Goal: Task Accomplishment & Management: Manage account settings

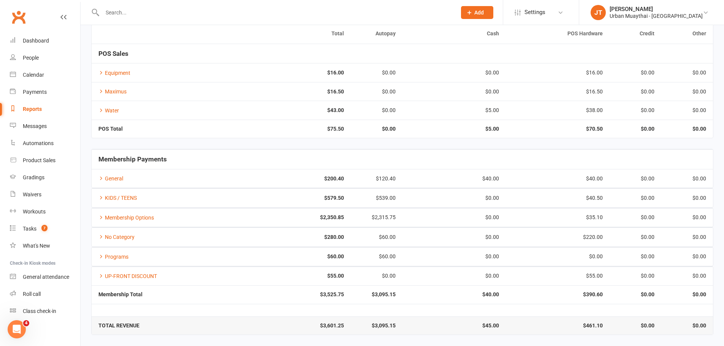
scroll to position [2, 0]
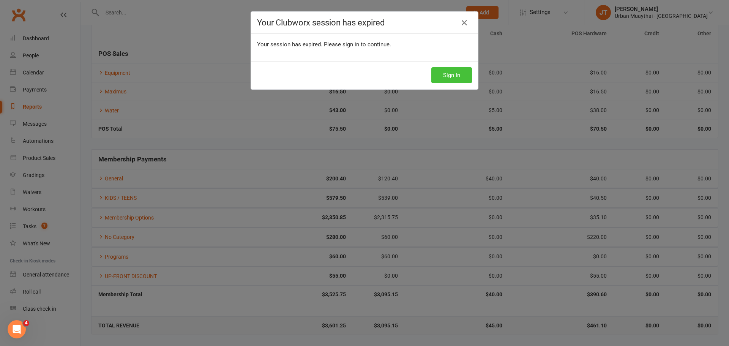
click at [452, 76] on button "Sign In" at bounding box center [451, 75] width 41 height 16
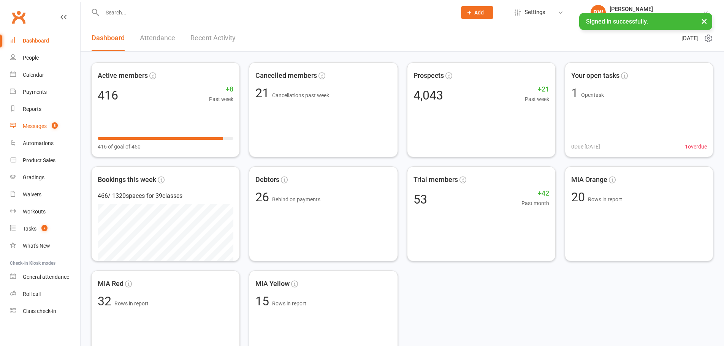
click at [37, 127] on div "Messages" at bounding box center [35, 126] width 24 height 6
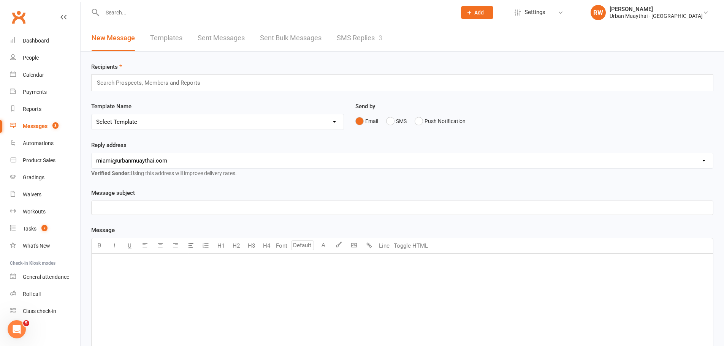
click at [359, 36] on link "SMS Replies 3" at bounding box center [360, 38] width 46 height 26
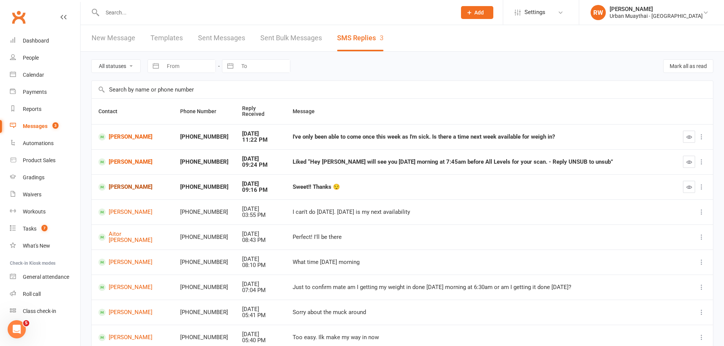
click at [141, 183] on link "Angella Nakateete" at bounding box center [132, 186] width 68 height 7
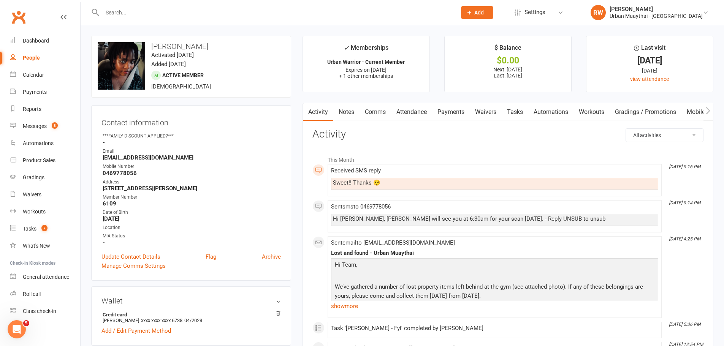
click at [375, 111] on link "Comms" at bounding box center [375, 111] width 32 height 17
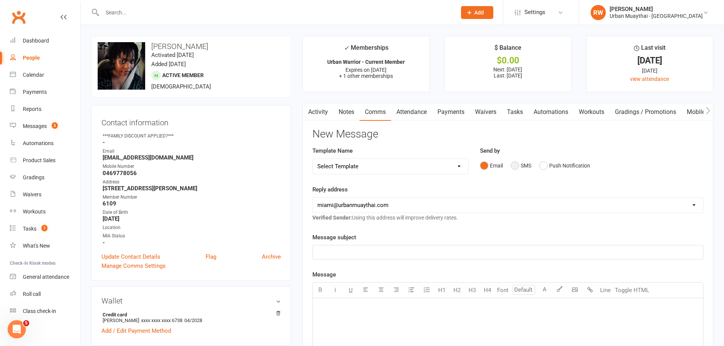
click at [516, 167] on button "SMS" at bounding box center [521, 165] width 21 height 14
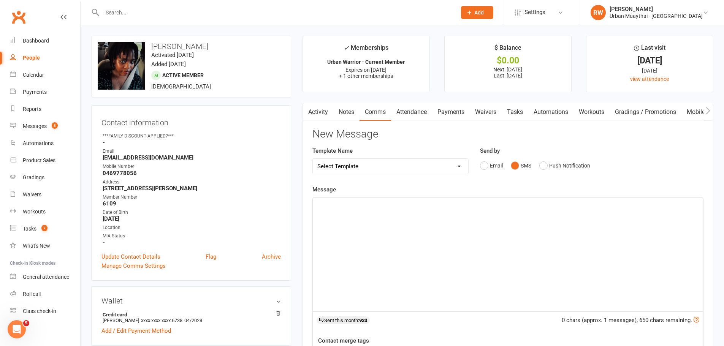
click at [333, 210] on div "﻿" at bounding box center [508, 255] width 390 height 114
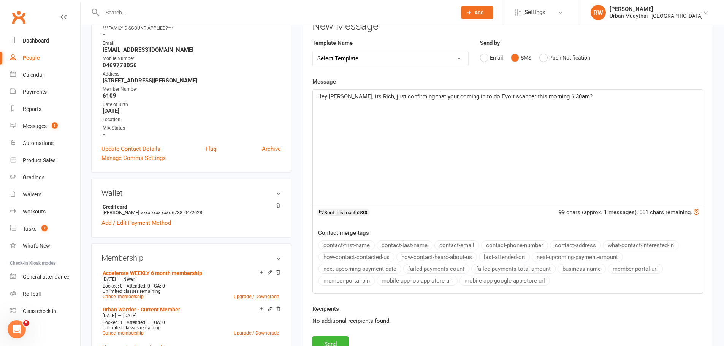
scroll to position [114, 0]
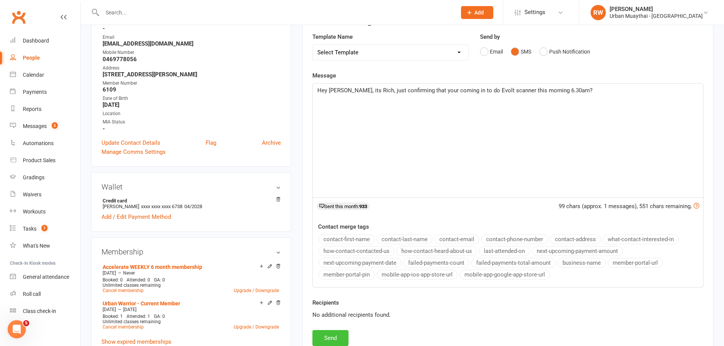
click at [337, 335] on button "Send" at bounding box center [330, 338] width 36 height 16
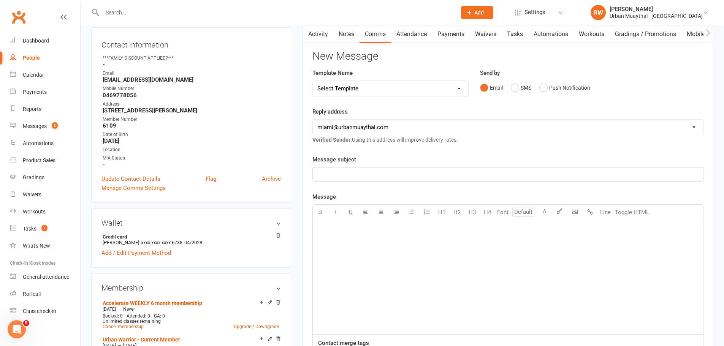
scroll to position [76, 0]
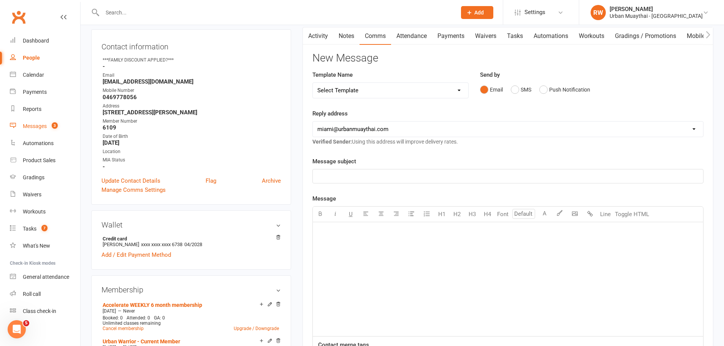
click at [36, 127] on div "Messages" at bounding box center [35, 126] width 24 height 6
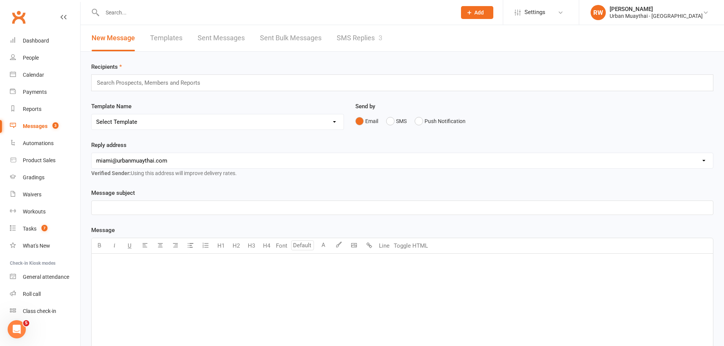
click at [367, 39] on link "SMS Replies 3" at bounding box center [360, 38] width 46 height 26
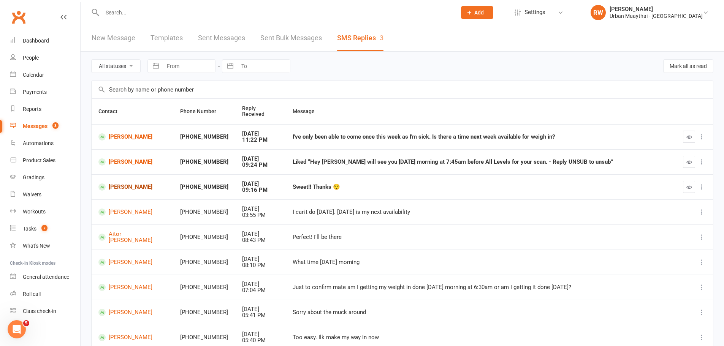
click at [141, 183] on link "[PERSON_NAME]" at bounding box center [132, 186] width 68 height 7
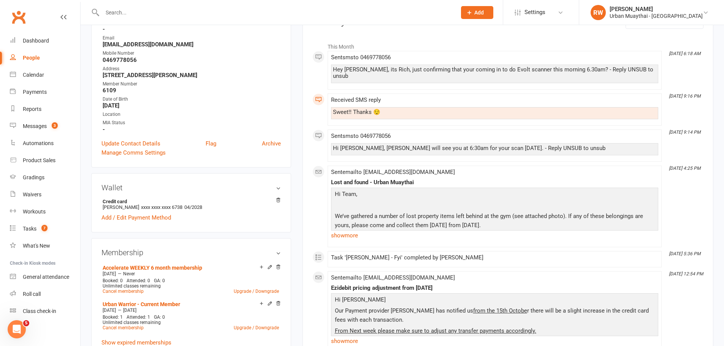
scroll to position [114, 0]
click at [350, 230] on link "show more" at bounding box center [494, 234] width 327 height 11
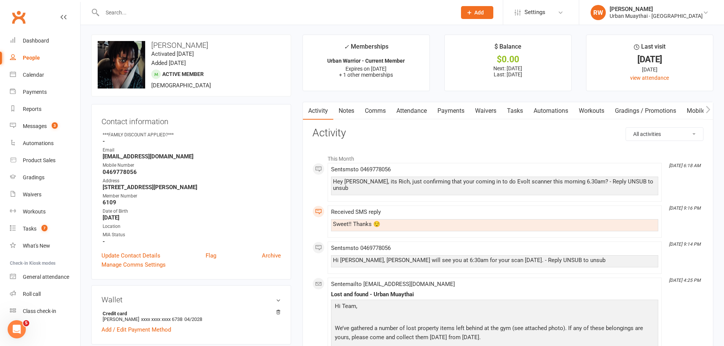
scroll to position [0, 0]
click at [33, 41] on div "Dashboard" at bounding box center [36, 41] width 26 height 6
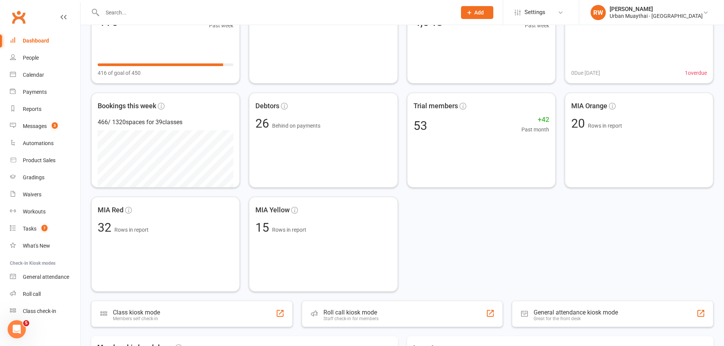
scroll to position [76, 0]
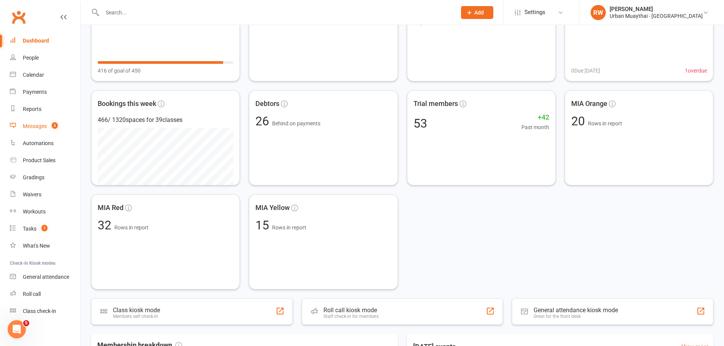
click at [41, 127] on div "Messages" at bounding box center [35, 126] width 24 height 6
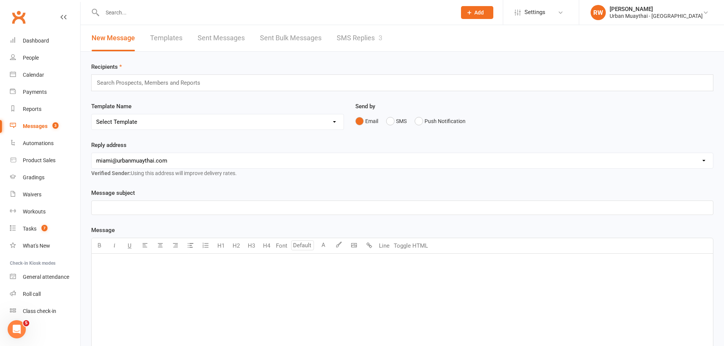
click at [365, 40] on link "SMS Replies 3" at bounding box center [360, 38] width 46 height 26
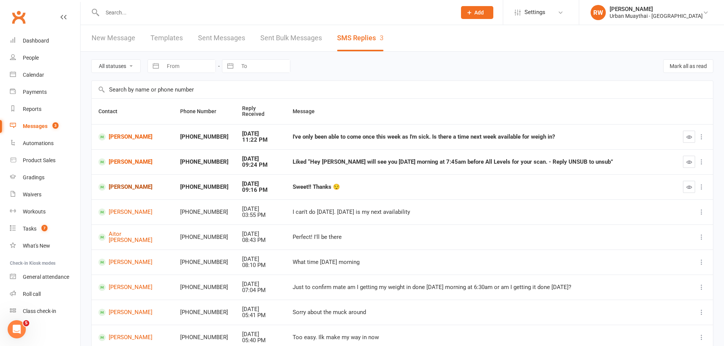
click at [132, 183] on link "[PERSON_NAME]" at bounding box center [132, 186] width 68 height 7
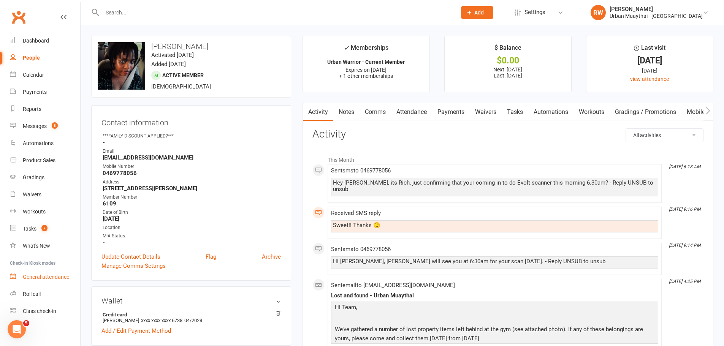
click at [25, 284] on link "General attendance" at bounding box center [45, 277] width 70 height 17
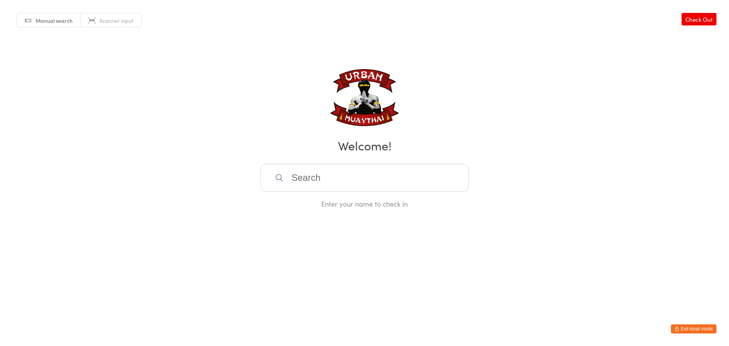
click at [688, 328] on button "Exit kiosk mode" at bounding box center [694, 328] width 46 height 9
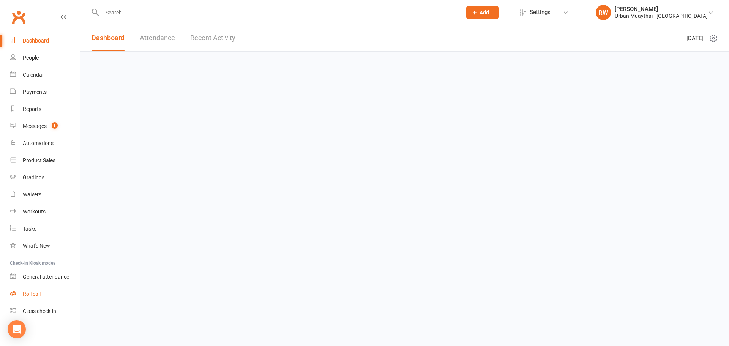
click at [27, 292] on div "Roll call" at bounding box center [32, 294] width 18 height 6
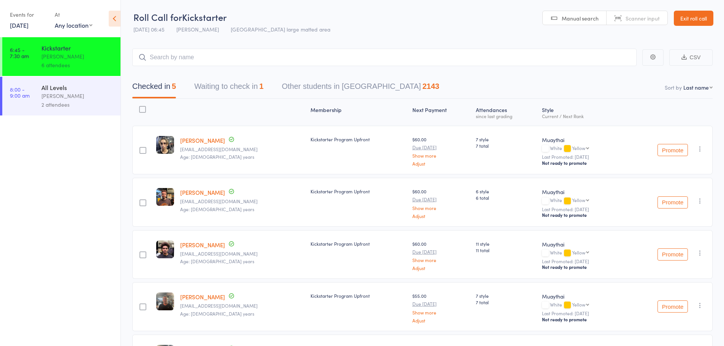
click at [28, 25] on link "[DATE]" at bounding box center [19, 25] width 19 height 8
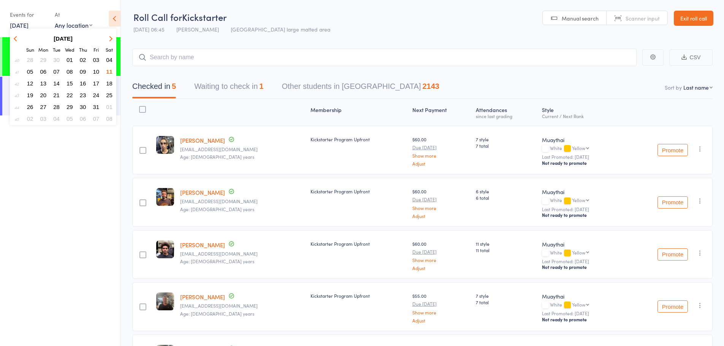
click at [84, 74] on span "09" at bounding box center [83, 71] width 6 height 6
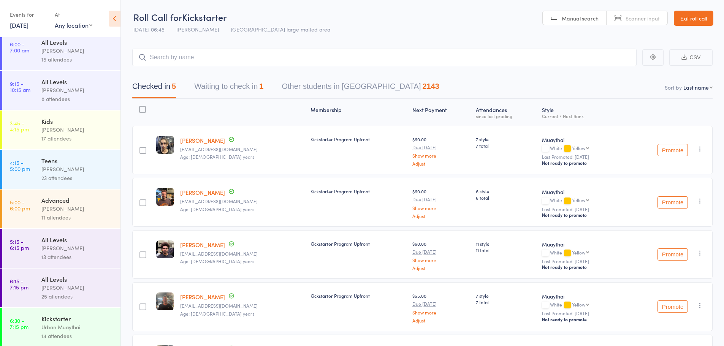
scroll to position [7, 0]
click at [94, 315] on div "Kickstarter" at bounding box center [77, 317] width 73 height 8
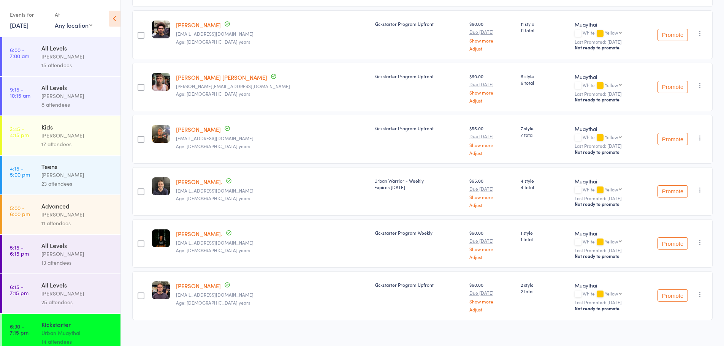
scroll to position [535, 0]
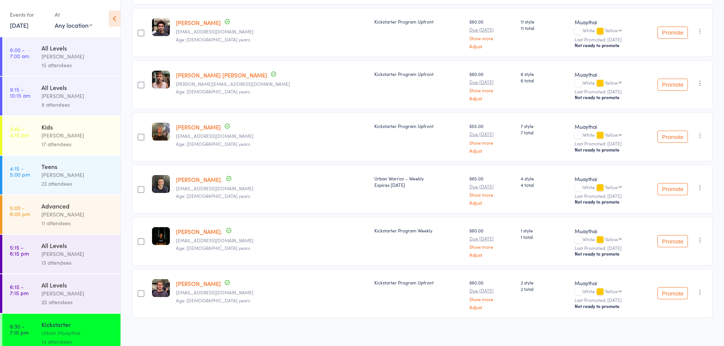
click at [28, 27] on link "9 Oct, 2025" at bounding box center [19, 25] width 19 height 8
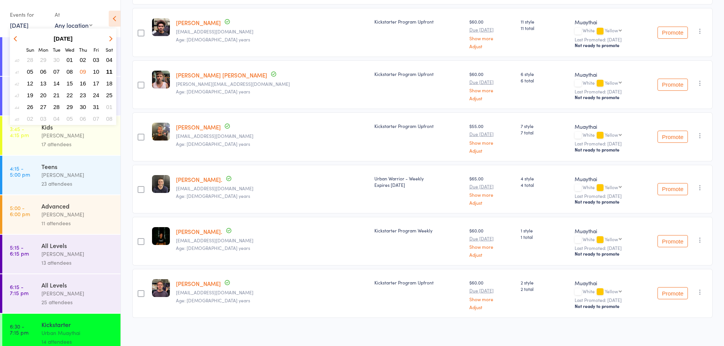
click at [68, 69] on span "08" at bounding box center [69, 71] width 6 height 6
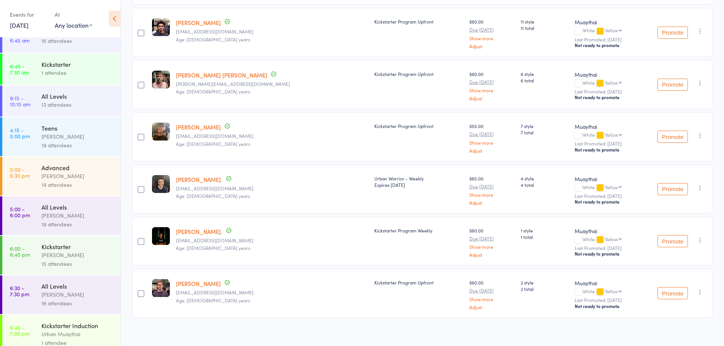
scroll to position [24, 0]
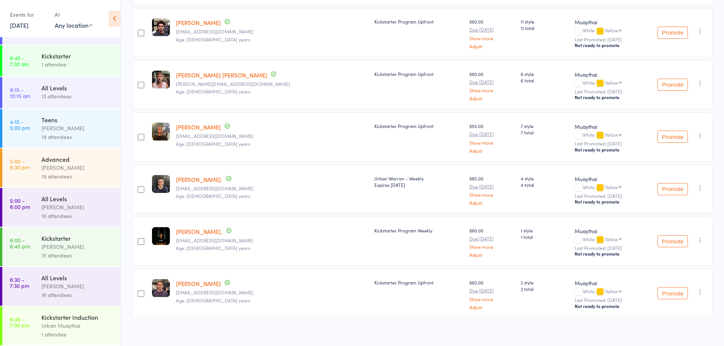
click at [69, 245] on div "Mitch Jackson" at bounding box center [77, 246] width 73 height 9
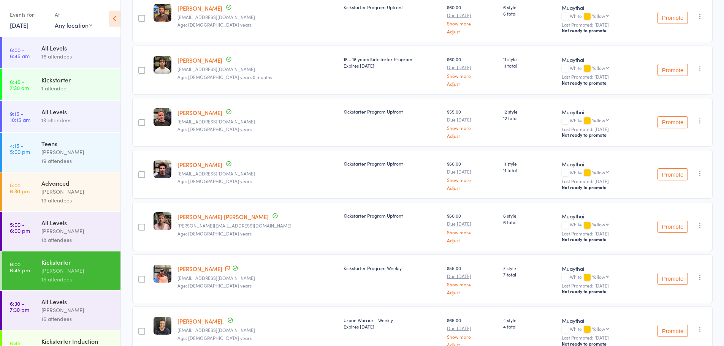
scroll to position [342, 0]
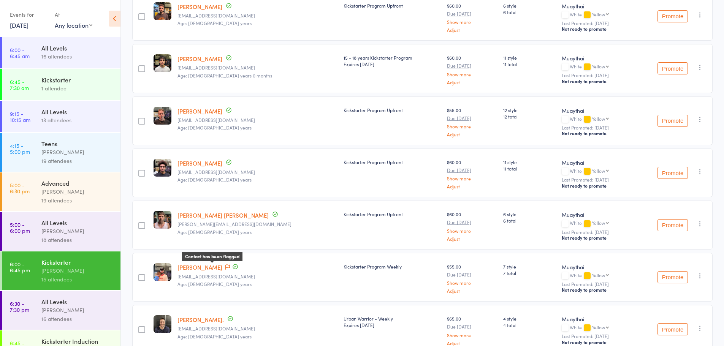
click at [225, 264] on icon at bounding box center [227, 266] width 5 height 5
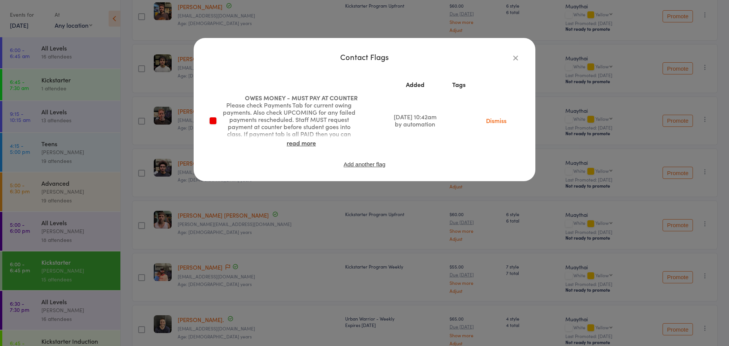
click at [519, 56] on icon "button" at bounding box center [516, 58] width 8 height 8
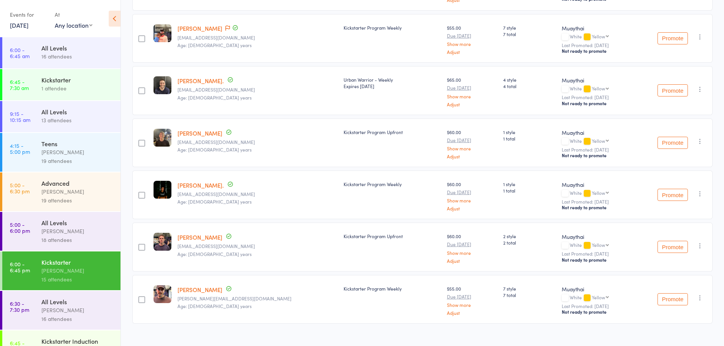
scroll to position [548, 0]
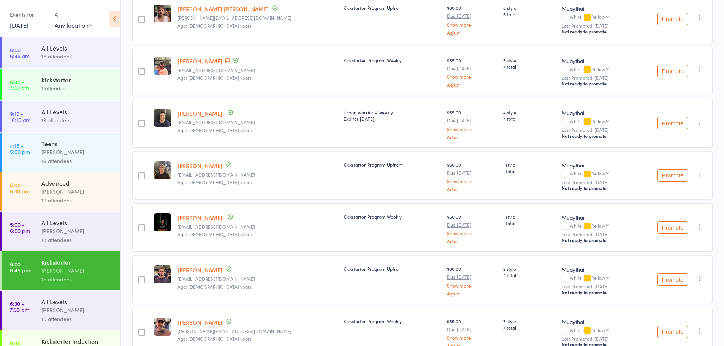
click at [28, 28] on link "8 Oct, 2025" at bounding box center [19, 25] width 19 height 8
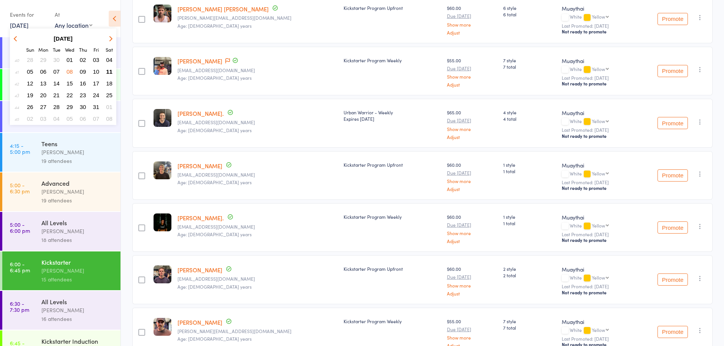
click at [111, 69] on span "11" at bounding box center [109, 71] width 6 height 6
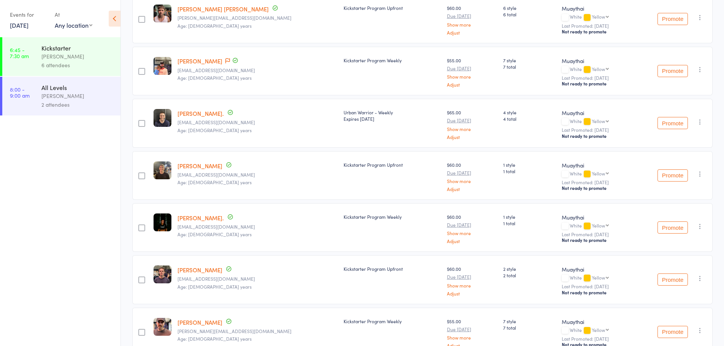
click at [98, 64] on div "6 attendees" at bounding box center [77, 65] width 73 height 9
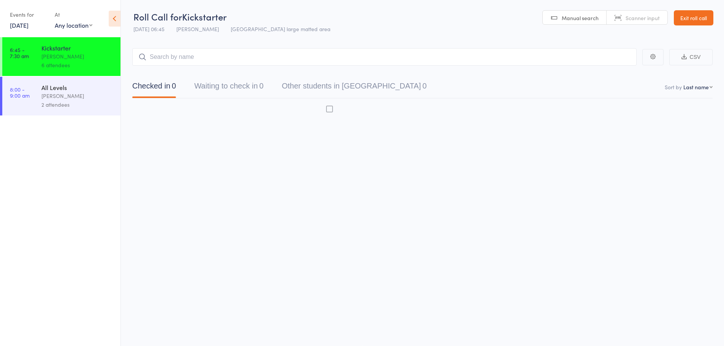
scroll to position [0, 0]
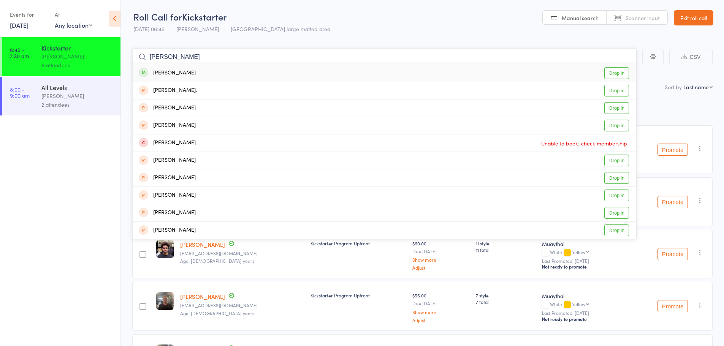
type input "curtis walker"
click at [617, 71] on link "Drop in" at bounding box center [616, 73] width 25 height 12
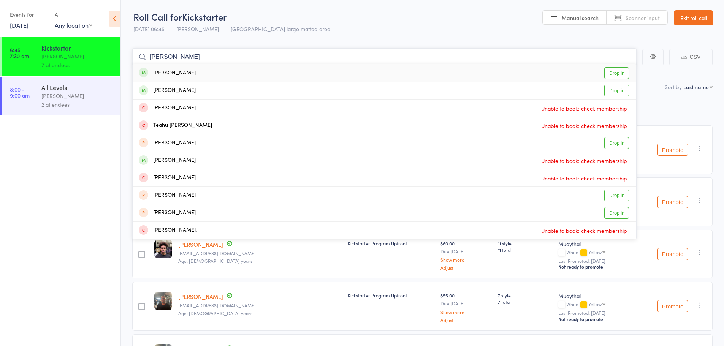
type input "nick marsh"
click at [622, 73] on link "Drop in" at bounding box center [616, 73] width 25 height 12
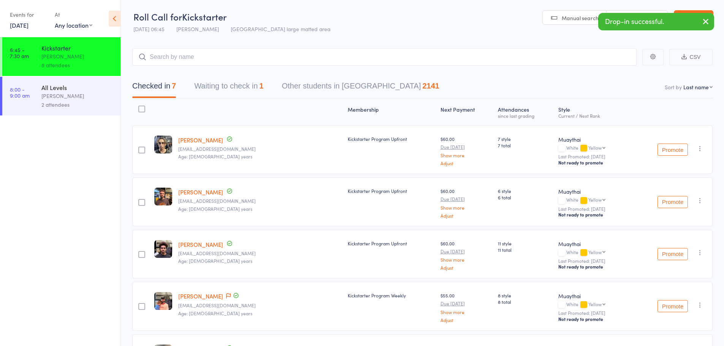
click at [704, 84] on select "First name Last name Birthday today? Behind on payments? Check in time Next pay…" at bounding box center [697, 87] width 29 height 8
select select "4"
click at [683, 83] on select "First name Last name Birthday today? Behind on payments? Check in time Next pay…" at bounding box center [697, 87] width 29 height 8
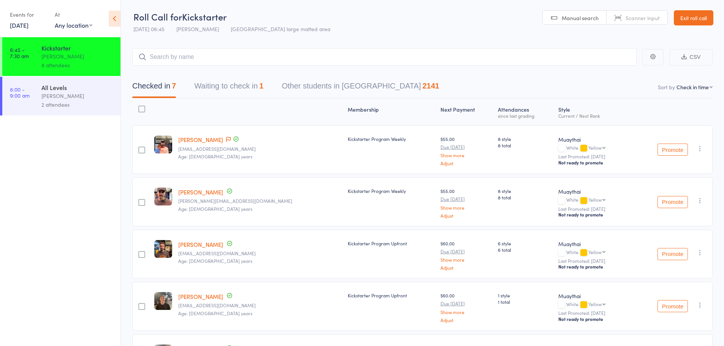
click at [202, 140] on link "[PERSON_NAME]" at bounding box center [200, 140] width 45 height 8
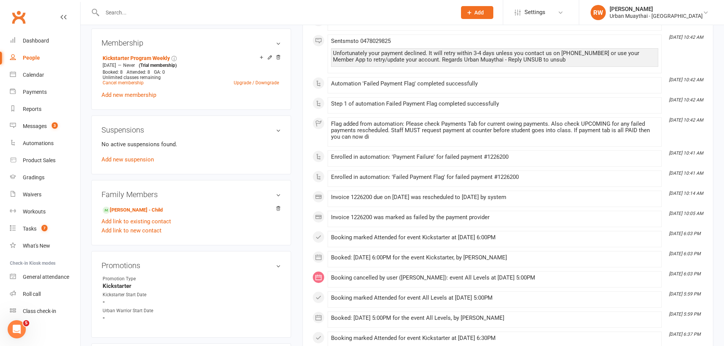
scroll to position [380, 0]
click at [155, 13] on input "text" at bounding box center [275, 12] width 351 height 11
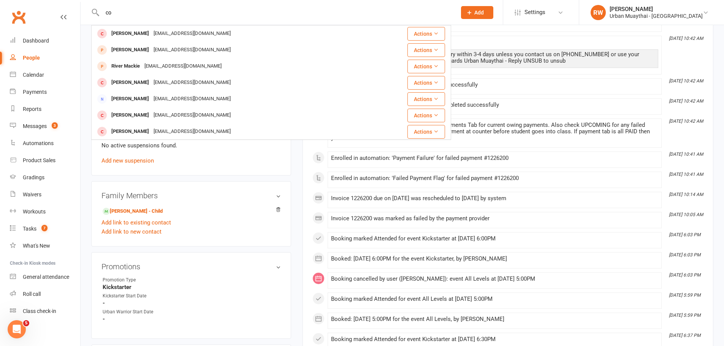
type input "c"
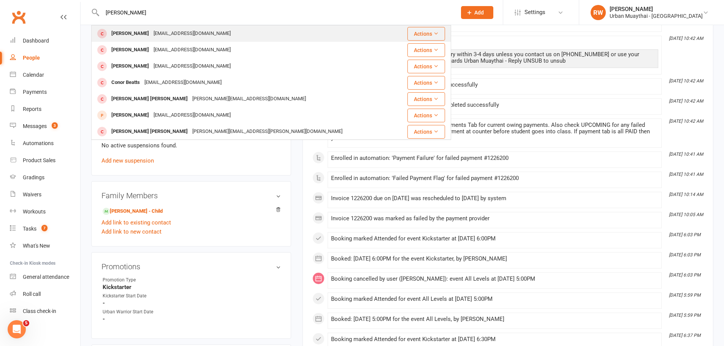
type input "conor mcnic"
click at [131, 30] on div "Conor McNicholl" at bounding box center [130, 33] width 42 height 11
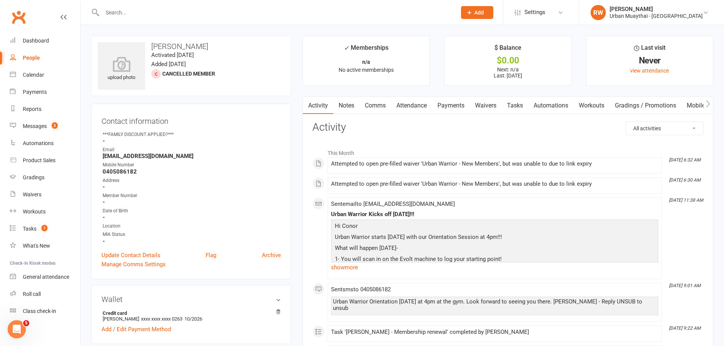
click at [449, 103] on link "Payments" at bounding box center [451, 105] width 38 height 17
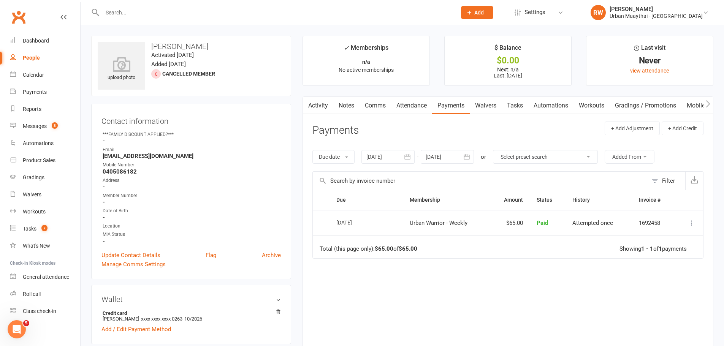
click at [329, 107] on link "Activity" at bounding box center [318, 105] width 30 height 17
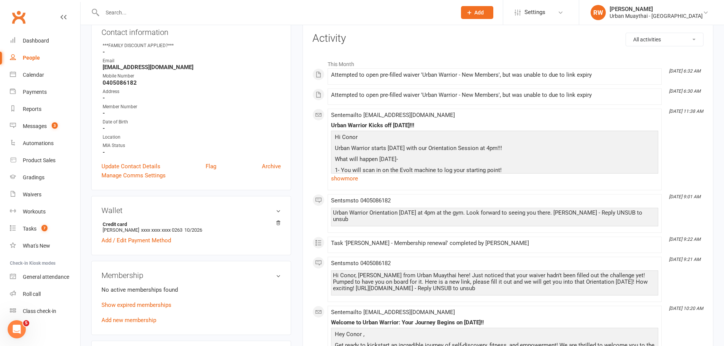
scroll to position [76, 0]
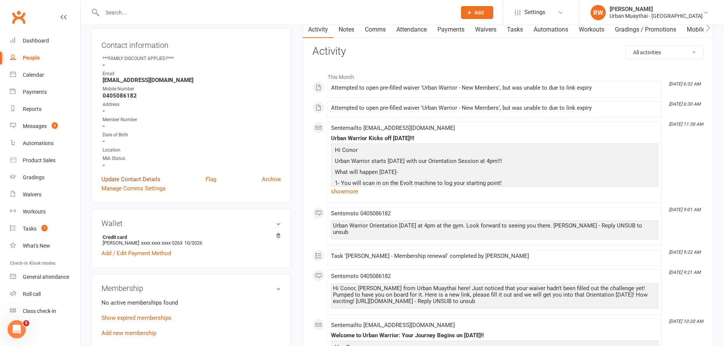
click at [137, 182] on link "Update Contact Details" at bounding box center [130, 179] width 59 height 9
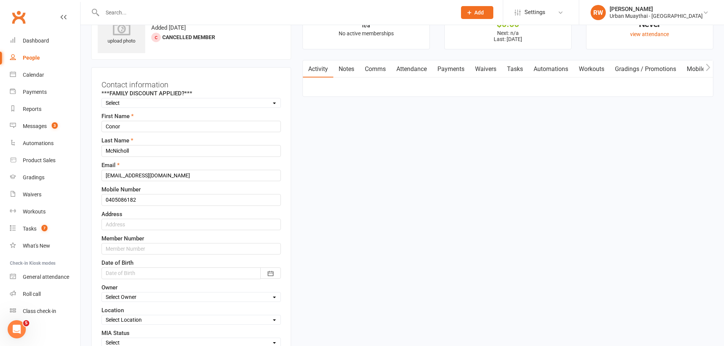
scroll to position [36, 0]
click at [137, 250] on input "text" at bounding box center [190, 249] width 179 height 11
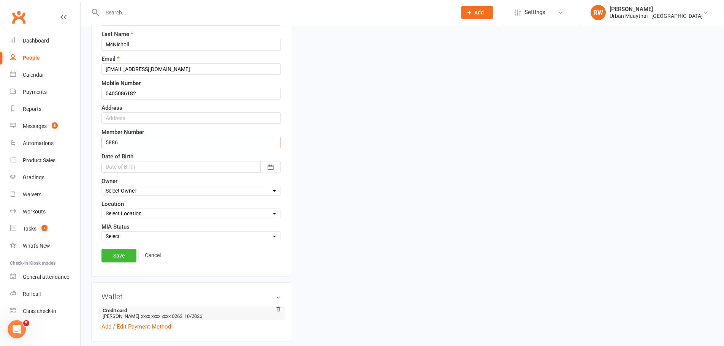
scroll to position [150, 0]
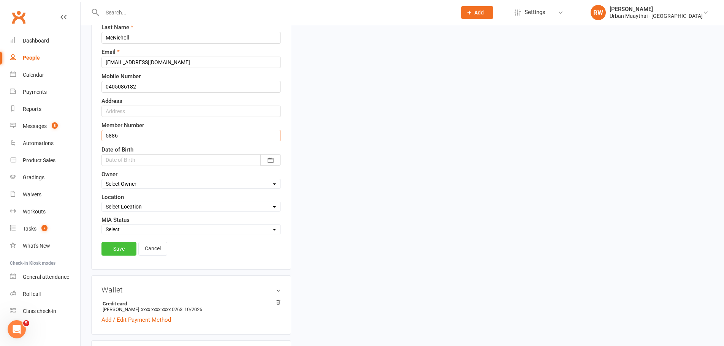
type input "5886"
click at [121, 251] on link "Save" at bounding box center [118, 249] width 35 height 14
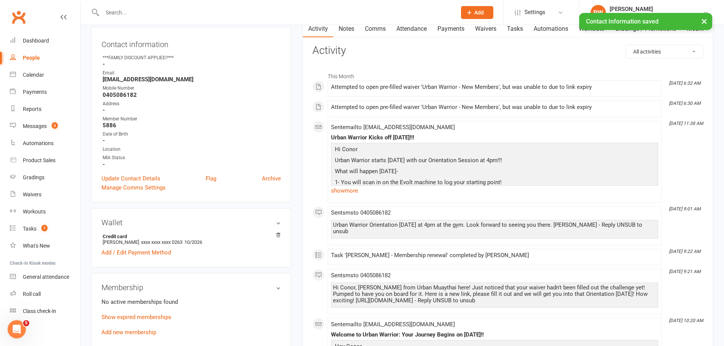
scroll to position [0, 0]
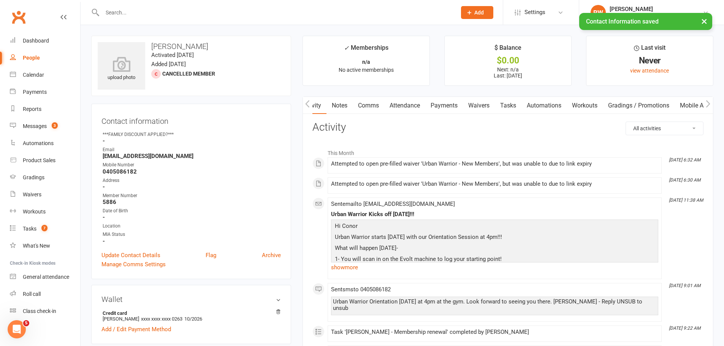
click at [602, 108] on link "Workouts" at bounding box center [584, 105] width 36 height 17
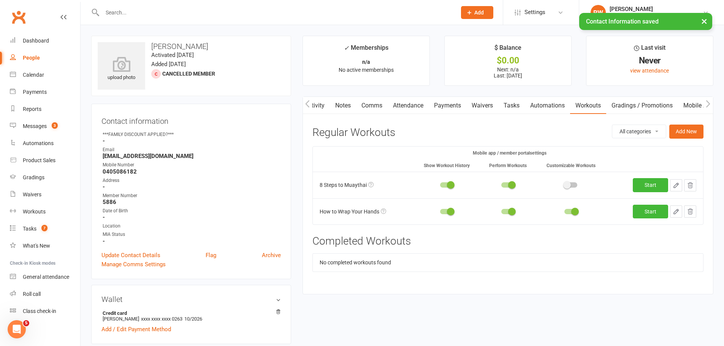
click at [485, 104] on link "Waivers" at bounding box center [482, 105] width 32 height 17
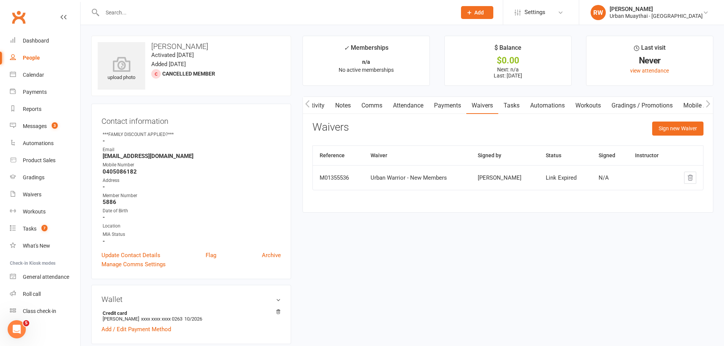
click at [309, 104] on icon "button" at bounding box center [307, 104] width 5 height 8
click at [319, 107] on link "Activity" at bounding box center [318, 105] width 30 height 17
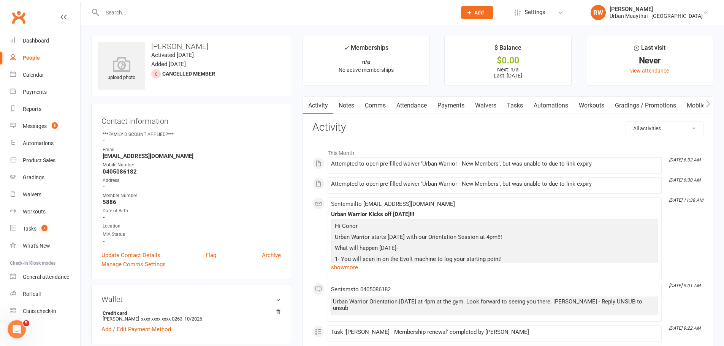
click at [705, 105] on icon "button" at bounding box center [707, 104] width 5 height 8
click at [376, 105] on link "Waivers" at bounding box center [381, 105] width 32 height 17
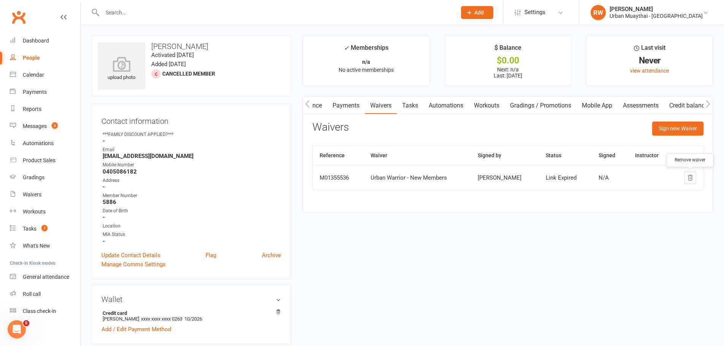
click at [687, 176] on icon "button" at bounding box center [689, 177] width 7 height 7
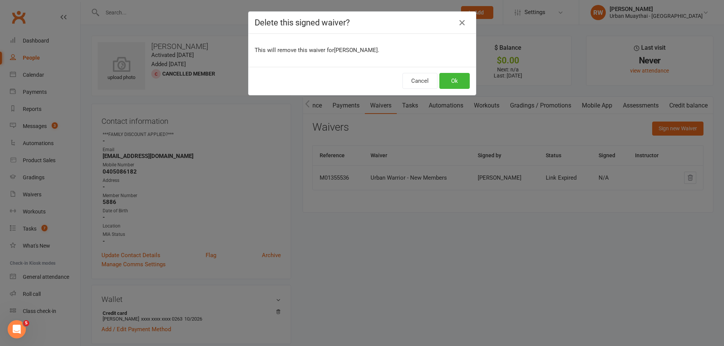
scroll to position [0, 105]
click at [460, 81] on button "Ok" at bounding box center [457, 81] width 30 height 16
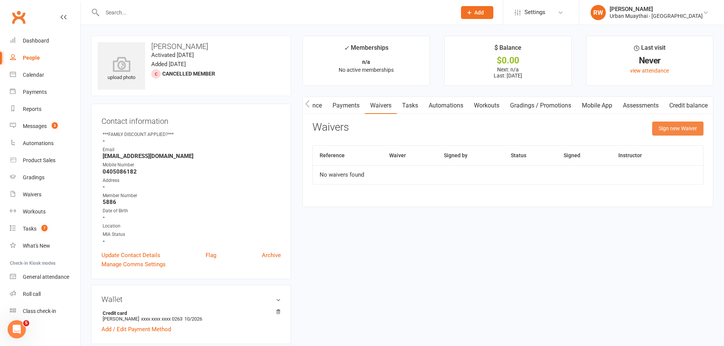
click at [674, 125] on button "Sign new Waiver" at bounding box center [677, 129] width 51 height 14
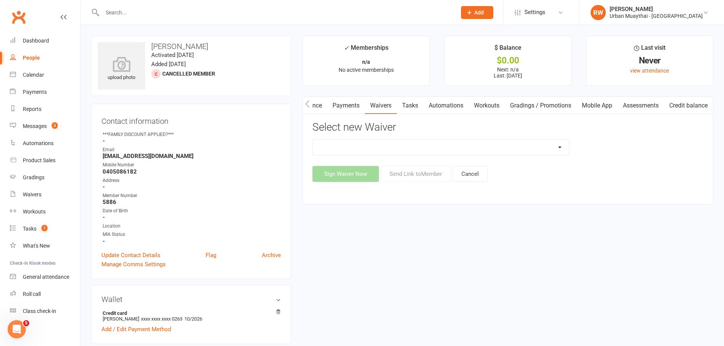
click at [560, 146] on select "12 Month Agreement 15-18 years Kickstarter Program 15-18 years membership 1 Yea…" at bounding box center [441, 147] width 256 height 15
select select "14944"
click at [313, 140] on select "12 Month Agreement 15-18 years Kickstarter Program 15-18 years membership 1 Yea…" at bounding box center [441, 147] width 256 height 15
click at [413, 174] on button "Send Link to Member" at bounding box center [416, 174] width 70 height 16
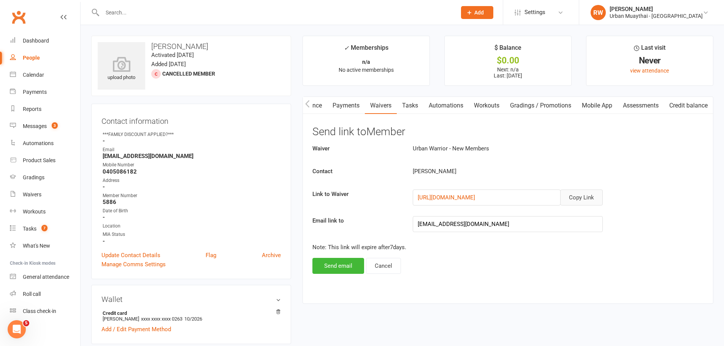
click at [586, 199] on button "Copy Link" at bounding box center [581, 198] width 43 height 16
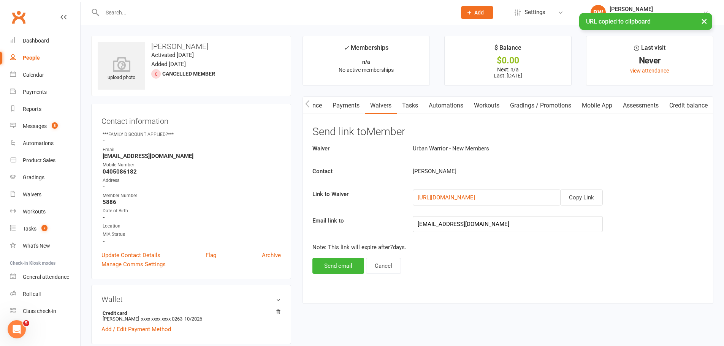
click at [306, 103] on icon "button" at bounding box center [307, 104] width 5 height 8
click at [375, 105] on link "Comms" at bounding box center [375, 105] width 32 height 17
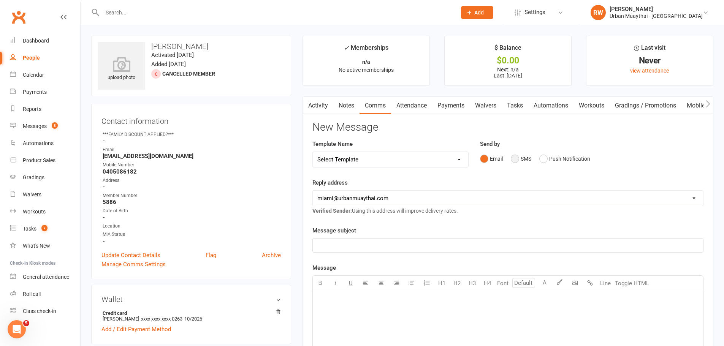
click at [517, 158] on button "SMS" at bounding box center [521, 159] width 21 height 14
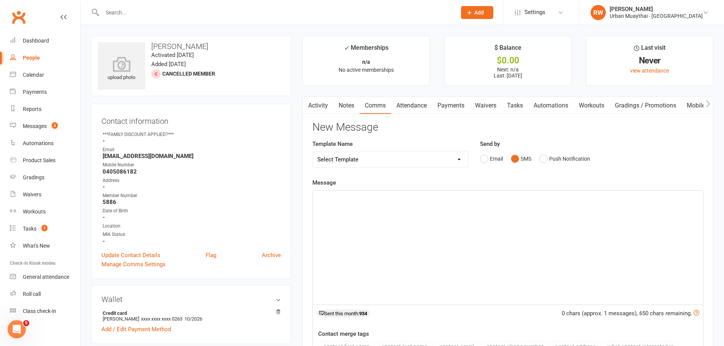
click at [332, 202] on div "﻿" at bounding box center [508, 248] width 390 height 114
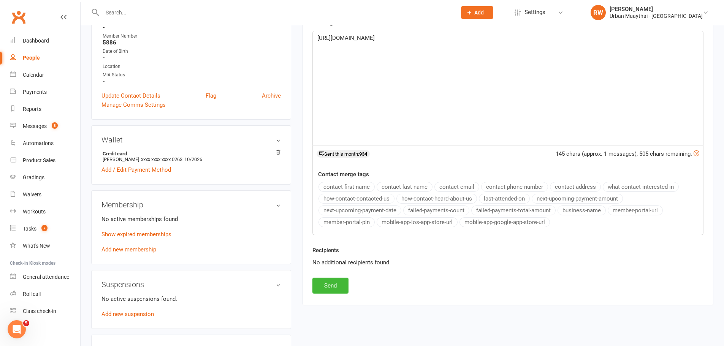
scroll to position [266, 0]
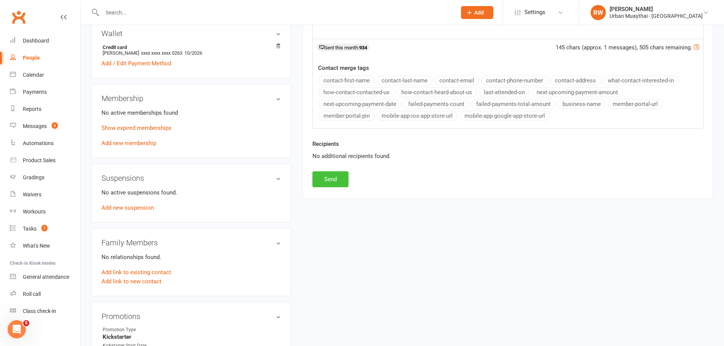
click at [329, 176] on button "Send" at bounding box center [330, 179] width 36 height 16
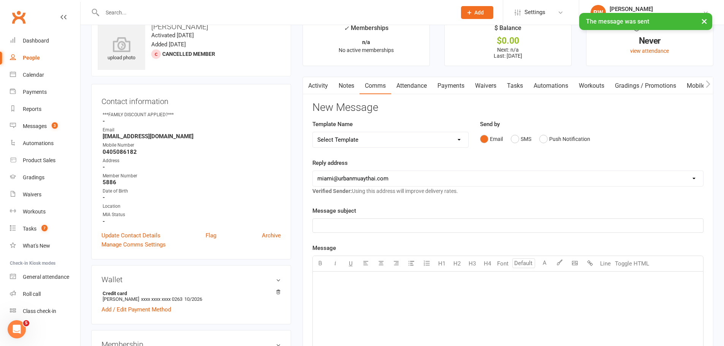
scroll to position [38, 0]
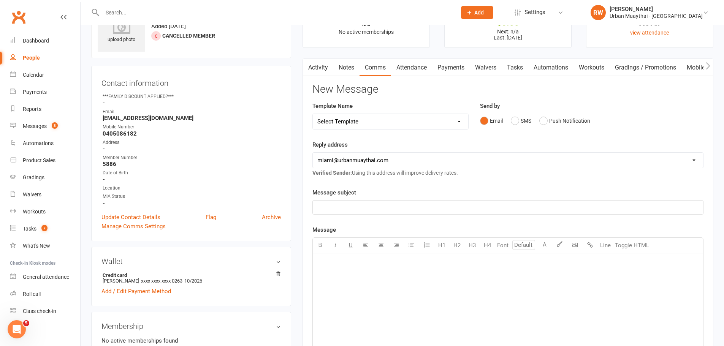
click at [346, 66] on link "Notes" at bounding box center [346, 67] width 26 height 17
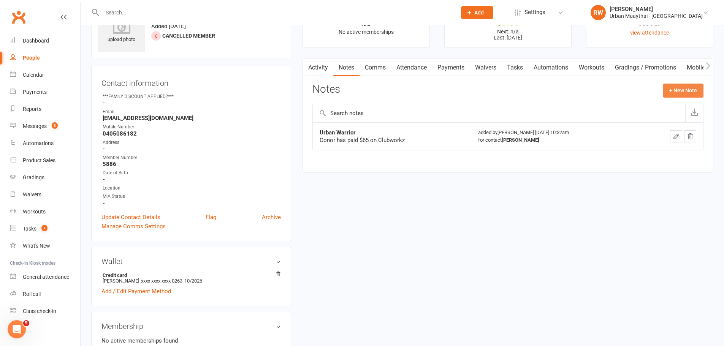
click at [683, 94] on button "+ New Note" at bounding box center [682, 91] width 41 height 14
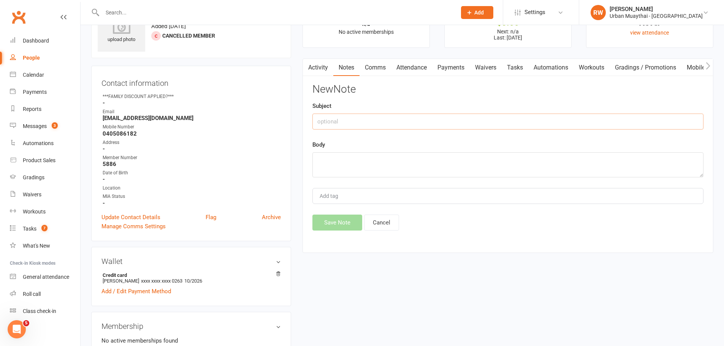
click at [354, 121] on input "text" at bounding box center [507, 122] width 391 height 16
type input "11 oct"
click at [336, 166] on textarea at bounding box center [507, 164] width 391 height 25
type textarea "resent waiver"
click at [327, 222] on button "Save Note" at bounding box center [337, 223] width 50 height 16
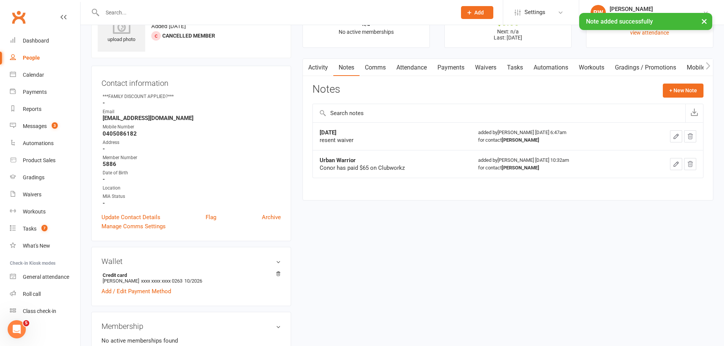
click at [449, 68] on link "Payments" at bounding box center [451, 67] width 38 height 17
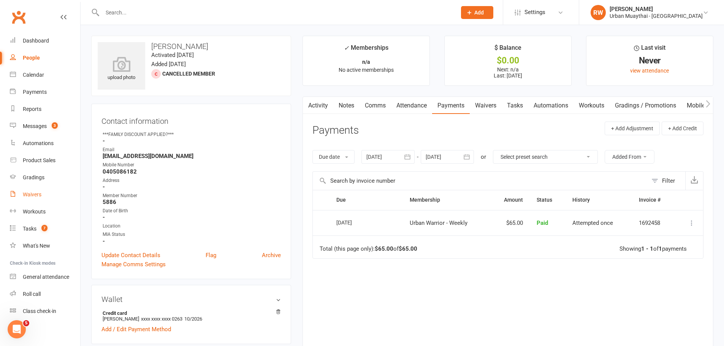
click at [33, 194] on div "Waivers" at bounding box center [32, 194] width 19 height 6
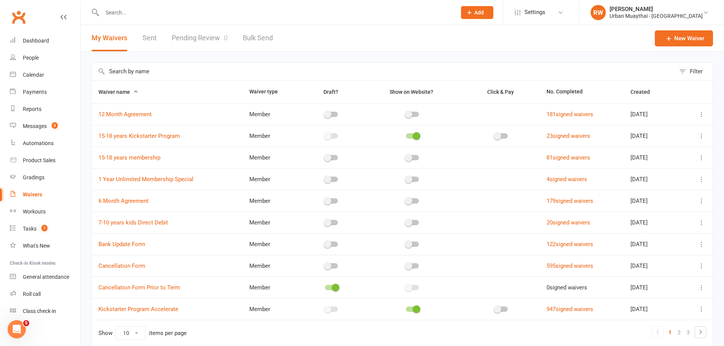
click at [194, 38] on link "Pending Review 0" at bounding box center [200, 38] width 56 height 26
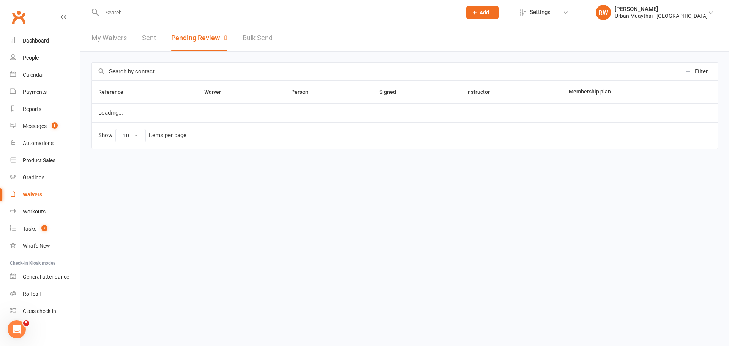
select select "25"
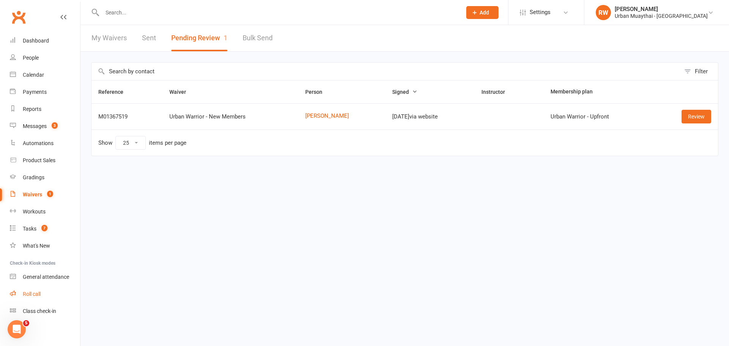
click at [35, 300] on link "Roll call" at bounding box center [45, 294] width 70 height 17
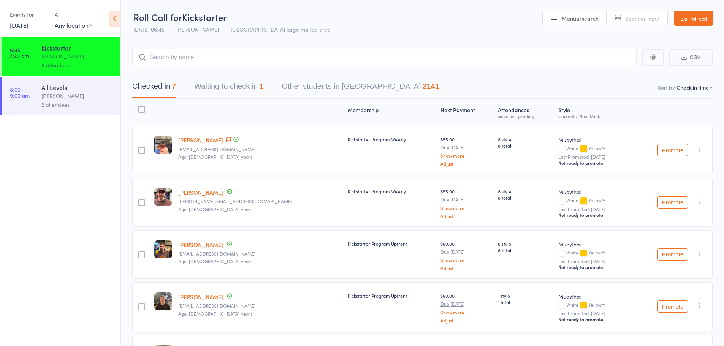
click at [201, 138] on link "[PERSON_NAME]" at bounding box center [200, 140] width 45 height 8
click at [205, 142] on link "[PERSON_NAME]" at bounding box center [200, 140] width 45 height 8
click at [195, 52] on input "search" at bounding box center [384, 57] width 504 height 17
click at [31, 17] on div "Events for" at bounding box center [28, 14] width 37 height 13
click at [28, 24] on link "[DATE]" at bounding box center [19, 25] width 19 height 8
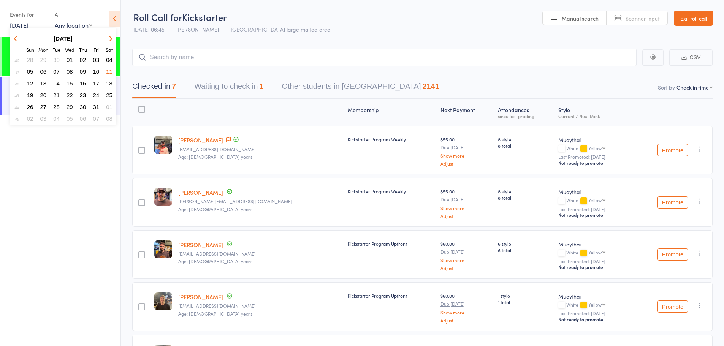
click at [70, 69] on span "08" at bounding box center [69, 71] width 6 height 6
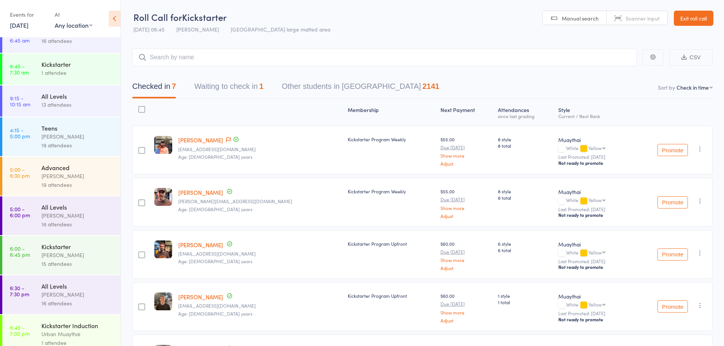
scroll to position [24, 0]
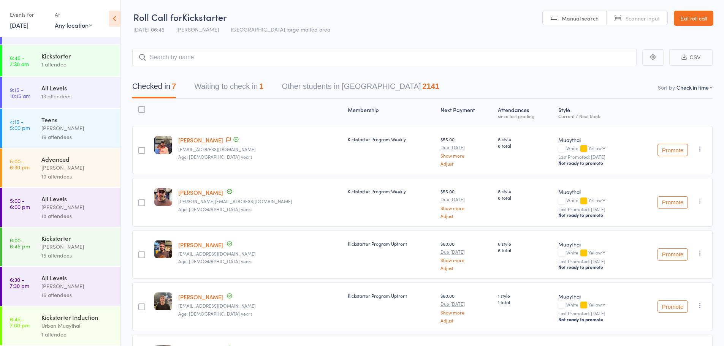
click at [68, 245] on div "[PERSON_NAME]" at bounding box center [77, 246] width 73 height 9
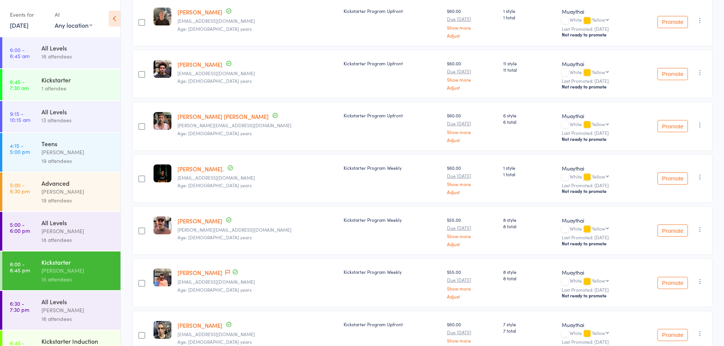
scroll to position [169, 0]
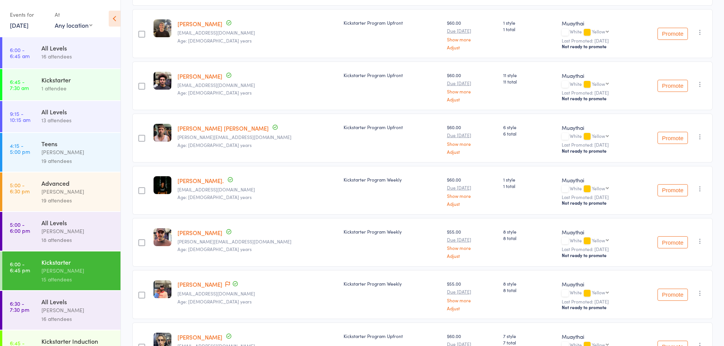
click at [211, 178] on link "Aanya Stuckey." at bounding box center [200, 181] width 46 height 8
click at [24, 26] on link "8 Oct, 2025" at bounding box center [19, 25] width 19 height 8
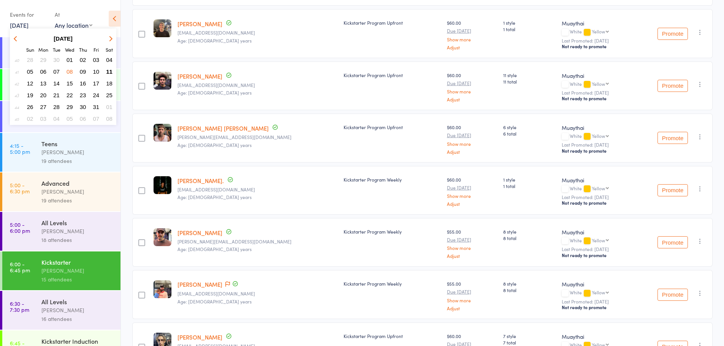
click at [107, 70] on span "11" at bounding box center [109, 71] width 6 height 6
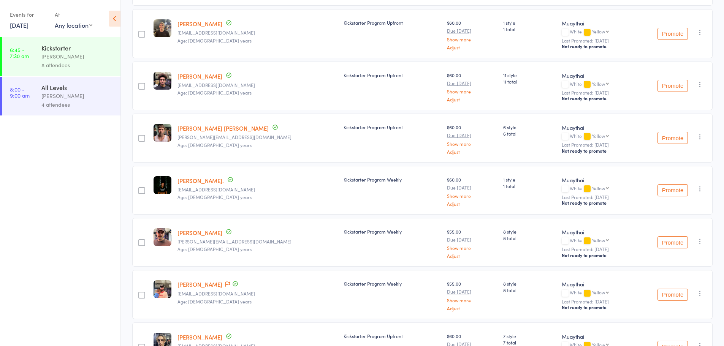
click at [57, 63] on div "8 attendees" at bounding box center [77, 65] width 73 height 9
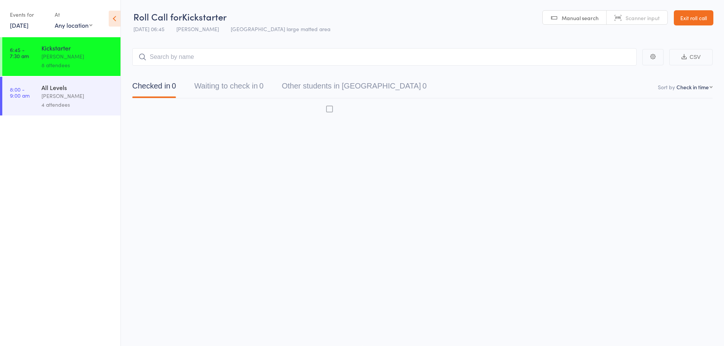
scroll to position [0, 0]
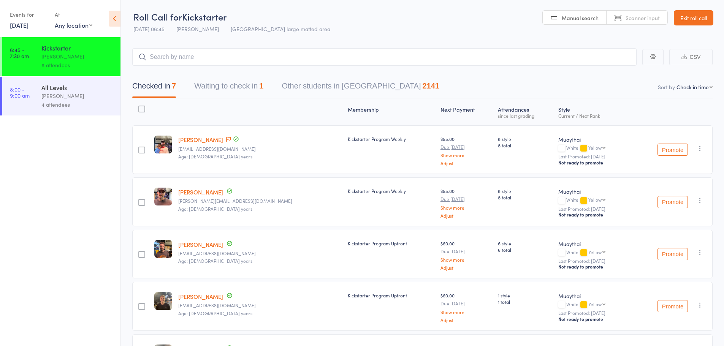
click at [504, 48] on input "search" at bounding box center [384, 56] width 504 height 17
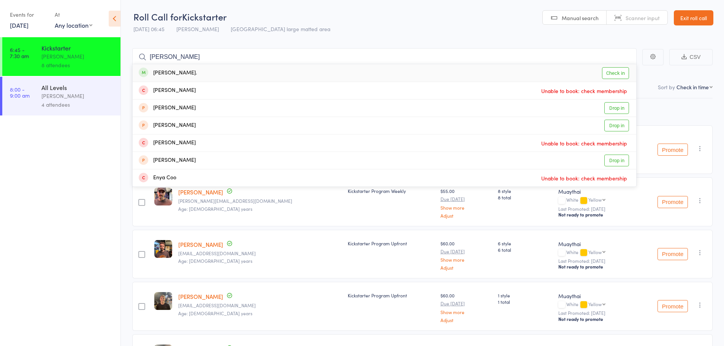
type input "aanya"
click at [606, 73] on link "Check in" at bounding box center [615, 73] width 27 height 12
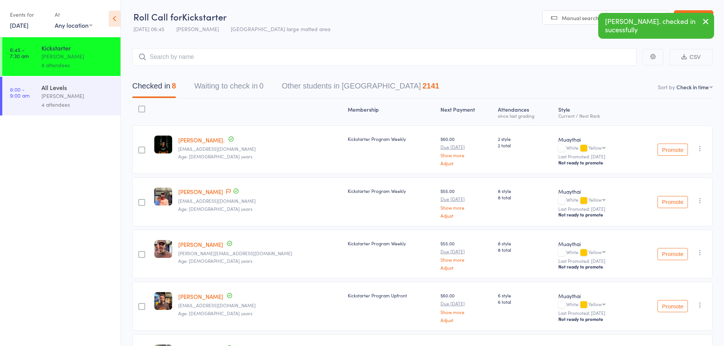
click at [28, 24] on link "11 Oct, 2025" at bounding box center [19, 25] width 19 height 8
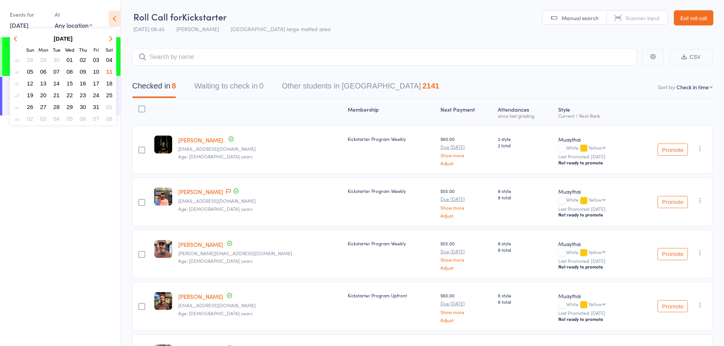
click at [113, 57] on button "04" at bounding box center [109, 60] width 12 height 10
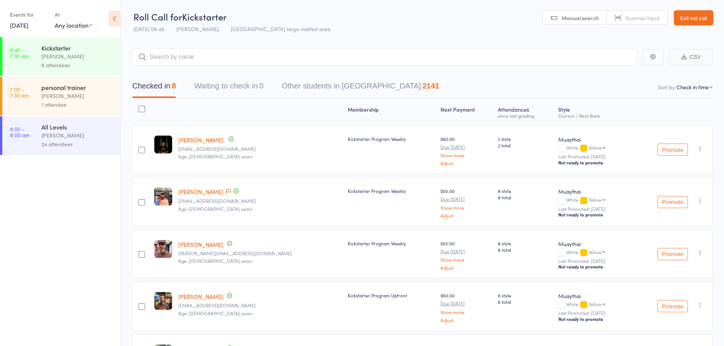
click at [82, 63] on div "6 attendees" at bounding box center [77, 65] width 73 height 9
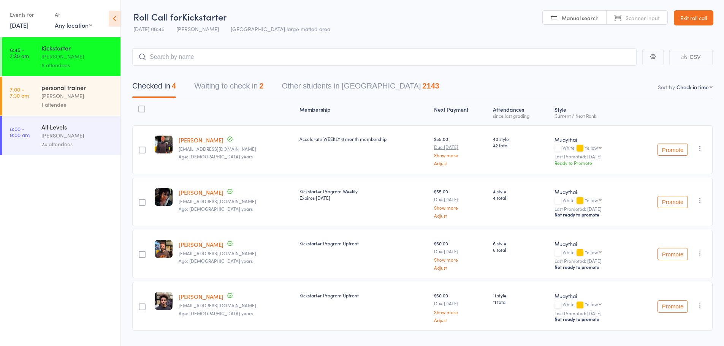
click at [16, 26] on link "4 Oct, 2025" at bounding box center [19, 25] width 19 height 8
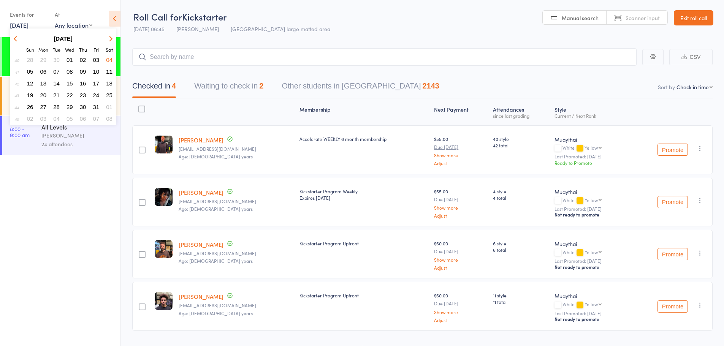
click at [109, 69] on span "11" at bounding box center [109, 71] width 6 height 6
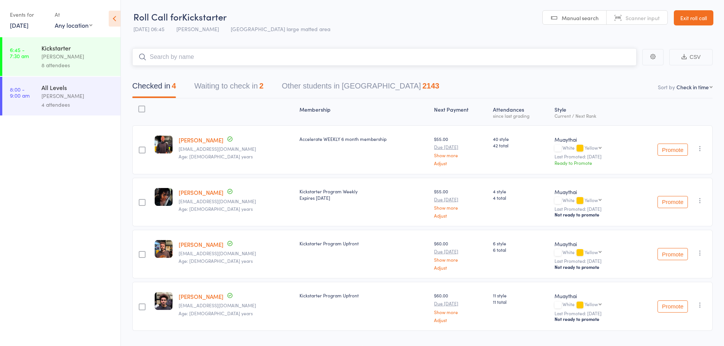
click at [437, 53] on input "search" at bounding box center [384, 56] width 504 height 17
click at [33, 57] on link "6:45 - 7:30 am Kickstarter Mitch Jackson 8 attendees" at bounding box center [61, 56] width 118 height 39
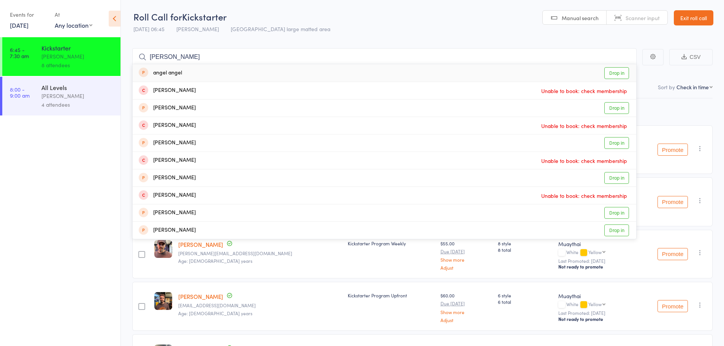
type input "angela"
click at [79, 202] on ul "6:45 - 7:30 am Kickstarter Mitch Jackson 8 attendees 8:00 - 9:00 am All Levels …" at bounding box center [60, 191] width 120 height 309
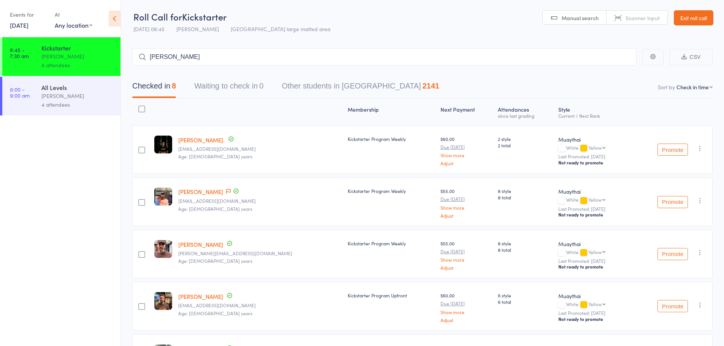
click at [28, 29] on link "11 Oct, 2025" at bounding box center [19, 25] width 19 height 8
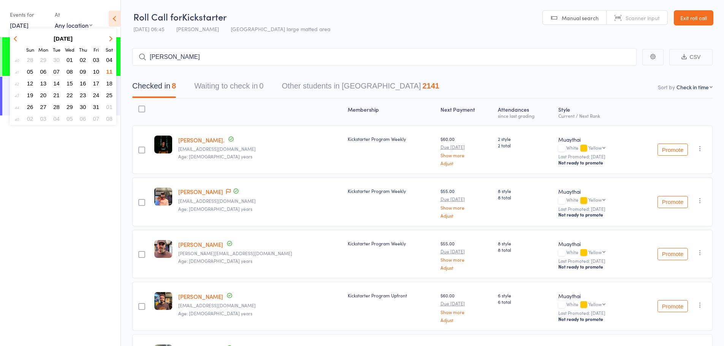
click at [110, 55] on button "04" at bounding box center [109, 60] width 12 height 10
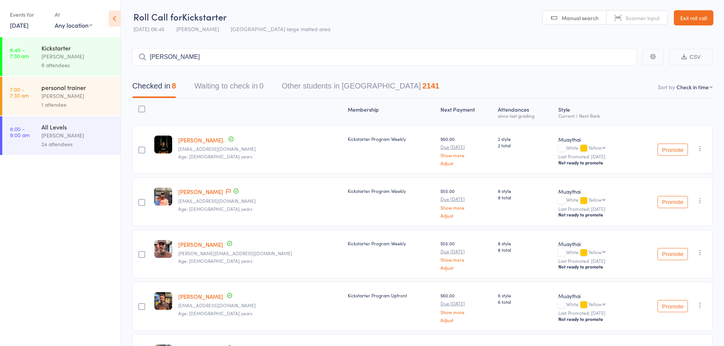
click at [55, 58] on div "Mitch Jackson" at bounding box center [77, 56] width 73 height 9
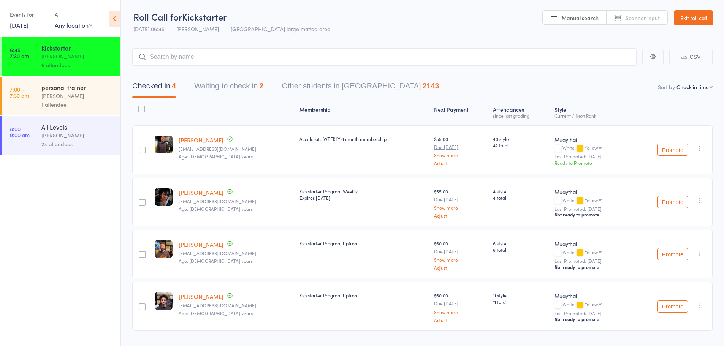
click at [28, 25] on link "4 Oct, 2025" at bounding box center [19, 25] width 19 height 8
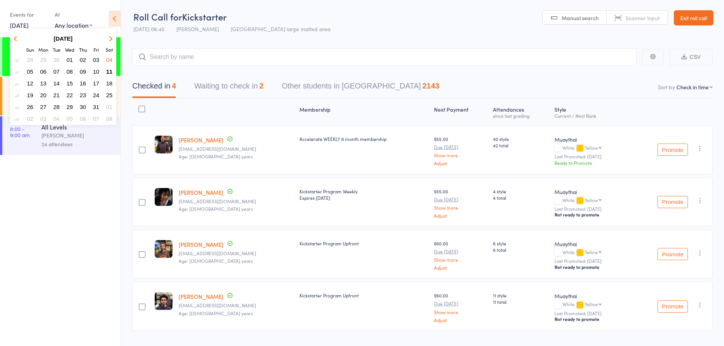
click at [111, 69] on span "11" at bounding box center [109, 71] width 6 height 6
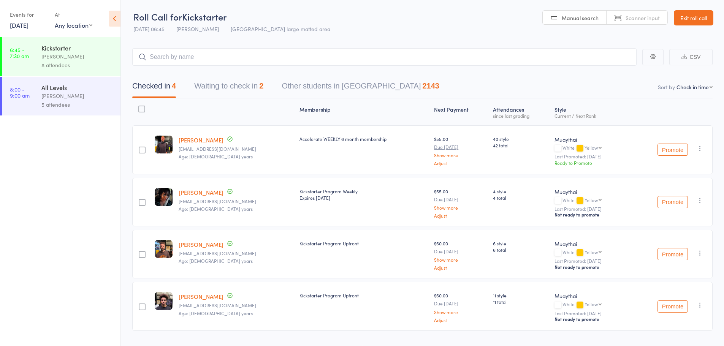
click at [92, 48] on div "Kickstarter" at bounding box center [77, 48] width 73 height 8
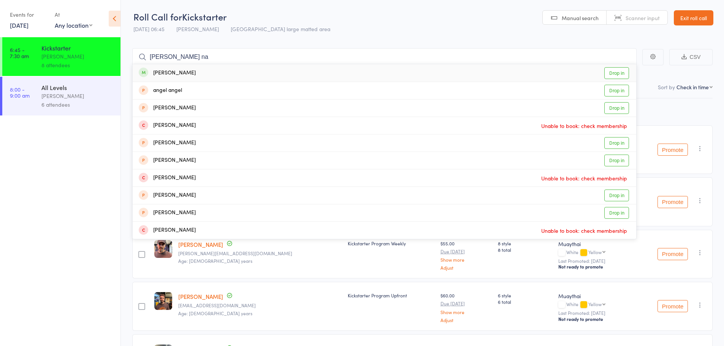
type input "angella na"
click at [619, 75] on link "Drop in" at bounding box center [616, 73] width 25 height 12
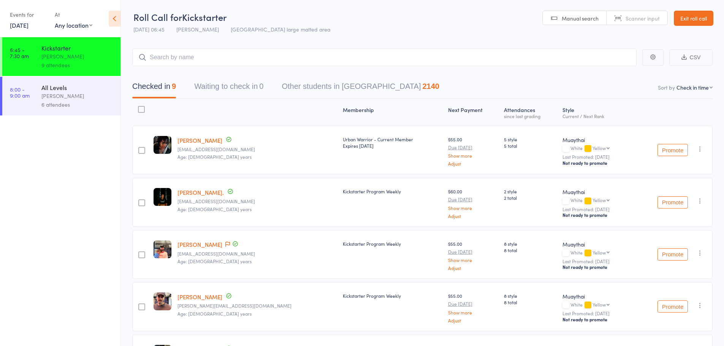
click at [629, 12] on link "Scanner input" at bounding box center [636, 18] width 61 height 14
click at [27, 29] on link "11 Oct, 2025" at bounding box center [19, 25] width 19 height 8
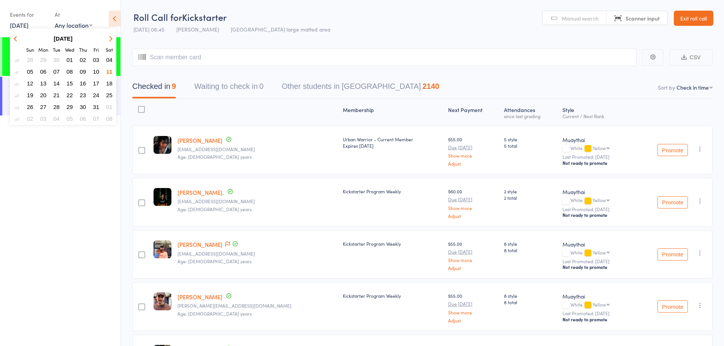
click at [707, 20] on link "Exit roll call" at bounding box center [693, 18] width 40 height 15
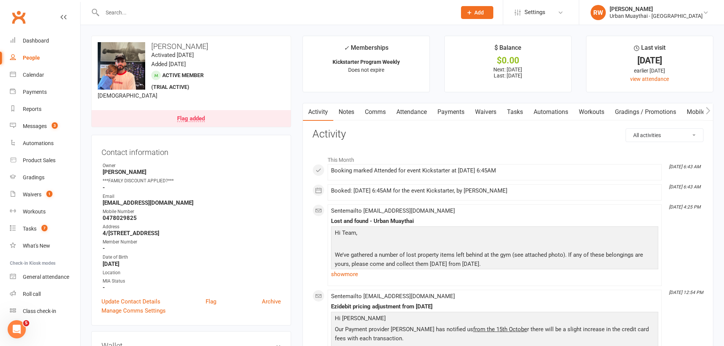
click at [440, 107] on link "Payments" at bounding box center [451, 111] width 38 height 17
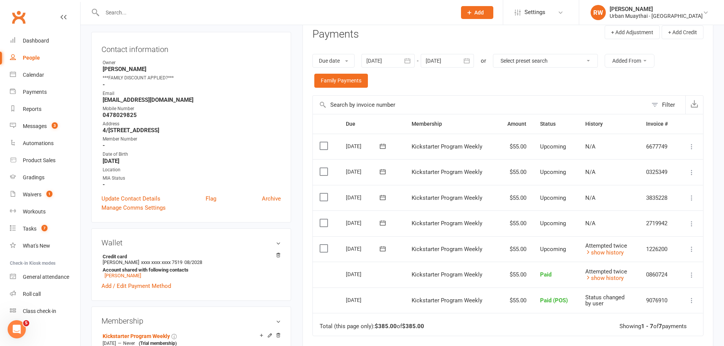
scroll to position [114, 0]
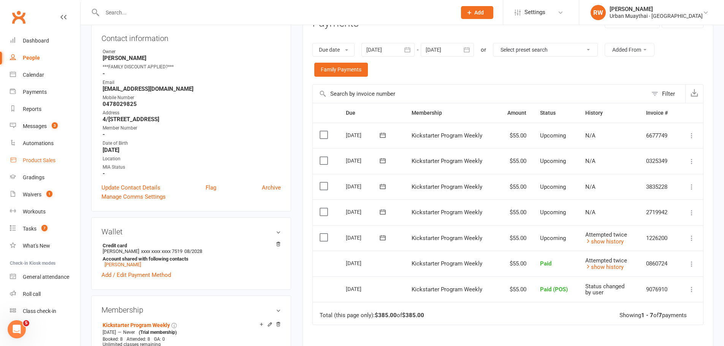
click at [30, 159] on div "Product Sales" at bounding box center [39, 160] width 33 height 6
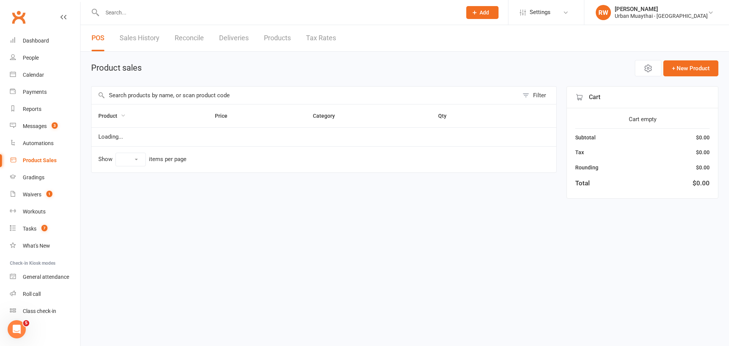
select select "10"
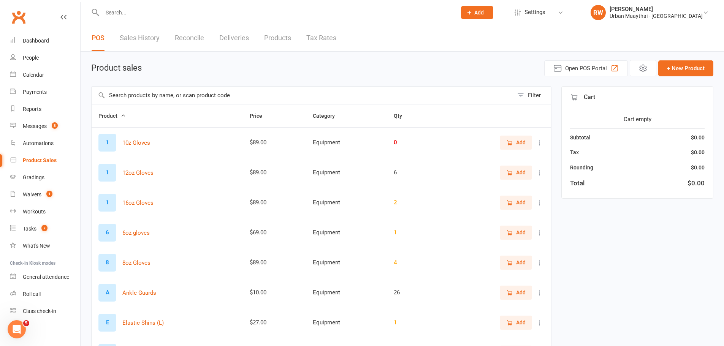
click at [174, 97] on input "text" at bounding box center [303, 95] width 422 height 17
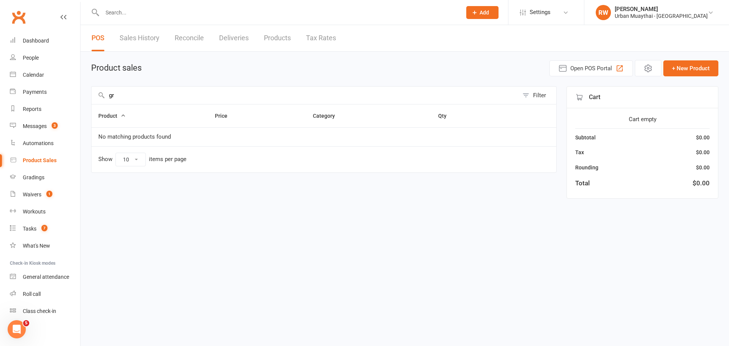
type input "g"
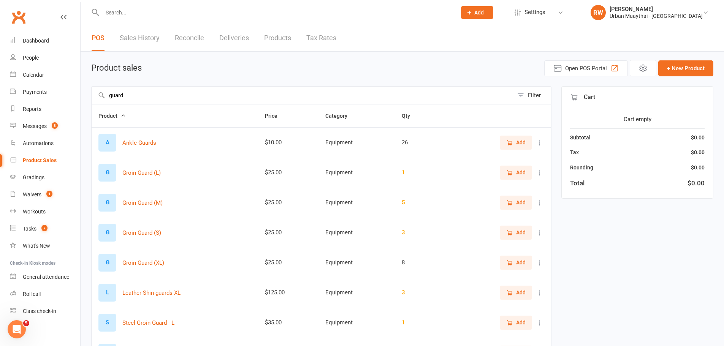
click at [518, 231] on span "Add" at bounding box center [520, 232] width 9 height 8
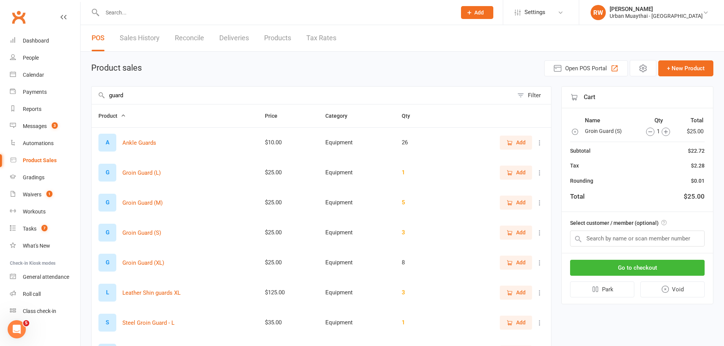
click at [130, 93] on input "guard" at bounding box center [303, 95] width 422 height 17
type input "g"
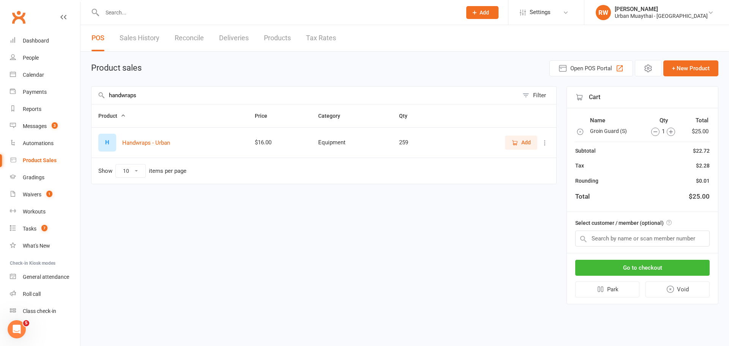
type input "handwraps"
click at [519, 141] on span "Add" at bounding box center [521, 142] width 19 height 8
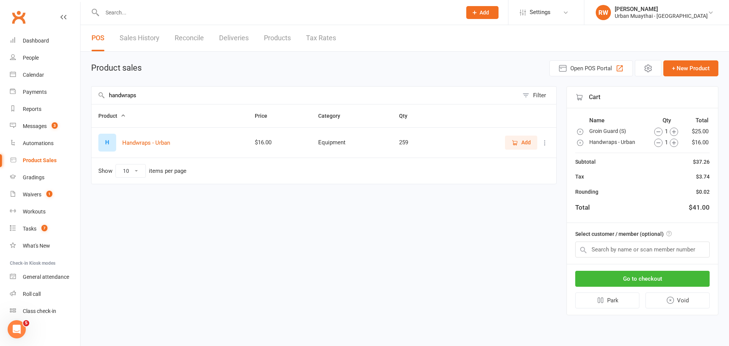
click at [671, 143] on icon "button" at bounding box center [674, 143] width 8 height 8
click at [648, 278] on button "Go to checkout" at bounding box center [642, 279] width 134 height 16
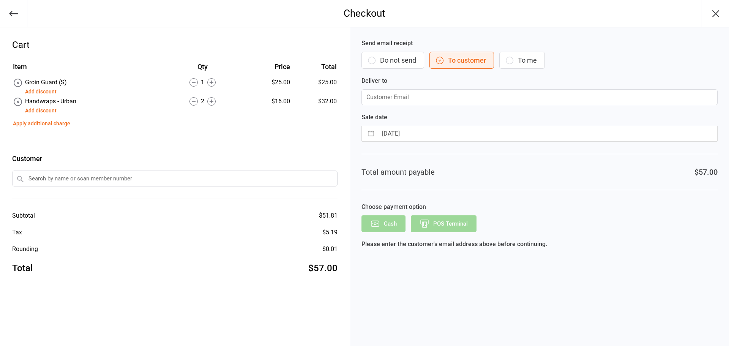
click at [367, 60] on button "Do not send" at bounding box center [393, 60] width 63 height 17
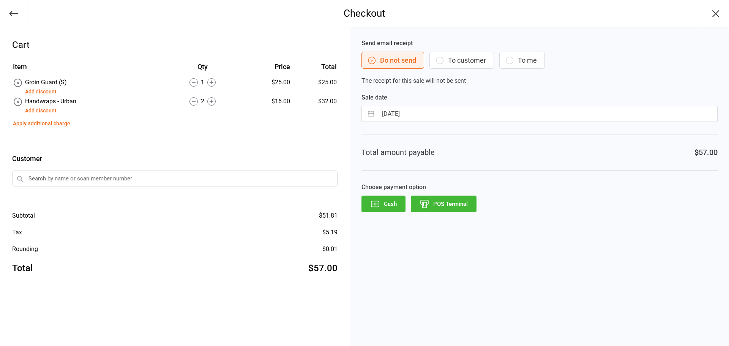
click at [444, 204] on button "POS Terminal" at bounding box center [444, 204] width 66 height 17
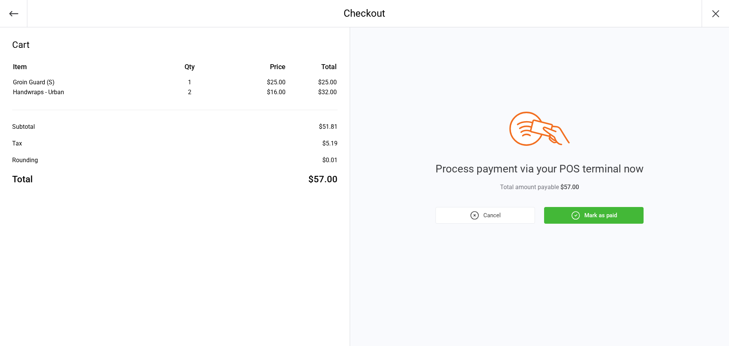
click at [554, 214] on button "Mark as paid" at bounding box center [594, 215] width 100 height 17
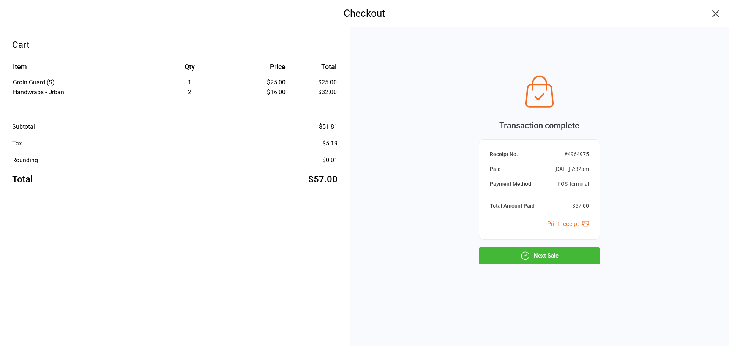
click at [541, 254] on button "Next Sale" at bounding box center [539, 255] width 121 height 17
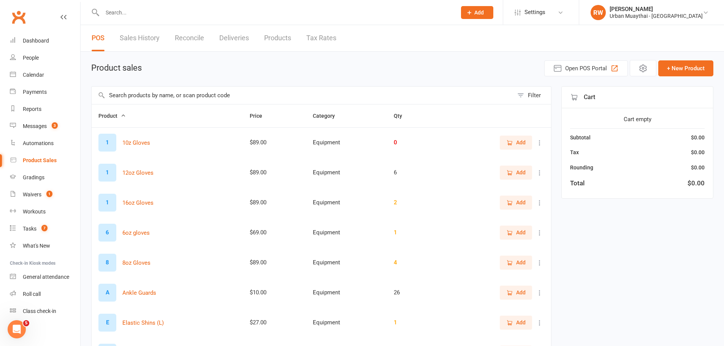
click at [144, 96] on input "text" at bounding box center [303, 95] width 422 height 17
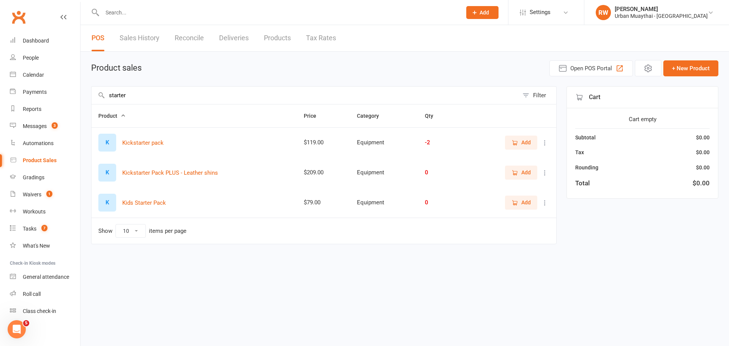
type input "starter"
click at [524, 142] on span "Add" at bounding box center [526, 142] width 9 height 8
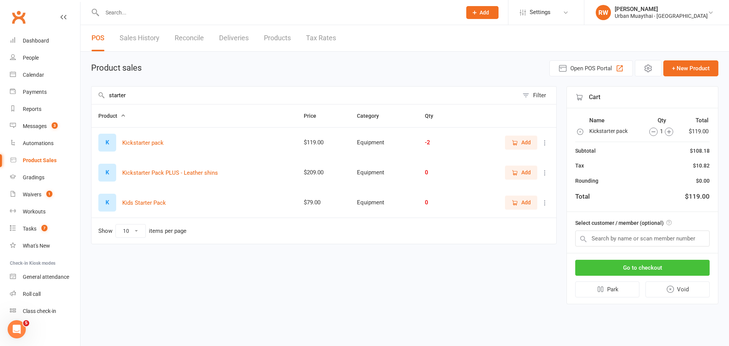
click at [647, 266] on button "Go to checkout" at bounding box center [642, 268] width 134 height 16
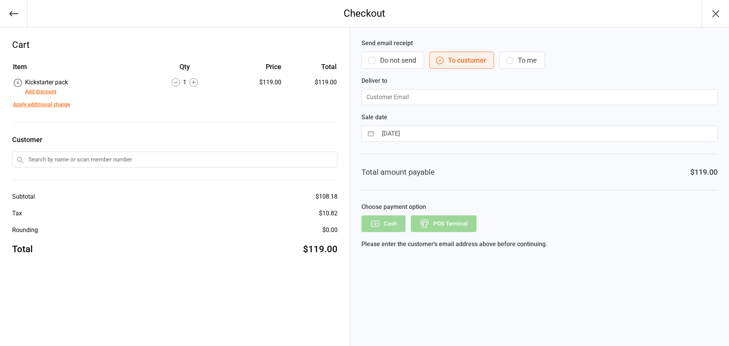
click at [378, 59] on button "Do not send" at bounding box center [393, 60] width 63 height 17
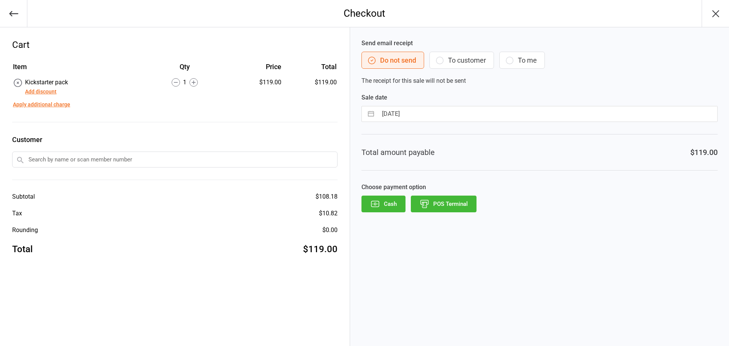
click at [446, 205] on button "POS Terminal" at bounding box center [444, 204] width 66 height 17
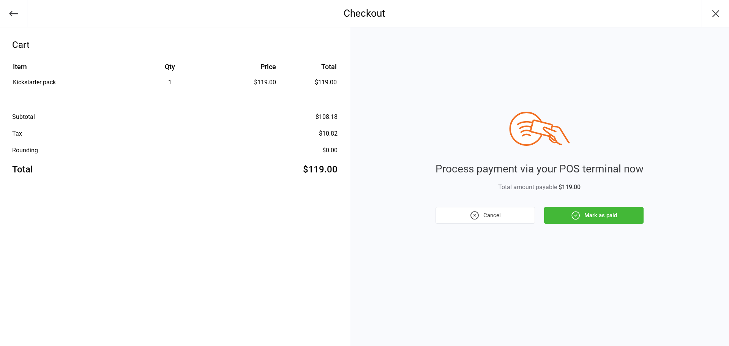
click at [616, 214] on button "Mark as paid" at bounding box center [594, 215] width 100 height 17
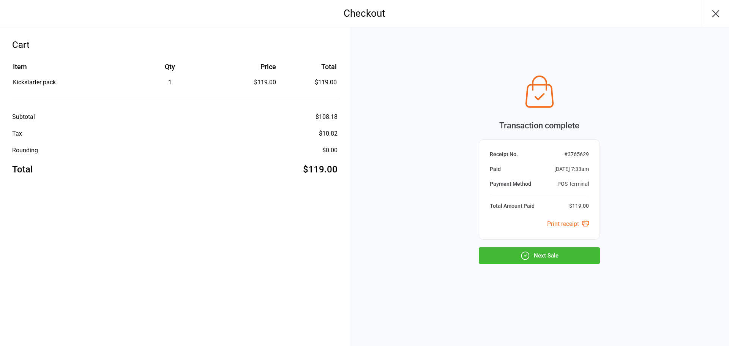
click at [546, 253] on button "Next Sale" at bounding box center [539, 255] width 121 height 17
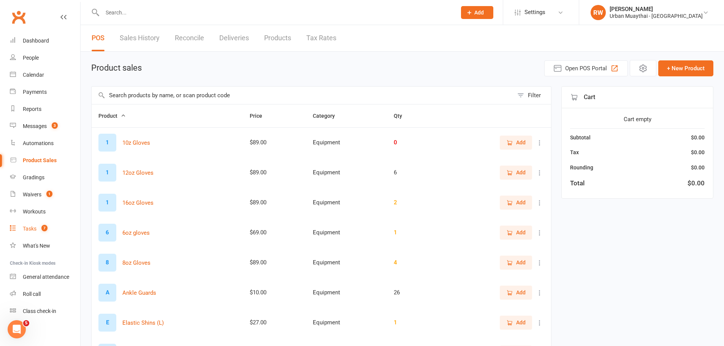
click at [33, 229] on div "Tasks" at bounding box center [30, 229] width 14 height 6
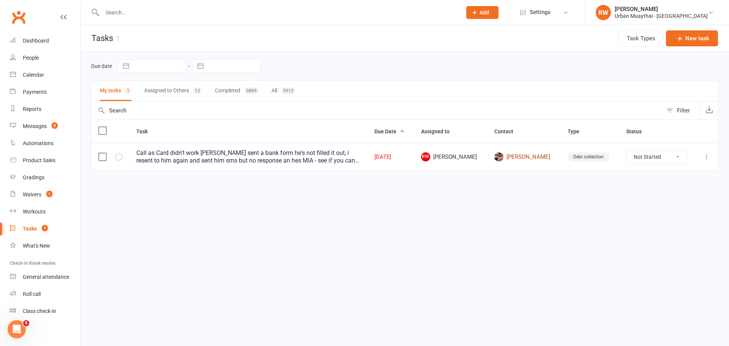
click at [538, 156] on link "Benjamin Hickman" at bounding box center [525, 156] width 60 height 9
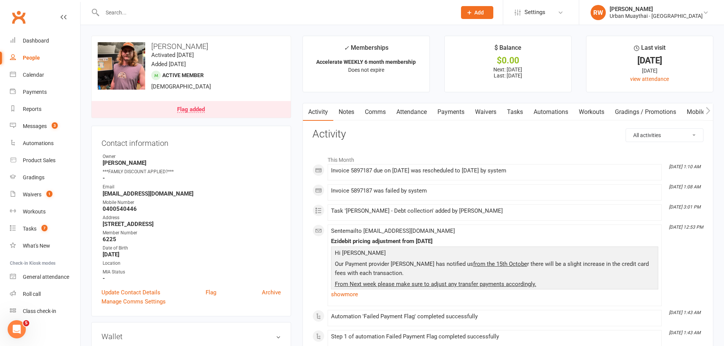
click at [201, 107] on div "Flag added" at bounding box center [191, 110] width 28 height 6
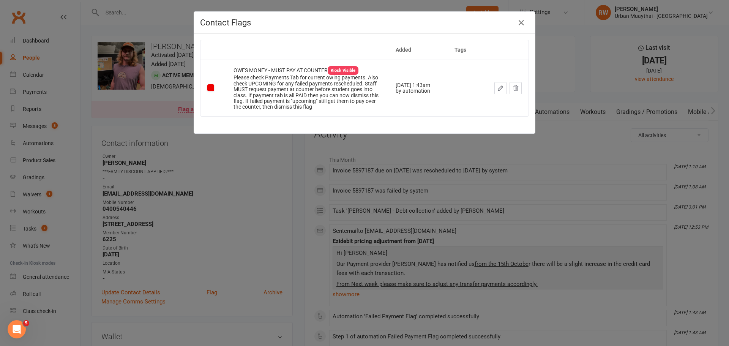
click at [572, 48] on div "Contact Flags Added Tags OWES MONEY - MUST PAY AT COUNTER Kiosk Visible Please …" at bounding box center [364, 173] width 729 height 346
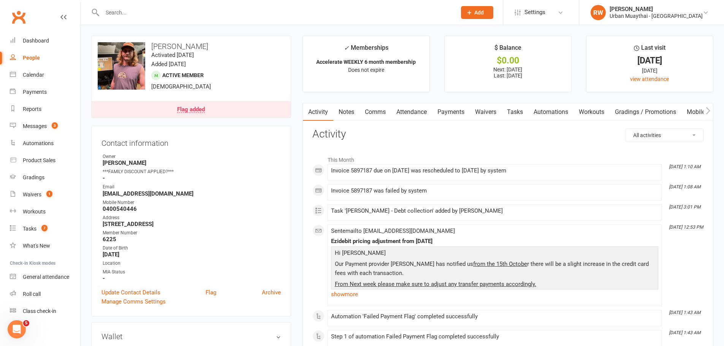
click at [458, 110] on link "Payments" at bounding box center [451, 111] width 38 height 17
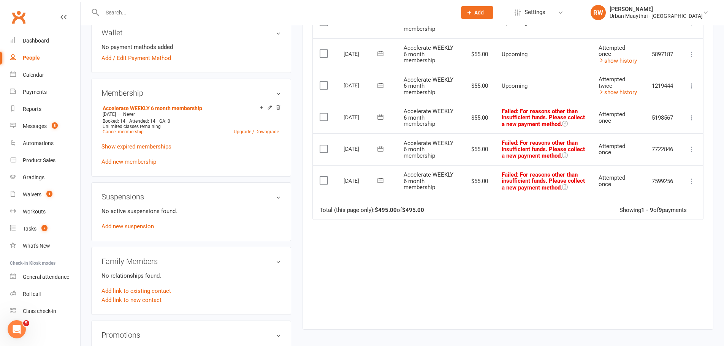
scroll to position [76, 0]
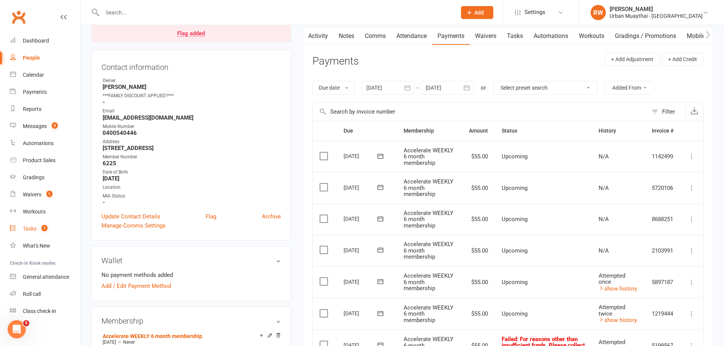
click at [33, 226] on div "Tasks" at bounding box center [30, 229] width 14 height 6
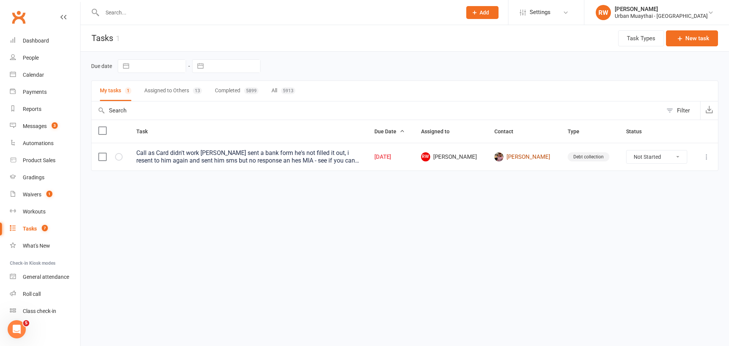
click at [517, 155] on link "Benjamin Hickman" at bounding box center [525, 156] width 60 height 9
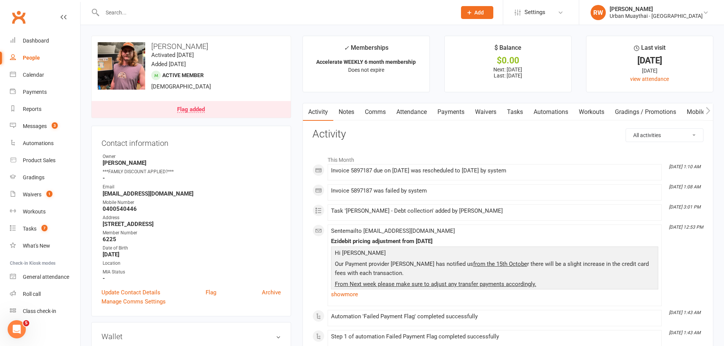
click at [410, 110] on link "Attendance" at bounding box center [411, 111] width 41 height 17
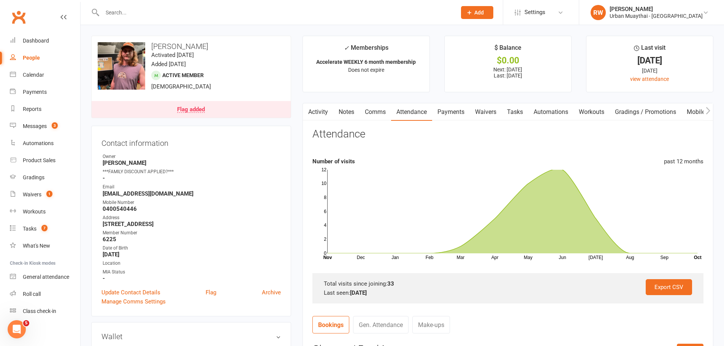
click at [452, 112] on link "Payments" at bounding box center [451, 111] width 38 height 17
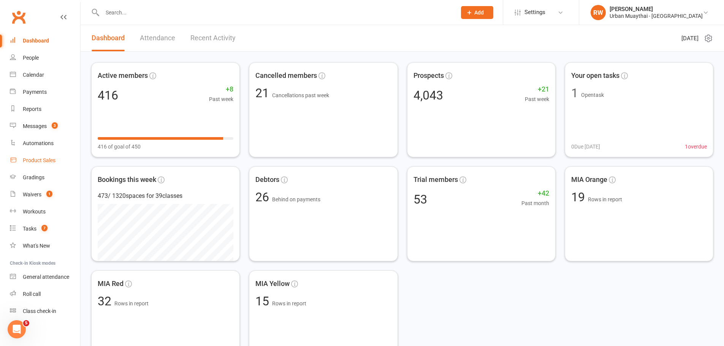
click at [41, 164] on link "Product Sales" at bounding box center [45, 160] width 70 height 17
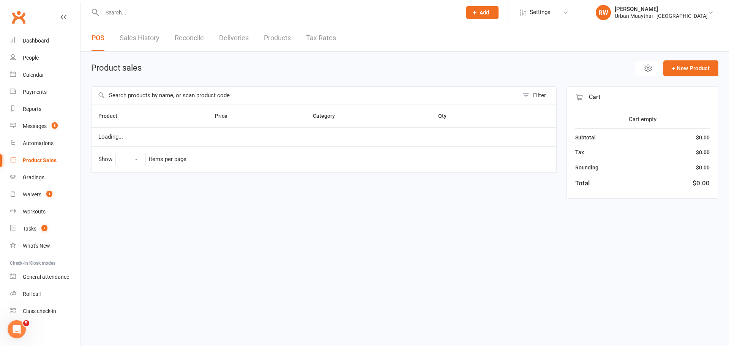
select select "10"
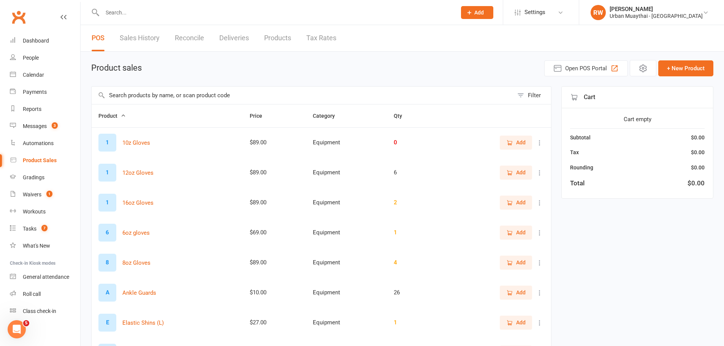
click at [180, 102] on input "text" at bounding box center [303, 95] width 422 height 17
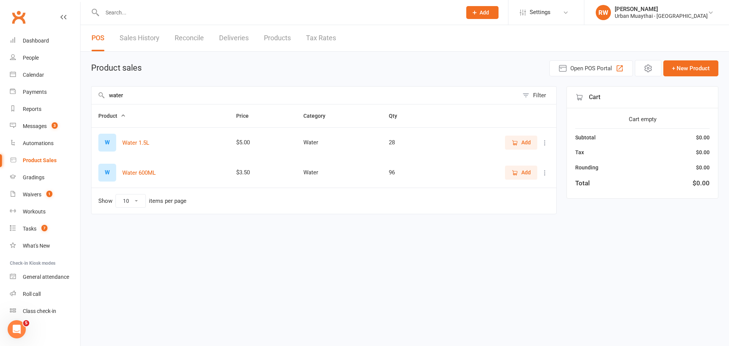
type input "water"
click at [531, 174] on span "Add" at bounding box center [526, 172] width 9 height 8
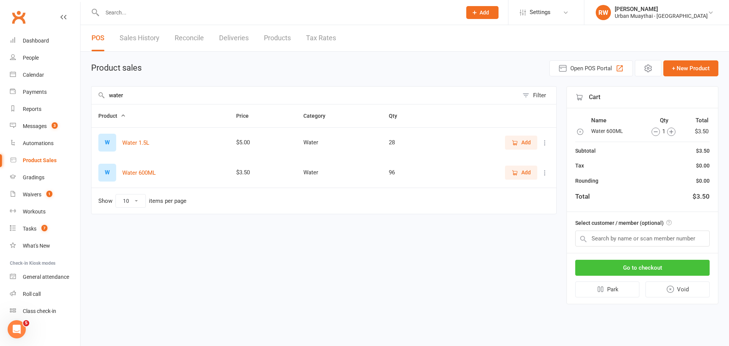
click at [628, 262] on button "Go to checkout" at bounding box center [642, 268] width 134 height 16
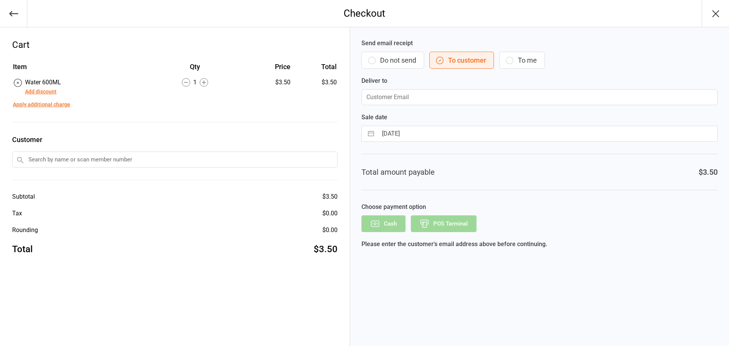
click at [372, 51] on div "Send email receipt Do not send To customer To me Deliver to" at bounding box center [540, 72] width 356 height 66
click at [376, 59] on button "Do not send" at bounding box center [393, 60] width 63 height 17
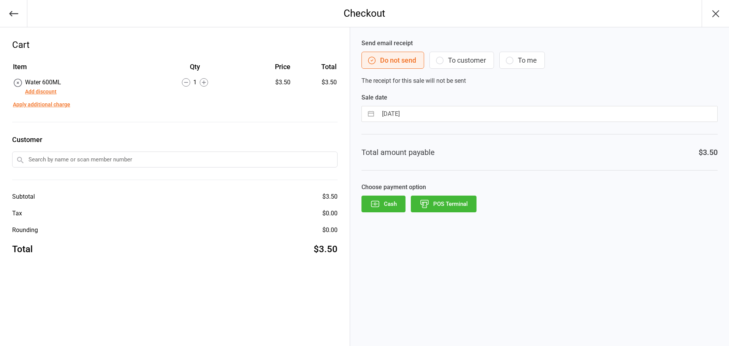
click at [466, 207] on button "POS Terminal" at bounding box center [444, 204] width 66 height 17
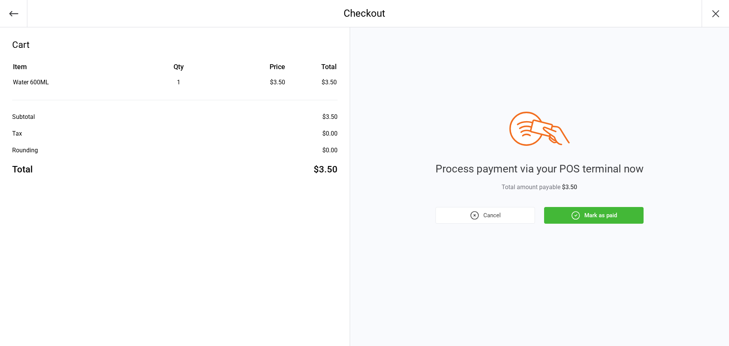
click at [577, 211] on icon "button" at bounding box center [576, 215] width 10 height 10
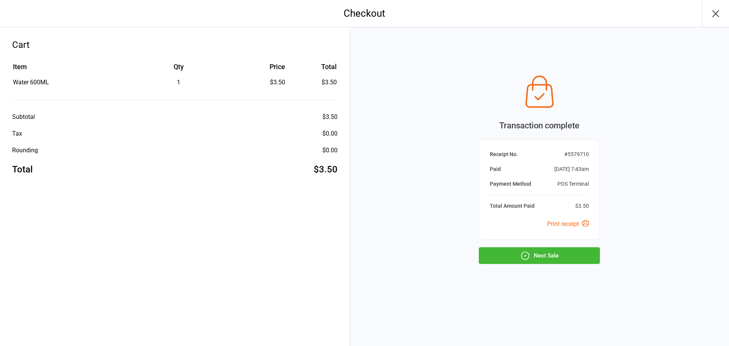
click at [542, 251] on button "Next Sale" at bounding box center [539, 255] width 121 height 17
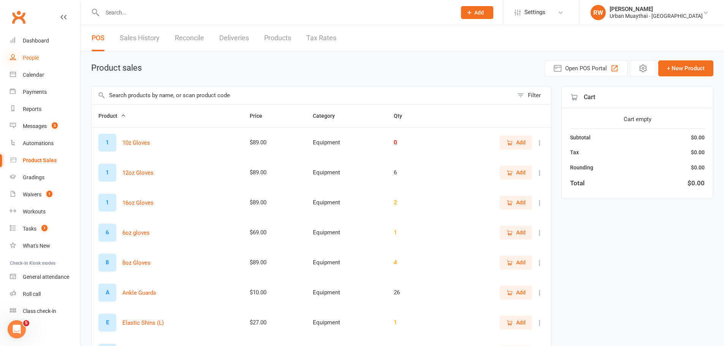
click at [12, 58] on icon at bounding box center [13, 57] width 6 height 6
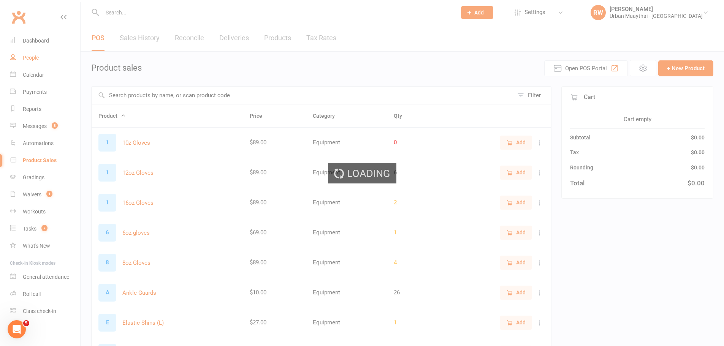
select select "100"
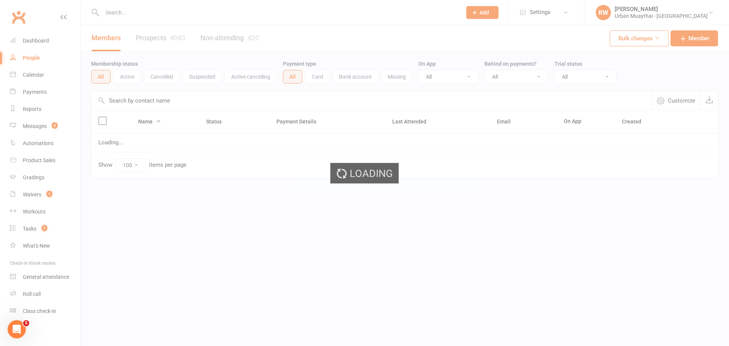
click at [33, 38] on div "Loading" at bounding box center [364, 173] width 729 height 346
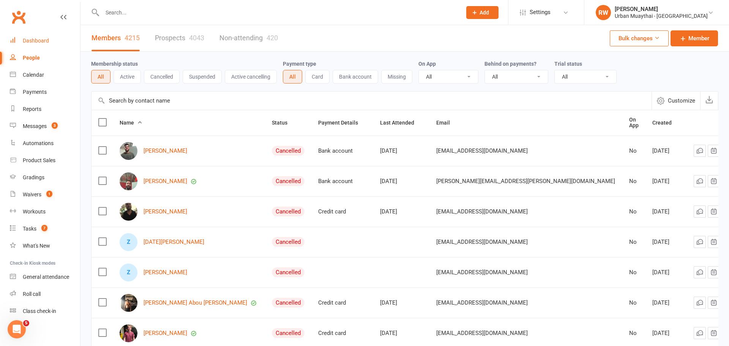
click at [33, 38] on div "Dashboard" at bounding box center [36, 41] width 26 height 6
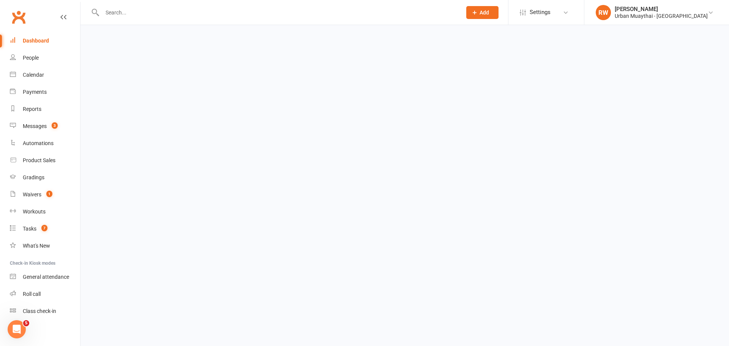
click at [33, 25] on ui-view "Prospect Member Non-attending contact Class / event Appointment Grading event T…" at bounding box center [364, 13] width 729 height 23
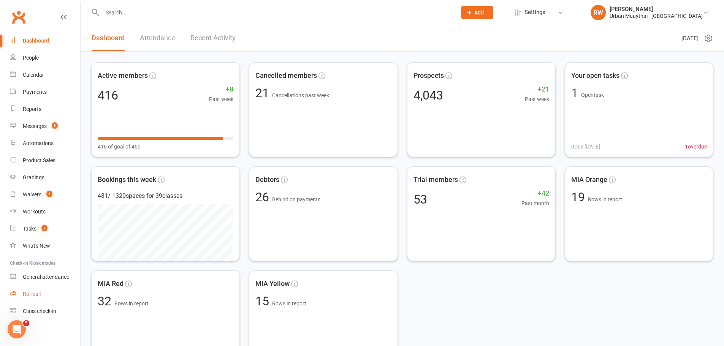
click at [39, 297] on div "Roll call" at bounding box center [32, 294] width 18 height 6
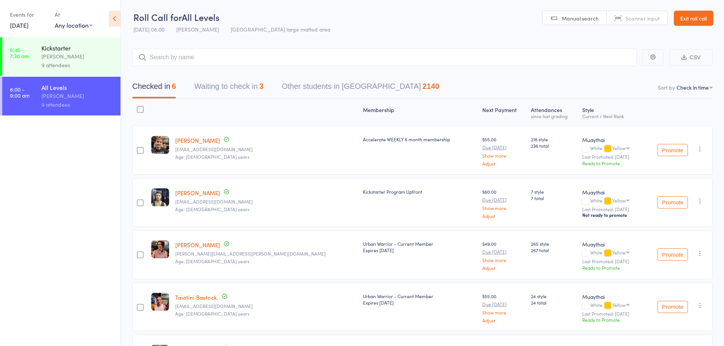
click at [63, 54] on div "[PERSON_NAME]" at bounding box center [77, 56] width 73 height 9
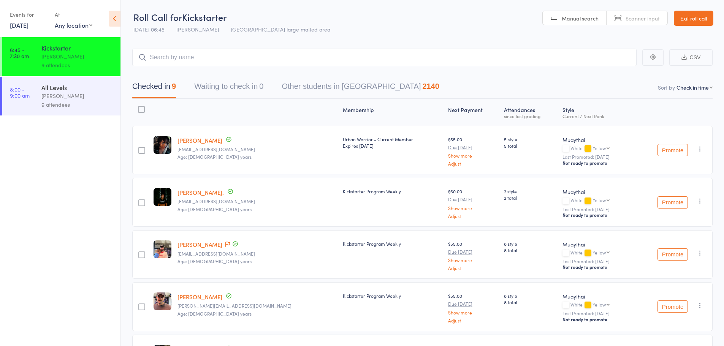
click at [189, 245] on link "[PERSON_NAME]" at bounding box center [199, 244] width 45 height 8
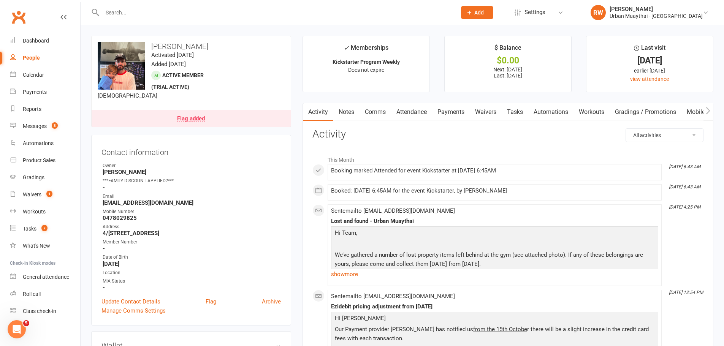
click at [416, 114] on link "Attendance" at bounding box center [411, 111] width 41 height 17
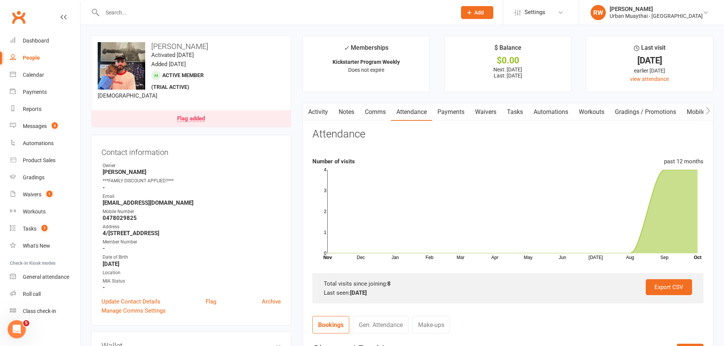
click at [461, 109] on link "Payments" at bounding box center [451, 111] width 38 height 17
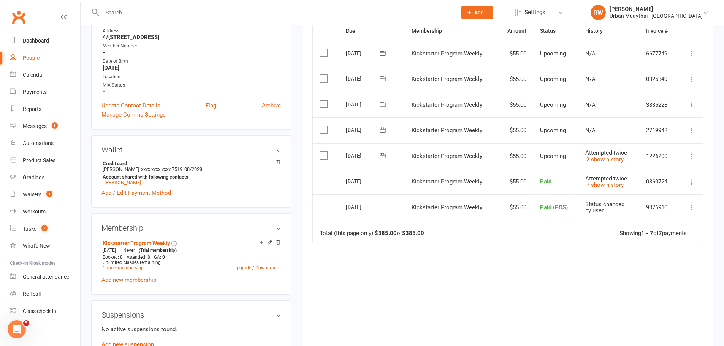
scroll to position [190, 0]
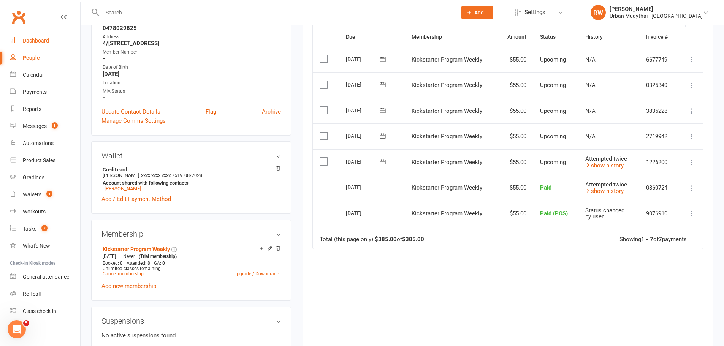
click at [33, 41] on div "Dashboard" at bounding box center [36, 41] width 26 height 6
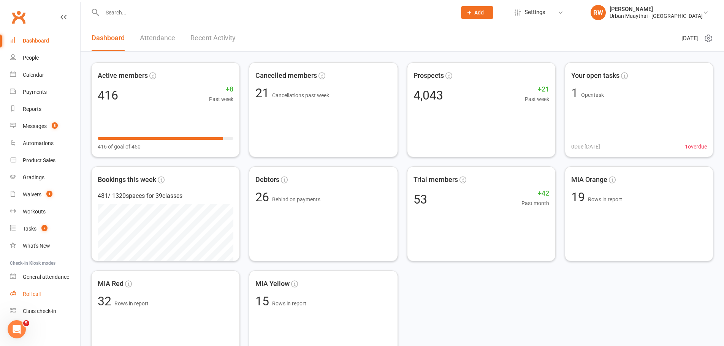
click at [33, 302] on link "Roll call" at bounding box center [45, 294] width 70 height 17
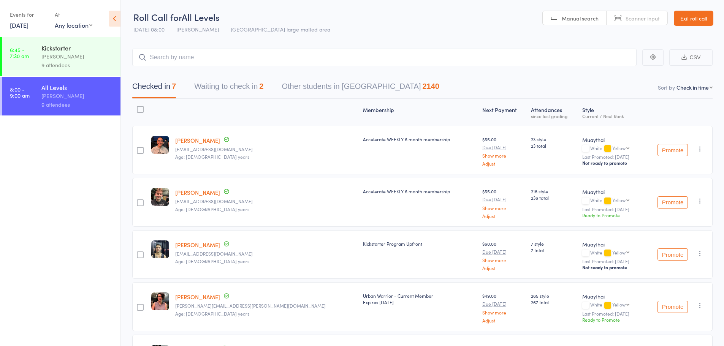
click at [48, 46] on div "Kickstarter" at bounding box center [77, 48] width 73 height 8
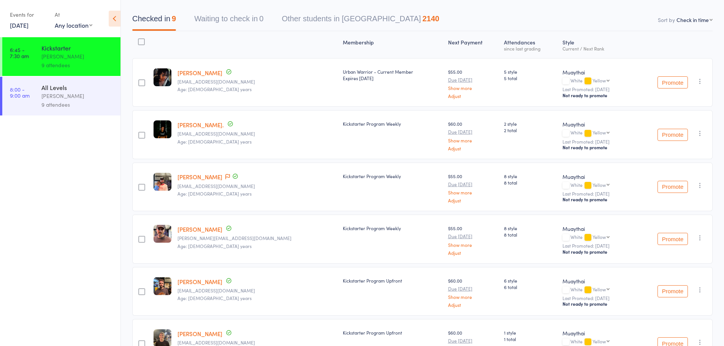
scroll to position [76, 0]
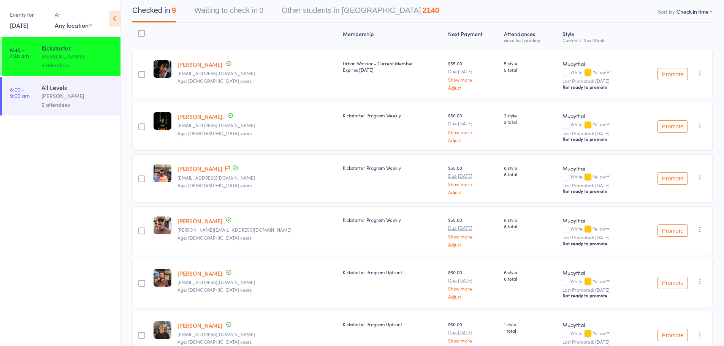
click at [194, 171] on link "Nick Marsh" at bounding box center [199, 168] width 45 height 8
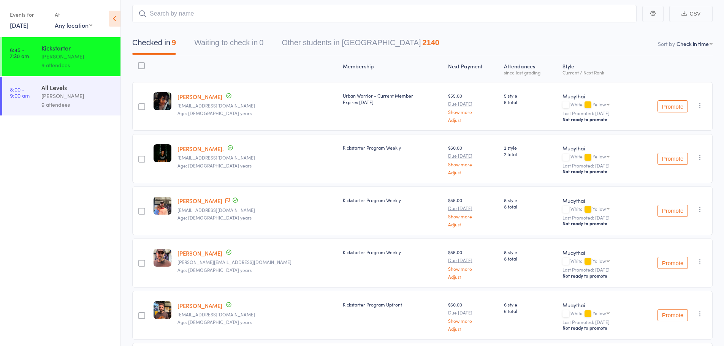
scroll to position [0, 0]
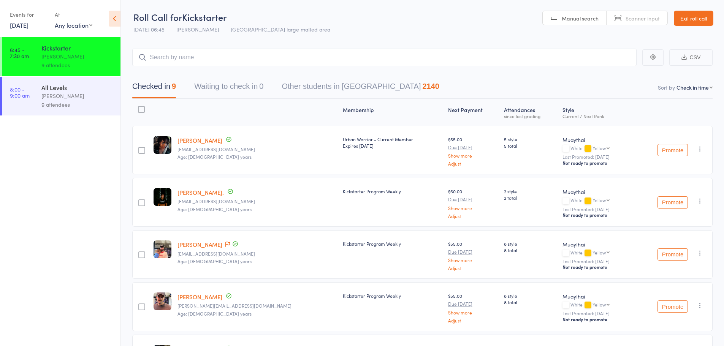
click at [698, 14] on link "Exit roll call" at bounding box center [693, 18] width 40 height 15
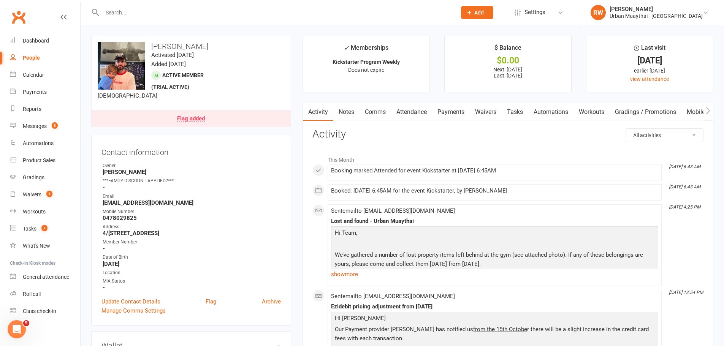
click at [355, 113] on link "Notes" at bounding box center [346, 111] width 26 height 17
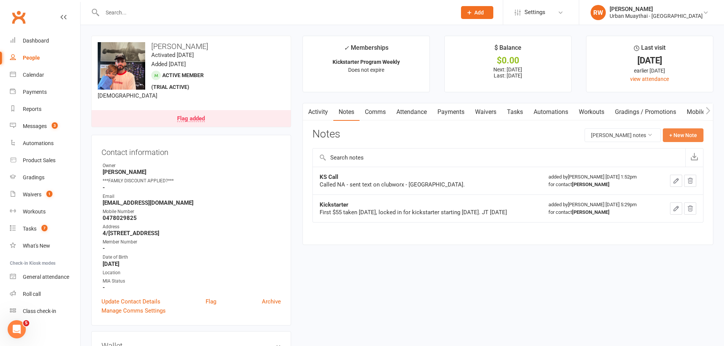
click at [680, 136] on button "+ New Note" at bounding box center [682, 135] width 41 height 14
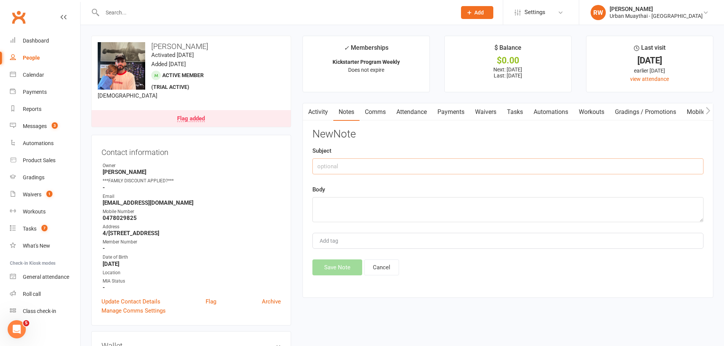
click at [392, 169] on input "text" at bounding box center [507, 166] width 391 height 16
type input "1"
type input "11/10/25"
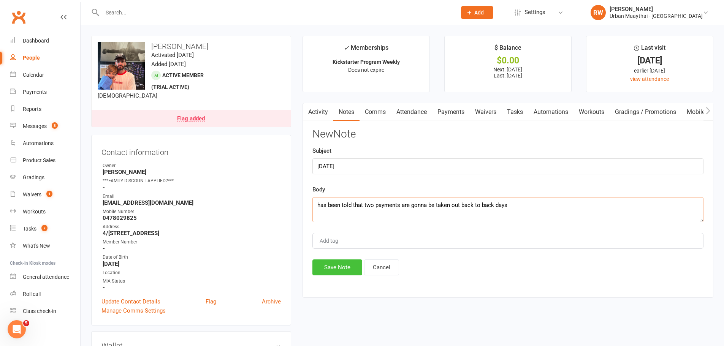
type textarea "has been told that two payments are gonna be taken out back to back days"
click at [326, 264] on button "Save Note" at bounding box center [337, 267] width 50 height 16
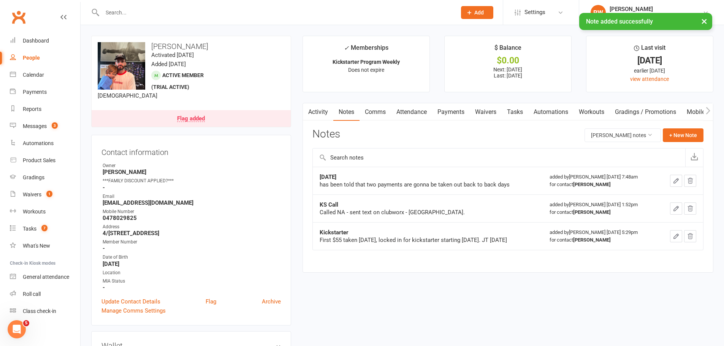
drag, startPoint x: 326, startPoint y: 264, endPoint x: 333, endPoint y: 271, distance: 10.0
click at [333, 271] on div "Activity Notes Comms Attendance Payments Waivers Tasks Automations Workouts Gra…" at bounding box center [507, 188] width 411 height 170
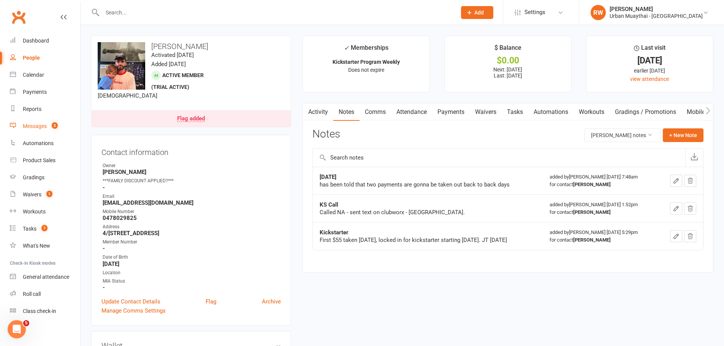
drag, startPoint x: 26, startPoint y: 129, endPoint x: 16, endPoint y: 127, distance: 10.1
click at [25, 129] on div "Messages" at bounding box center [35, 126] width 24 height 6
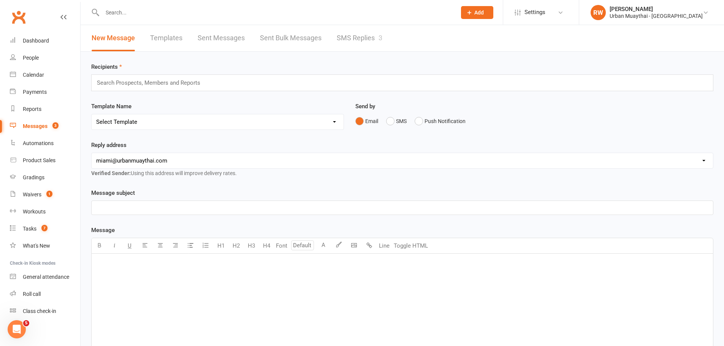
click at [347, 40] on link "SMS Replies 3" at bounding box center [360, 38] width 46 height 26
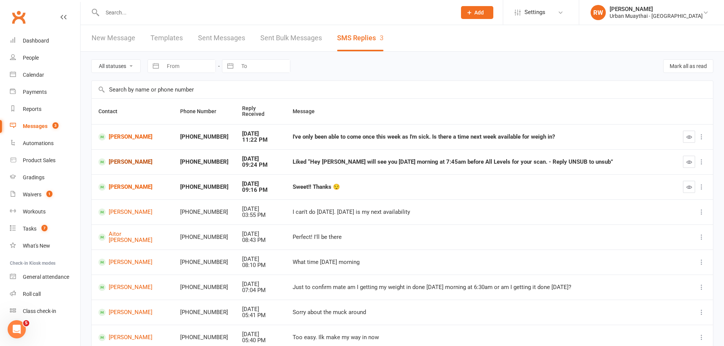
click at [125, 158] on link "Bailey Wilson" at bounding box center [132, 161] width 68 height 7
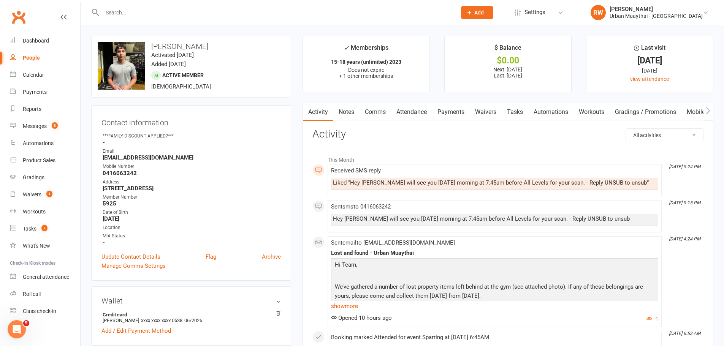
click at [23, 61] on div "People" at bounding box center [31, 58] width 17 height 6
select select "100"
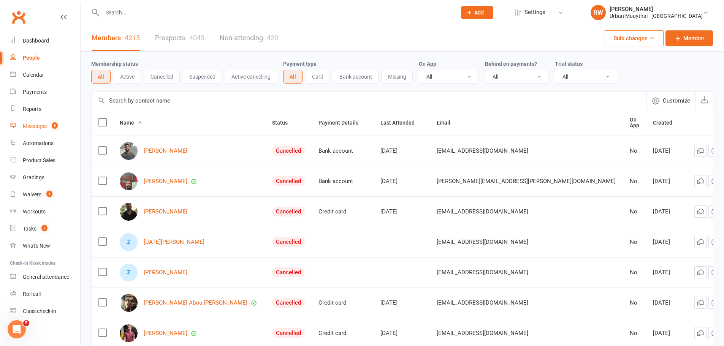
click at [25, 130] on link "Messages 3" at bounding box center [45, 126] width 70 height 17
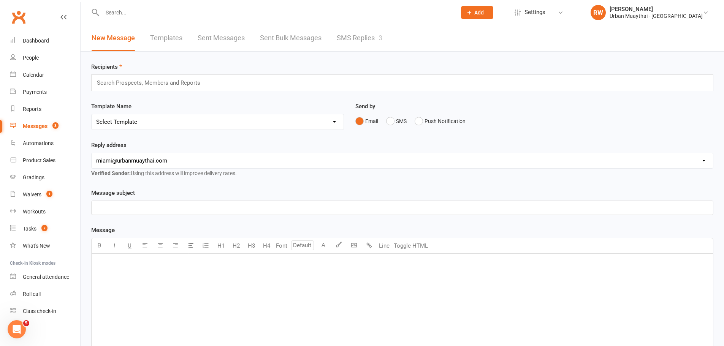
click at [340, 40] on link "SMS Replies 3" at bounding box center [360, 38] width 46 height 26
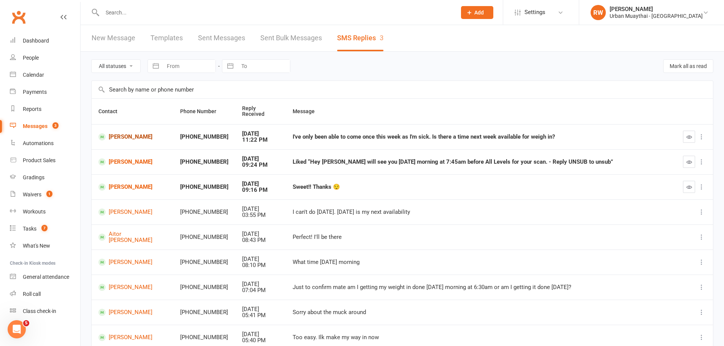
click at [125, 133] on link "Lucas Allard" at bounding box center [132, 136] width 68 height 7
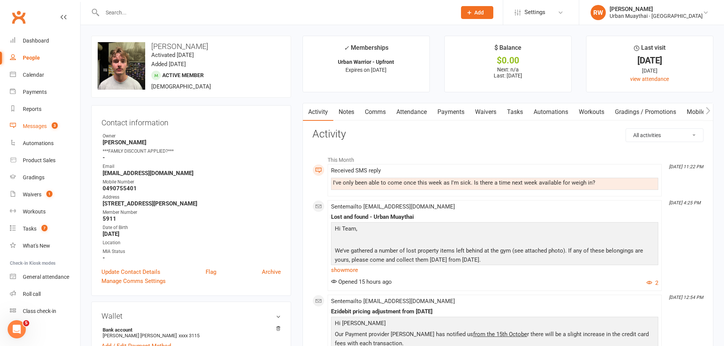
click at [30, 130] on link "Messages 3" at bounding box center [45, 126] width 70 height 17
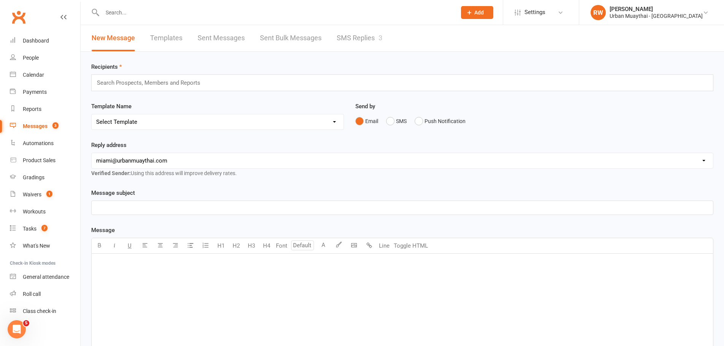
click at [370, 38] on link "SMS Replies 3" at bounding box center [360, 38] width 46 height 26
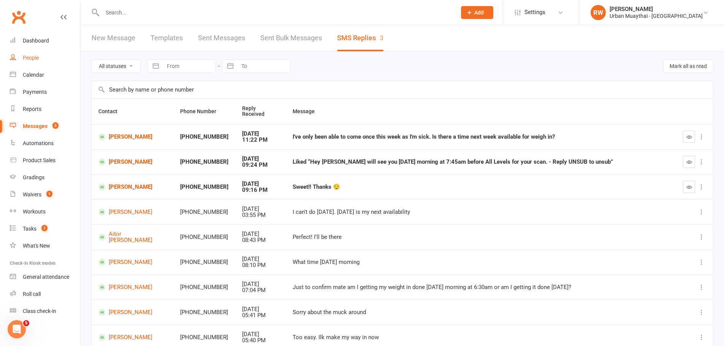
click at [42, 55] on link "People" at bounding box center [45, 57] width 70 height 17
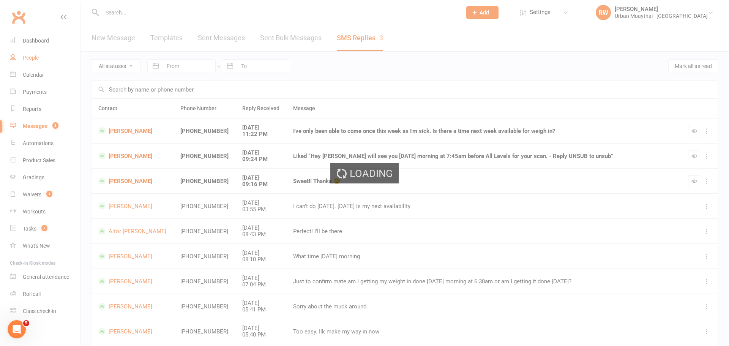
select select "100"
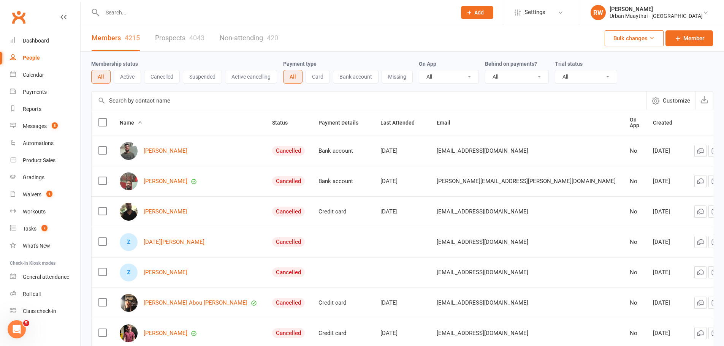
click at [182, 40] on link "Prospects 4043" at bounding box center [179, 38] width 49 height 26
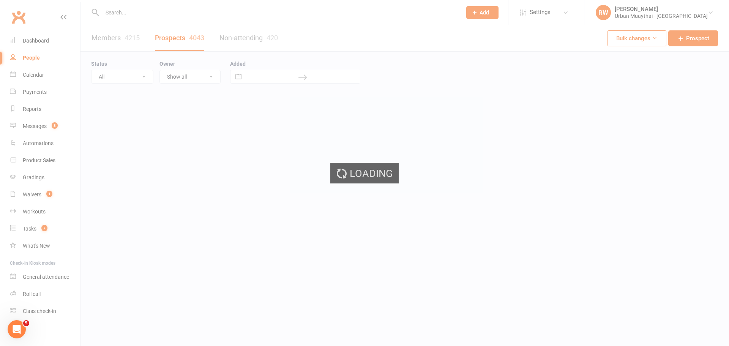
select select "100"
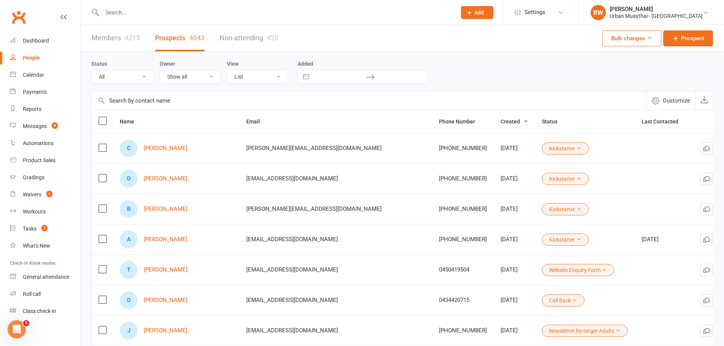
click at [98, 46] on link "Members 4215" at bounding box center [116, 38] width 48 height 26
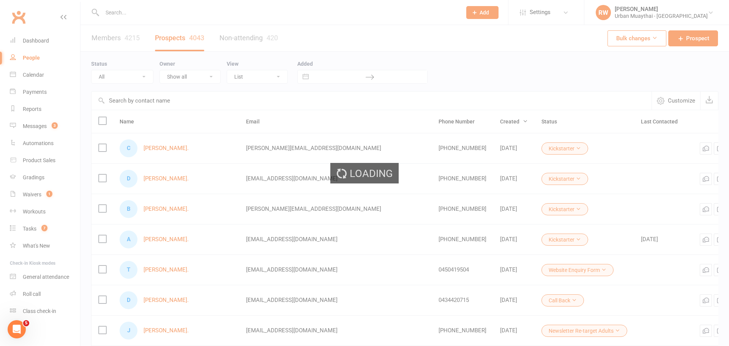
select select "100"
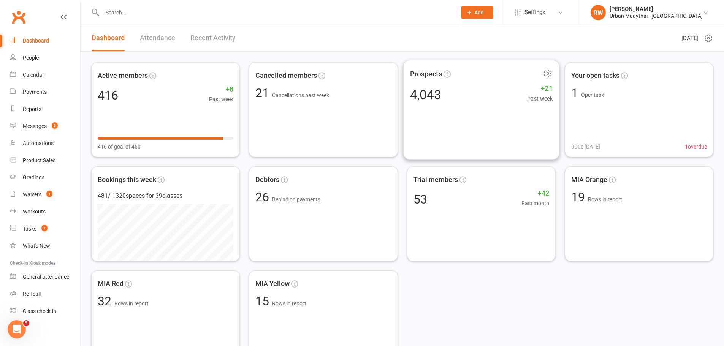
drag, startPoint x: 497, startPoint y: 101, endPoint x: 175, endPoint y: 11, distance: 334.4
click at [175, 11] on input "text" at bounding box center [275, 12] width 351 height 11
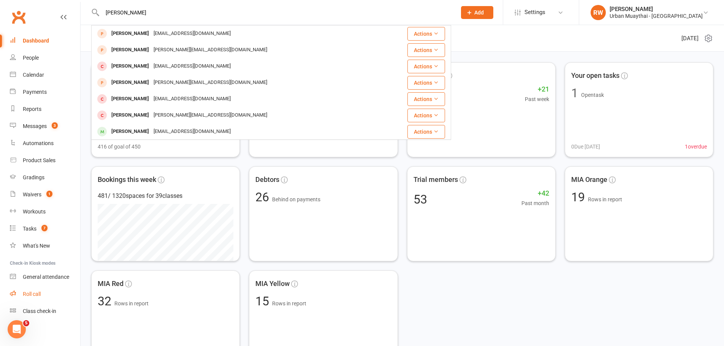
type input "[PERSON_NAME]"
click at [22, 293] on link "Roll call" at bounding box center [45, 294] width 70 height 17
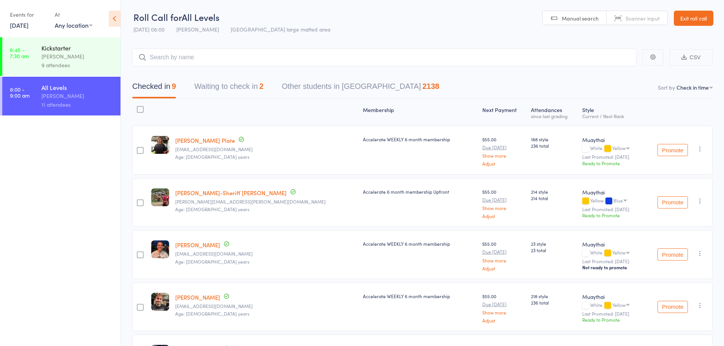
scroll to position [38, 0]
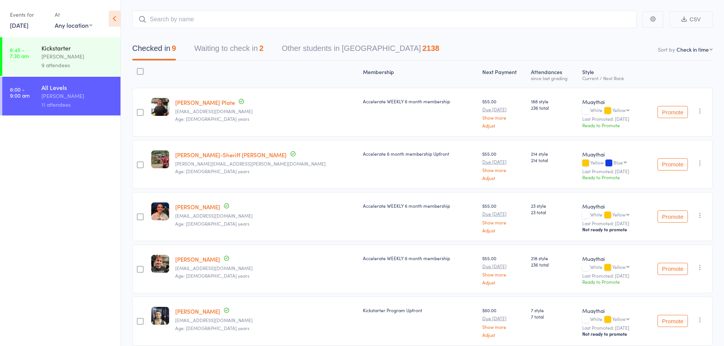
click at [214, 154] on link "[PERSON_NAME]-Sheriff [PERSON_NAME]" at bounding box center [230, 155] width 111 height 8
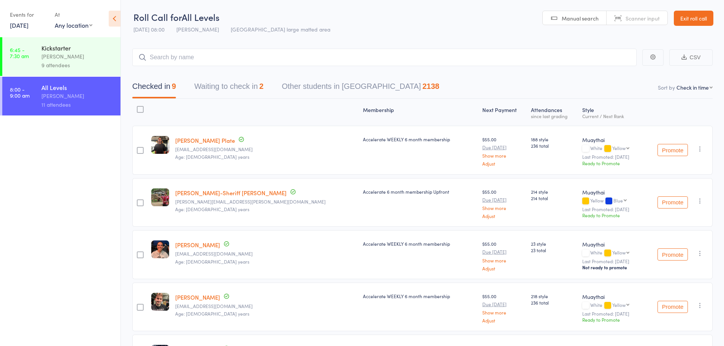
click at [698, 17] on link "Exit roll call" at bounding box center [693, 18] width 40 height 15
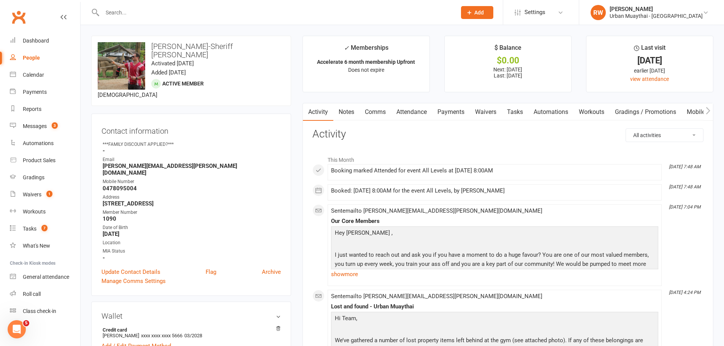
click at [480, 112] on link "Waivers" at bounding box center [485, 111] width 32 height 17
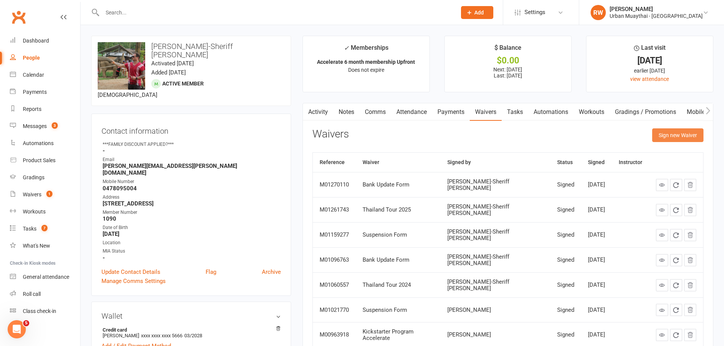
click at [664, 136] on button "Sign new Waiver" at bounding box center [677, 135] width 51 height 14
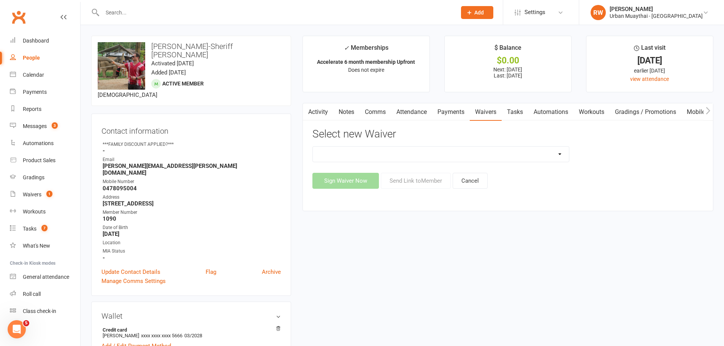
click at [462, 150] on select "12 Month Agreement 15-18 years Kickstarter Program 15-18 years membership 1 Yea…" at bounding box center [441, 154] width 256 height 15
select select "2406"
click at [313, 147] on select "12 Month Agreement 15-18 years Kickstarter Program 15-18 years membership 1 Yea…" at bounding box center [441, 154] width 256 height 15
click at [422, 179] on button "Send Link to Member" at bounding box center [416, 181] width 70 height 16
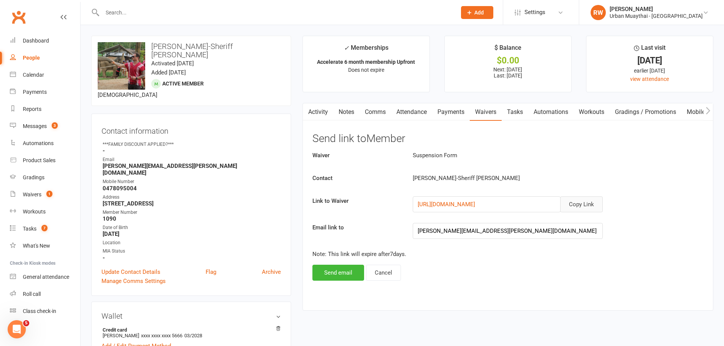
click at [596, 202] on button "Copy Link" at bounding box center [581, 204] width 43 height 16
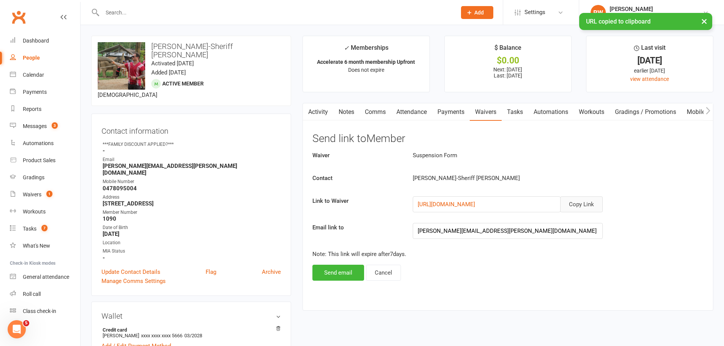
click at [459, 116] on link "Payments" at bounding box center [451, 111] width 38 height 17
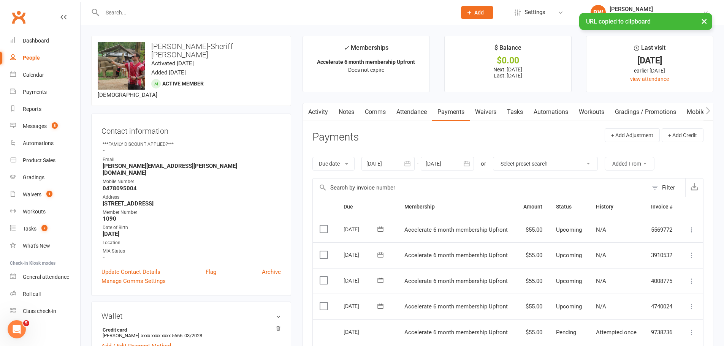
click at [488, 112] on link "Waivers" at bounding box center [485, 111] width 32 height 17
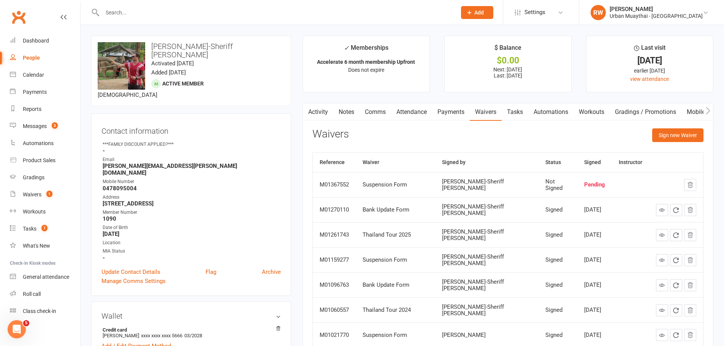
click at [328, 111] on link "Activity" at bounding box center [318, 111] width 30 height 17
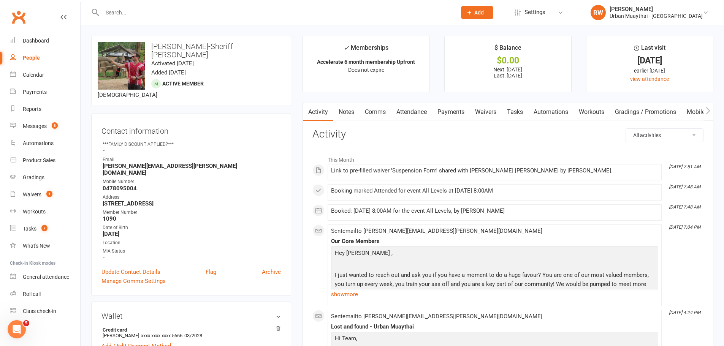
click at [340, 111] on link "Notes" at bounding box center [346, 111] width 26 height 17
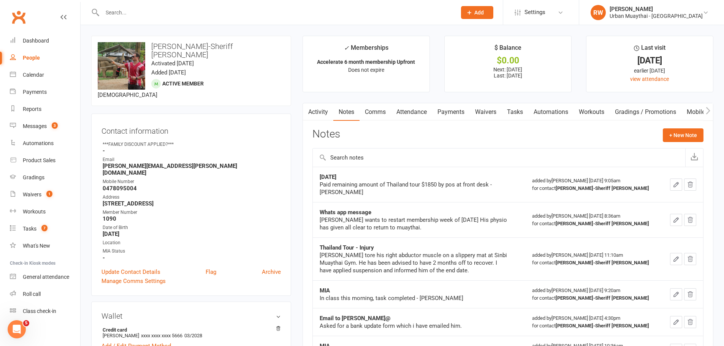
click at [320, 111] on link "Activity" at bounding box center [318, 111] width 30 height 17
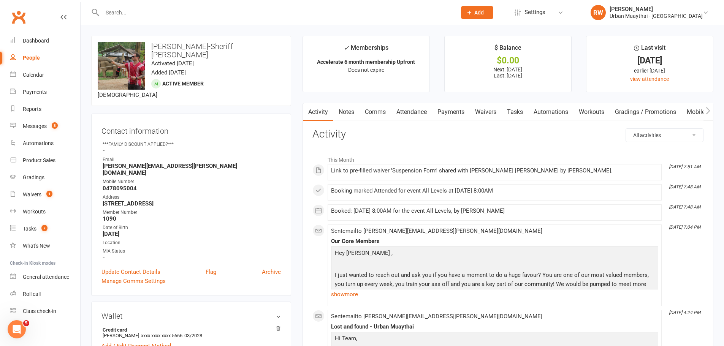
click at [367, 115] on link "Comms" at bounding box center [375, 111] width 32 height 17
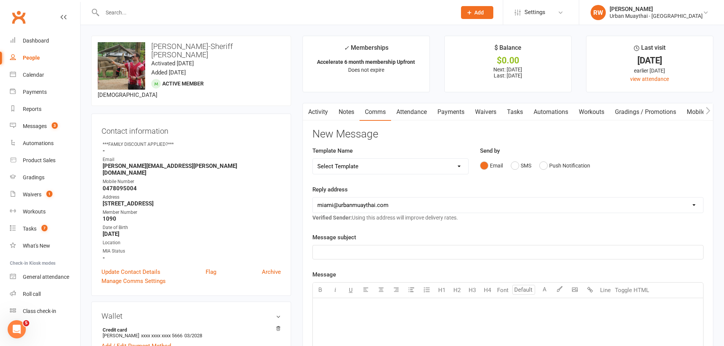
click at [404, 253] on p "﻿" at bounding box center [507, 252] width 381 height 9
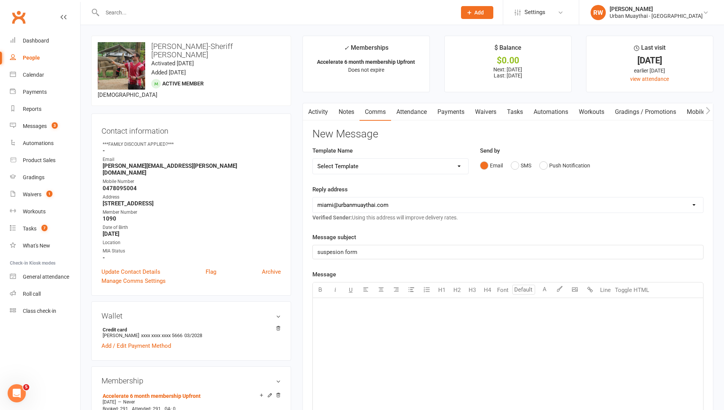
click at [338, 252] on span "suspesion form" at bounding box center [337, 252] width 40 height 7
click at [394, 305] on p "﻿" at bounding box center [507, 307] width 381 height 9
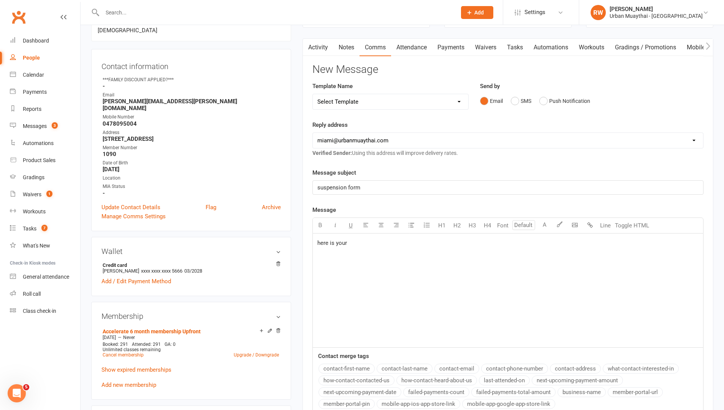
scroll to position [76, 0]
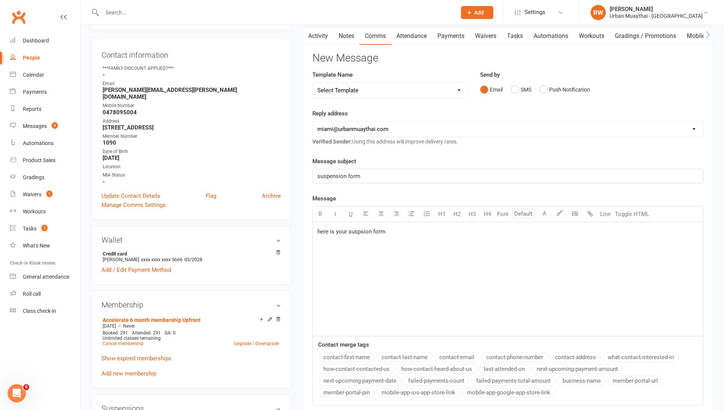
click at [355, 262] on div "here is your suspsion form" at bounding box center [508, 279] width 390 height 114
click at [358, 232] on span "here is your suspsion form" at bounding box center [351, 231] width 68 height 7
click at [416, 238] on div "here is your suspension form" at bounding box center [508, 279] width 390 height 114
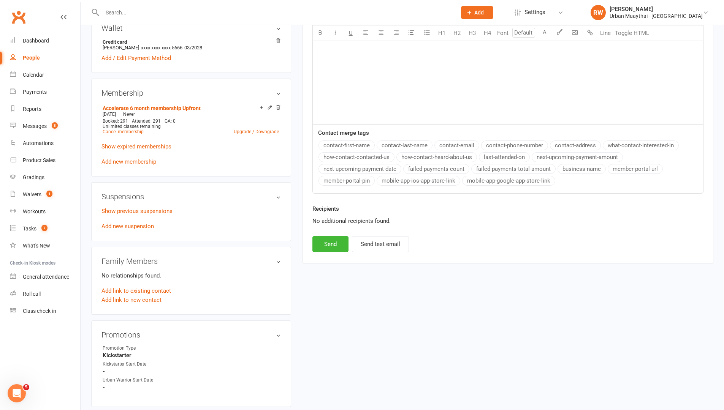
scroll to position [304, 0]
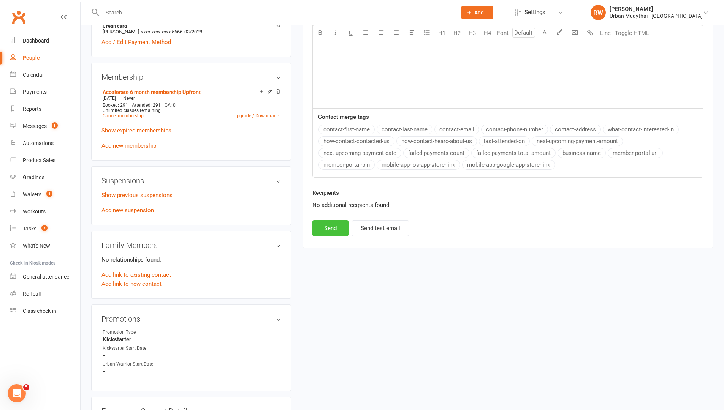
click at [336, 229] on button "Send" at bounding box center [330, 228] width 36 height 16
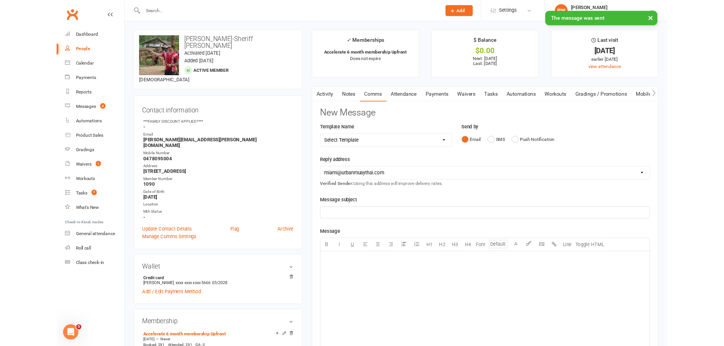
scroll to position [0, 0]
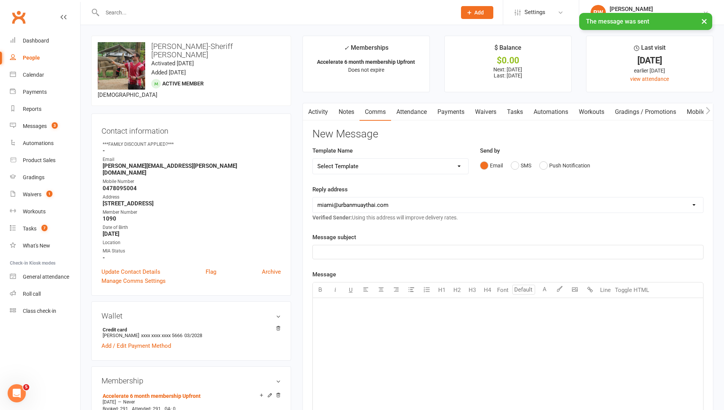
click at [346, 115] on link "Notes" at bounding box center [346, 111] width 26 height 17
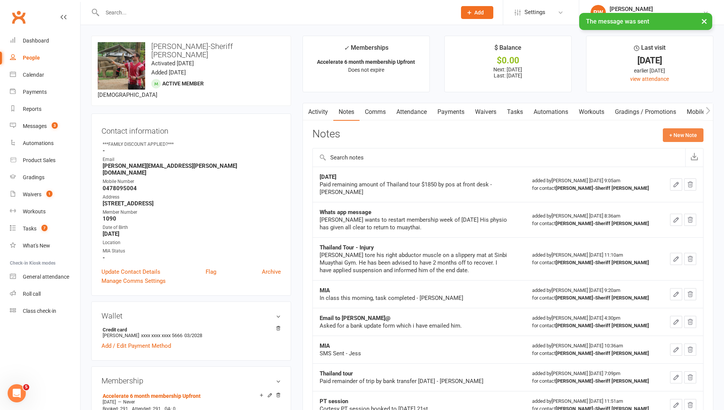
click at [669, 129] on button "+ New Note" at bounding box center [682, 135] width 41 height 14
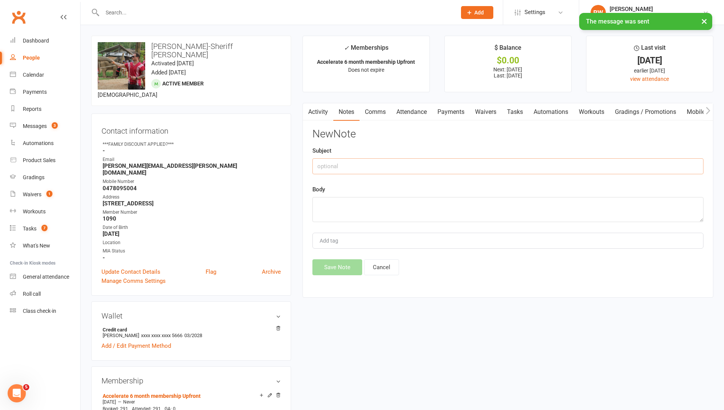
click at [471, 165] on input "text" at bounding box center [507, 166] width 391 height 16
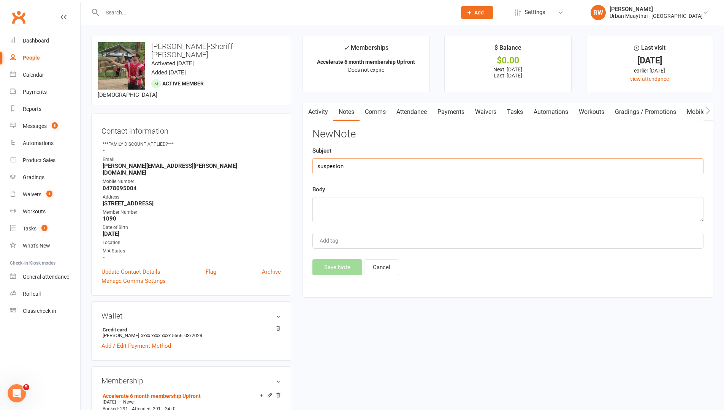
click at [315, 167] on input "suspesion" at bounding box center [507, 166] width 391 height 16
click at [349, 170] on input "sent suspesion" at bounding box center [507, 166] width 391 height 16
drag, startPoint x: 421, startPoint y: 150, endPoint x: 423, endPoint y: 160, distance: 9.8
click at [423, 160] on input "sent suspension form" at bounding box center [507, 166] width 391 height 16
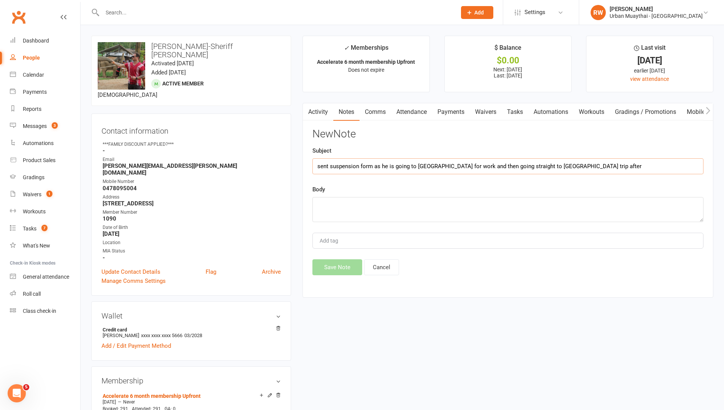
drag, startPoint x: 585, startPoint y: 166, endPoint x: 281, endPoint y: 177, distance: 303.3
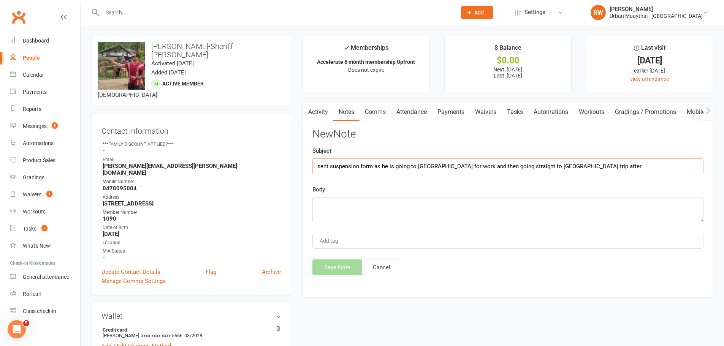
type input "sent suspension form as he is going to melbourne for work and then going straig…"
click at [341, 215] on textarea at bounding box center [507, 209] width 391 height 25
paste textarea "sent suspension form as he is going to melbourne for work and then going straig…"
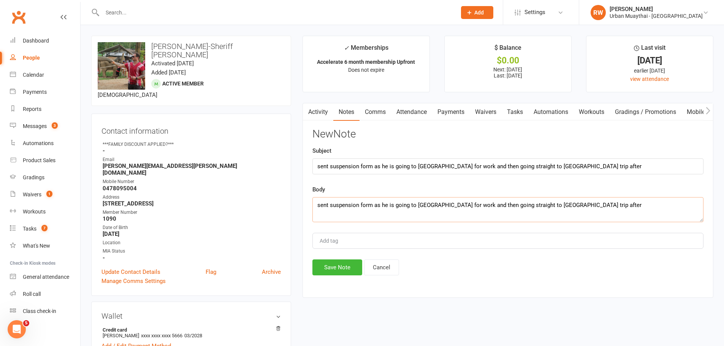
type textarea "sent suspension form as he is going to melbourne for work and then going straig…"
drag, startPoint x: 645, startPoint y: 162, endPoint x: 0, endPoint y: 149, distance: 644.7
click at [317, 167] on input "sent suspension form as he is going to melbourne for work and then going straig…" at bounding box center [507, 166] width 391 height 16
click at [321, 165] on input "sent suspension form as he is going to melbourne for work and then going straig…" at bounding box center [507, 166] width 391 height 16
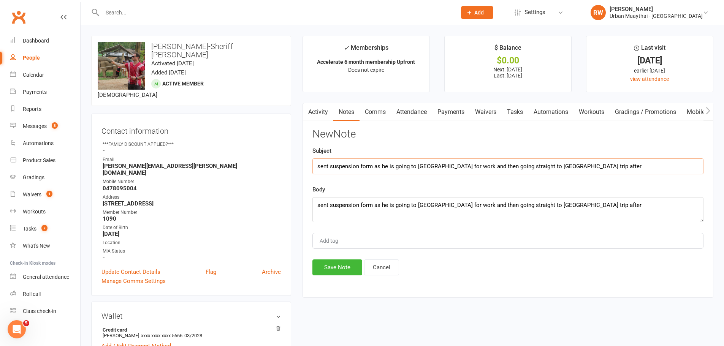
click at [321, 165] on input "sent suspension form as he is going to melbourne for work and then going straig…" at bounding box center [507, 166] width 391 height 16
click at [352, 168] on input "suspension form as he is going to melbourne for work and then going straight to…" at bounding box center [507, 166] width 391 height 16
drag, startPoint x: 352, startPoint y: 168, endPoint x: 558, endPoint y: 151, distance: 206.2
click at [558, 151] on div "Subject suspension form as he is going to melbourne for work and then going str…" at bounding box center [507, 160] width 391 height 28
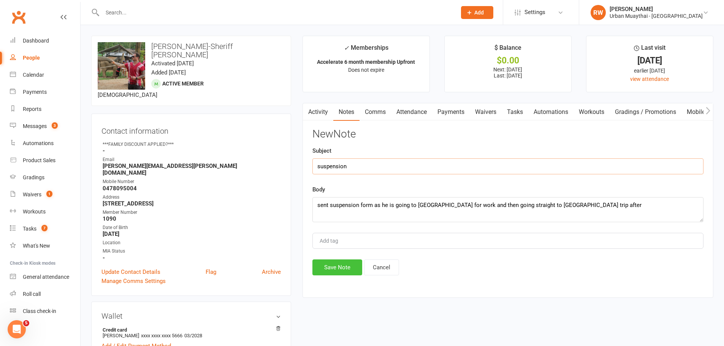
type input "suspension"
click at [327, 267] on button "Save Note" at bounding box center [337, 267] width 50 height 16
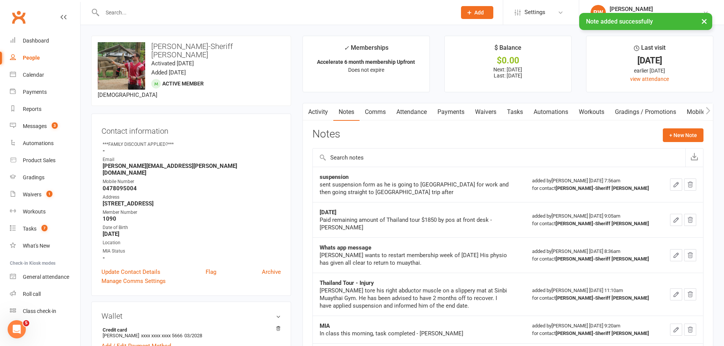
click at [281, 13] on div "× Note added successfully" at bounding box center [357, 13] width 714 height 0
drag, startPoint x: 263, startPoint y: 14, endPoint x: 234, endPoint y: 7, distance: 29.8
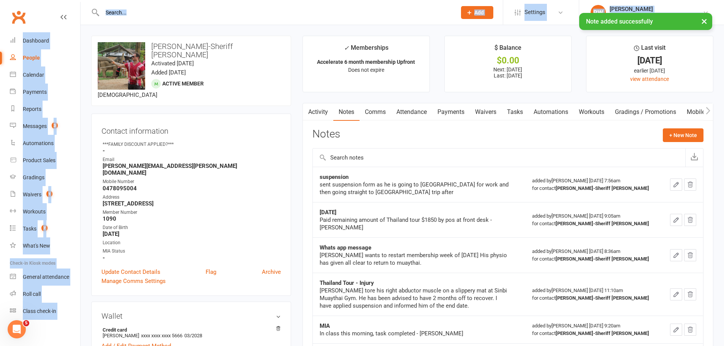
click at [168, 13] on div "× Note added successfully" at bounding box center [357, 13] width 714 height 0
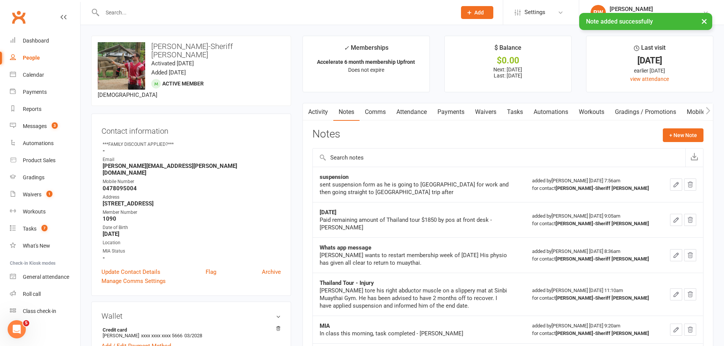
click at [159, 13] on div "× Note added successfully" at bounding box center [357, 13] width 714 height 0
click at [124, 9] on input "text" at bounding box center [275, 12] width 351 height 11
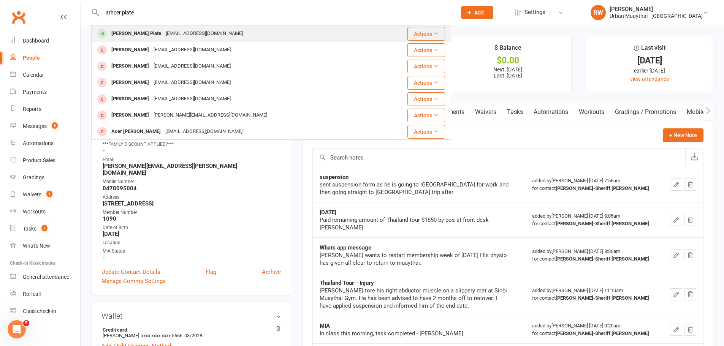
type input "arhcer plate"
click at [119, 31] on div "[PERSON_NAME] Plate" at bounding box center [136, 33] width 54 height 11
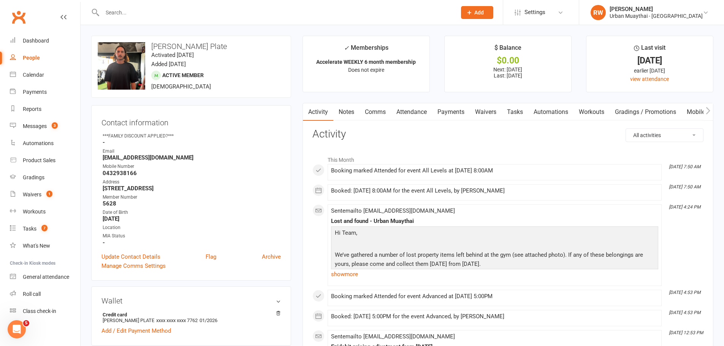
click at [348, 111] on link "Notes" at bounding box center [346, 111] width 26 height 17
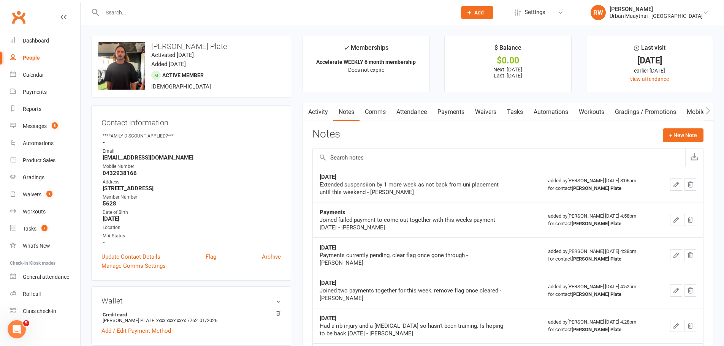
drag, startPoint x: 348, startPoint y: 111, endPoint x: 340, endPoint y: 117, distance: 9.8
click at [340, 117] on link "Notes" at bounding box center [346, 111] width 26 height 17
click at [691, 136] on button "+ New Note" at bounding box center [682, 135] width 41 height 14
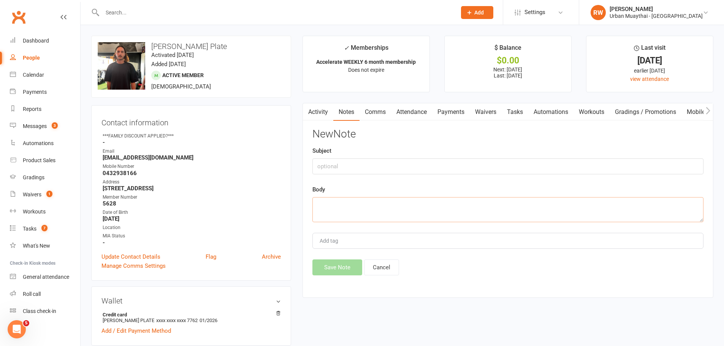
click at [349, 215] on textarea at bounding box center [507, 209] width 391 height 25
type textarea "1"
click at [393, 207] on textarea "12/10/25 to 29/11/25 suspened" at bounding box center [507, 209] width 391 height 25
type textarea "12/10/25 to 29/11/25 suspended"
click at [345, 266] on button "Save Note" at bounding box center [337, 267] width 50 height 16
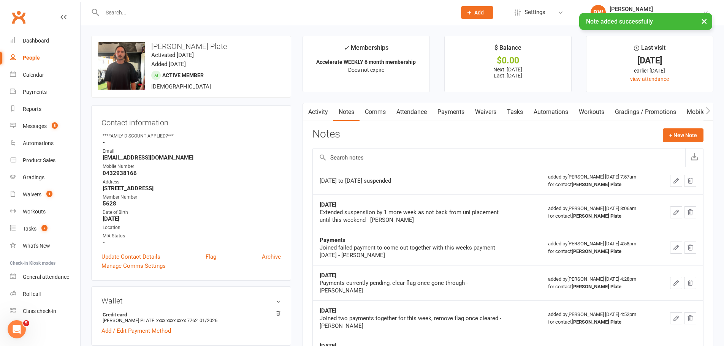
click at [323, 111] on link "Activity" at bounding box center [318, 111] width 30 height 17
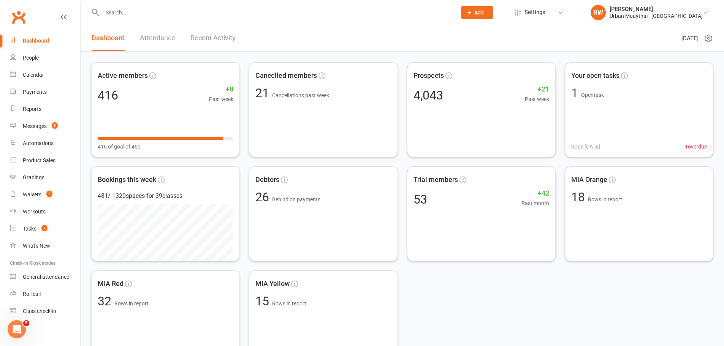
click at [473, 12] on icon at bounding box center [469, 12] width 7 height 7
click at [498, 46] on link "Member" at bounding box center [469, 51] width 68 height 17
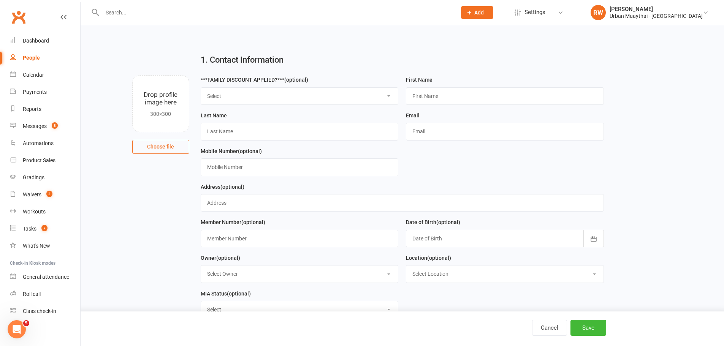
click at [364, 92] on select "Select 10% Family 15% Family 20% Family FIFO Membership" at bounding box center [299, 96] width 197 height 17
click at [421, 93] on input "text" at bounding box center [505, 95] width 198 height 17
type input "max"
click at [348, 142] on div "Last Name" at bounding box center [299, 129] width 205 height 36
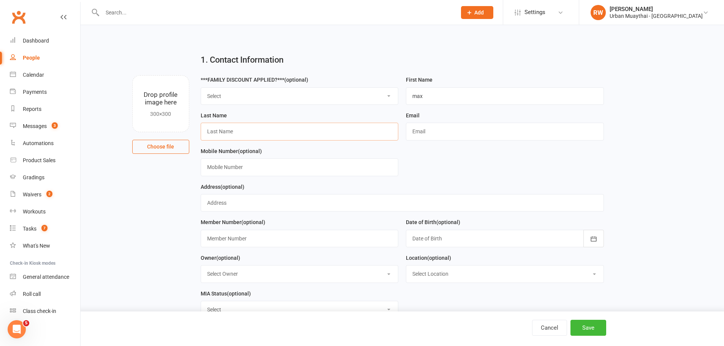
click at [341, 134] on input "text" at bounding box center [300, 131] width 198 height 17
type input "Hannam"
click at [466, 127] on input "text" at bounding box center [505, 131] width 198 height 17
paste input "[EMAIL_ADDRESS][DOMAIN_NAME]"
type input "[EMAIL_ADDRESS][DOMAIN_NAME]"
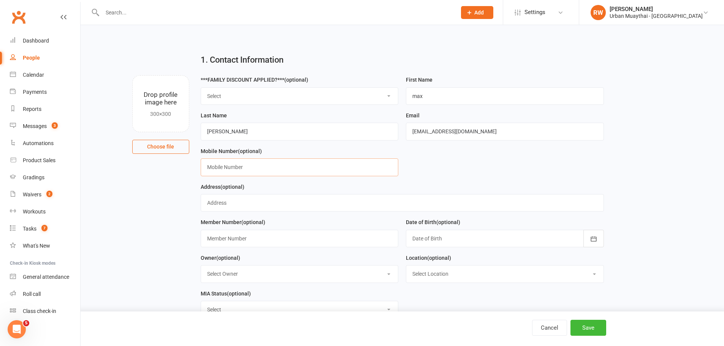
click at [281, 172] on input "text" at bounding box center [300, 166] width 198 height 17
click at [545, 182] on form "***FAMILY DISCOUNT APPLIED?*** (optional) Select 10% Family 15% Family 20% Fami…" at bounding box center [402, 199] width 411 height 249
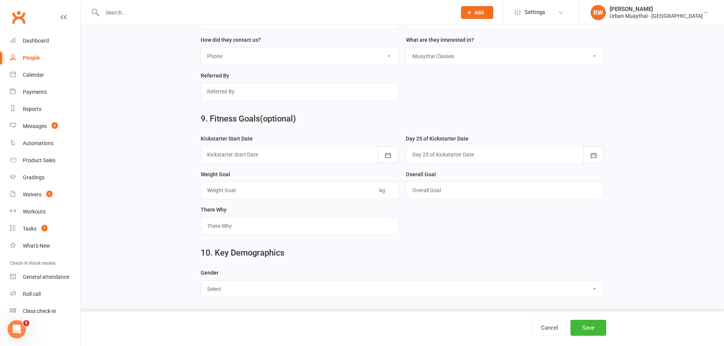
scroll to position [1026, 0]
click at [285, 283] on select "Select Male Female" at bounding box center [402, 289] width 402 height 17
select select "Male"
click at [201, 281] on select "Select Male Female" at bounding box center [402, 289] width 402 height 17
click at [585, 327] on button "Save" at bounding box center [588, 328] width 36 height 16
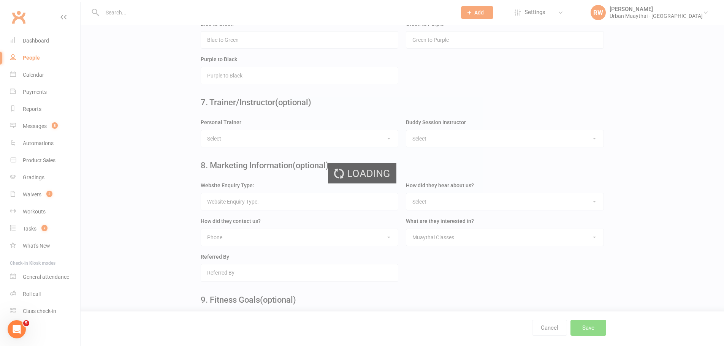
scroll to position [0, 0]
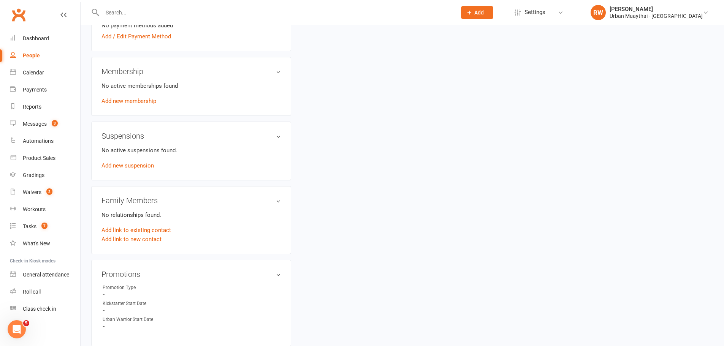
scroll to position [304, 0]
click at [131, 99] on link "Add new membership" at bounding box center [128, 100] width 55 height 7
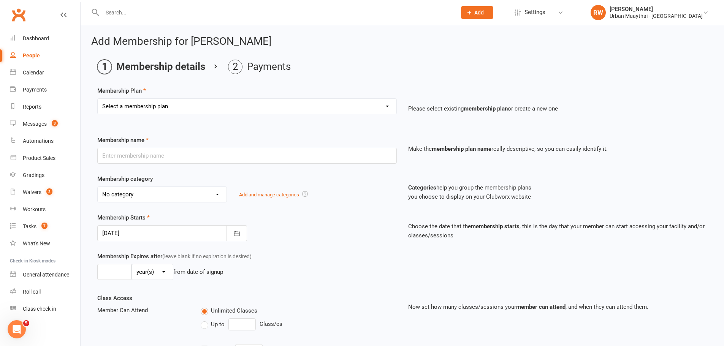
click at [308, 113] on select "Select a membership plan Create new Membership Plan Kickstarter Deposit Kicksta…" at bounding box center [247, 106] width 299 height 15
select select "20"
click at [98, 99] on select "Select a membership plan Create new Membership Plan Kickstarter Deposit Kicksta…" at bounding box center [247, 106] width 299 height 15
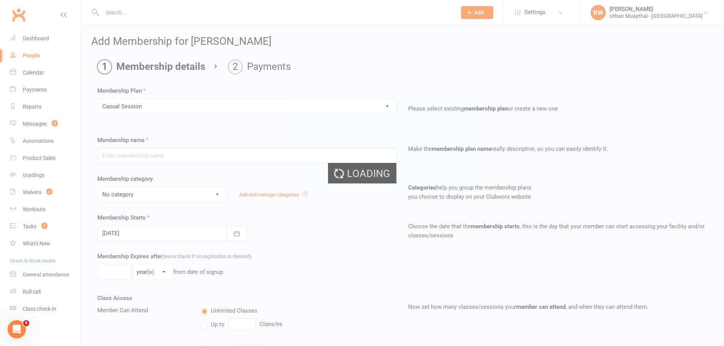
type input "Casual Session"
select select "2"
type input "1"
select select "0"
type input "1"
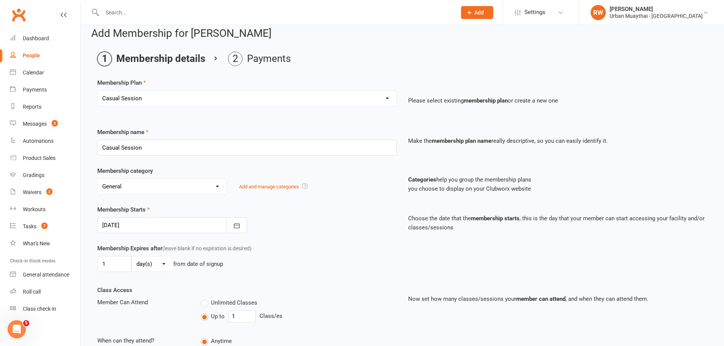
scroll to position [142, 0]
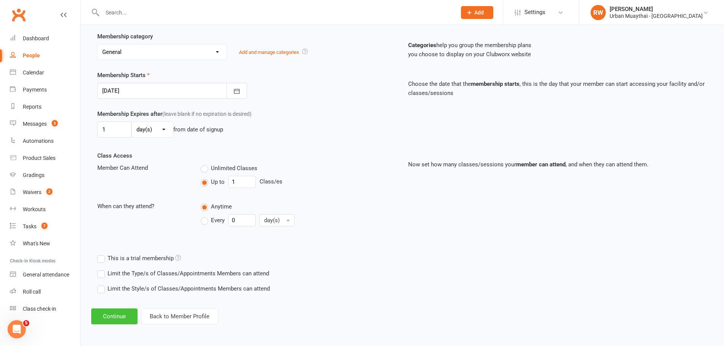
click at [125, 313] on button "Continue" at bounding box center [114, 316] width 46 height 16
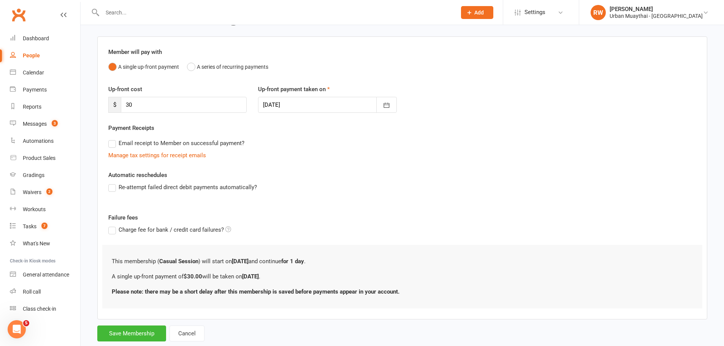
scroll to position [68, 0]
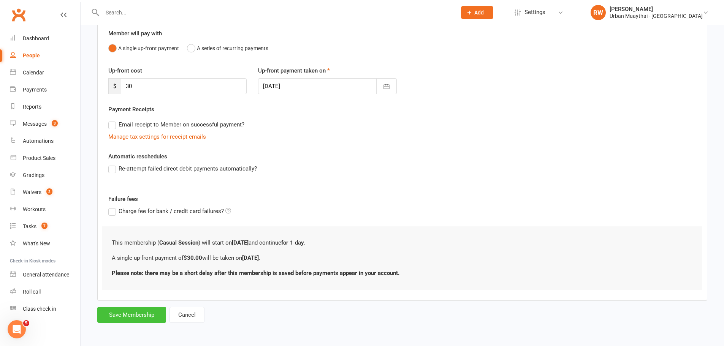
click at [145, 320] on button "Save Membership" at bounding box center [131, 315] width 69 height 16
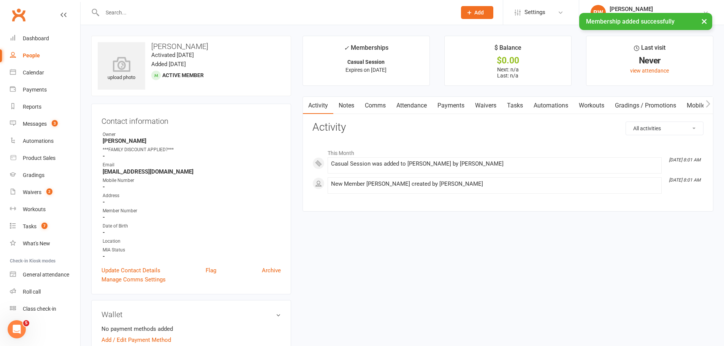
click at [444, 106] on link "Payments" at bounding box center [451, 105] width 38 height 17
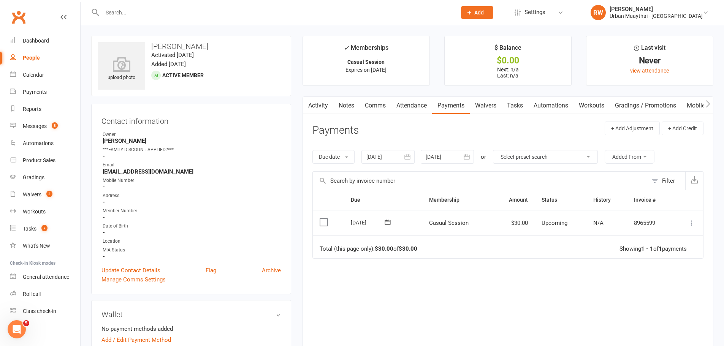
click at [690, 223] on icon at bounding box center [692, 223] width 8 height 8
click at [667, 254] on link "Mark as Paid (POS)" at bounding box center [657, 252] width 75 height 15
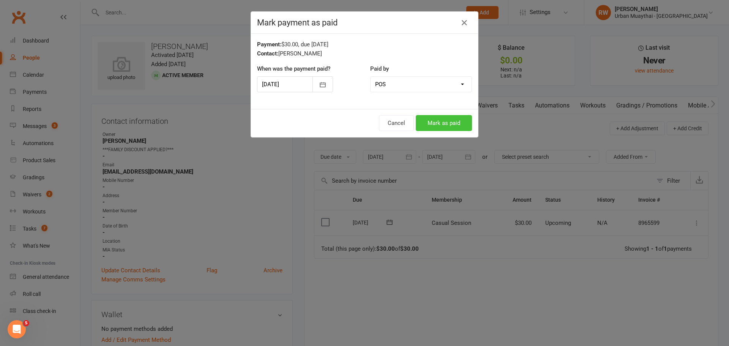
click at [432, 119] on button "Mark as paid" at bounding box center [444, 123] width 56 height 16
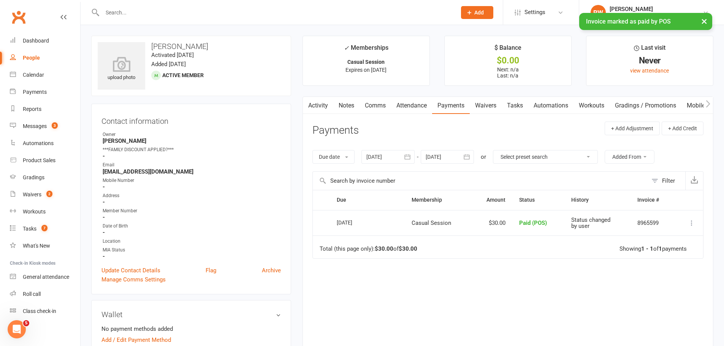
click at [155, 47] on h3 "[PERSON_NAME]" at bounding box center [191, 46] width 187 height 8
drag, startPoint x: 155, startPoint y: 47, endPoint x: 204, endPoint y: 46, distance: 49.4
click at [204, 46] on h3 "[PERSON_NAME]" at bounding box center [191, 46] width 187 height 8
copy h3 "[PERSON_NAME]"
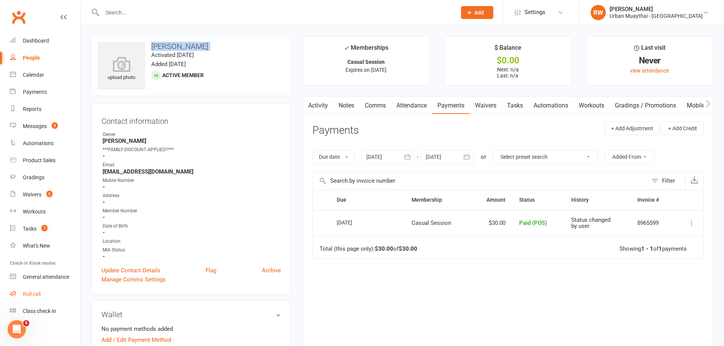
click at [38, 290] on link "Roll call" at bounding box center [45, 294] width 70 height 17
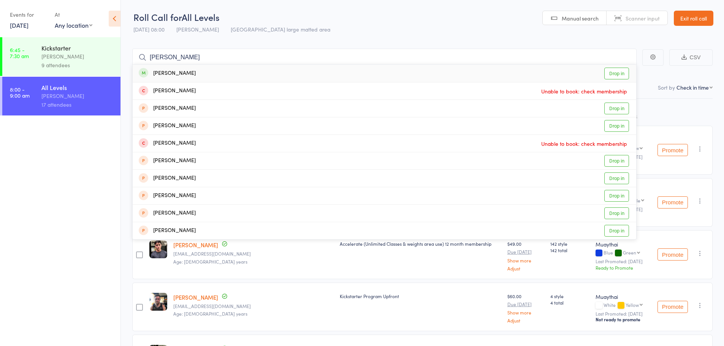
type input "[PERSON_NAME]"
click at [623, 71] on link "Drop in" at bounding box center [616, 74] width 25 height 12
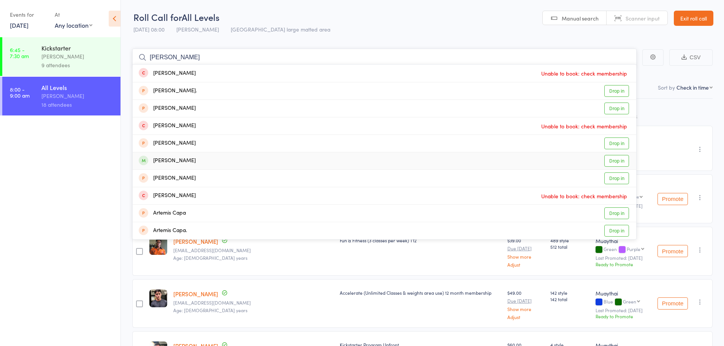
type input "[PERSON_NAME]"
click at [607, 162] on link "Drop in" at bounding box center [616, 161] width 25 height 12
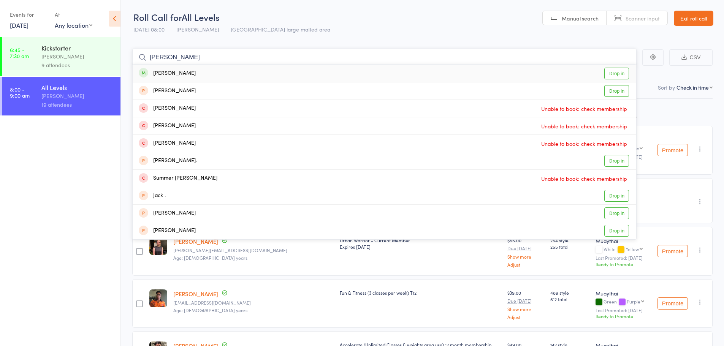
type input "[PERSON_NAME]"
click at [606, 70] on link "Drop in" at bounding box center [616, 74] width 25 height 12
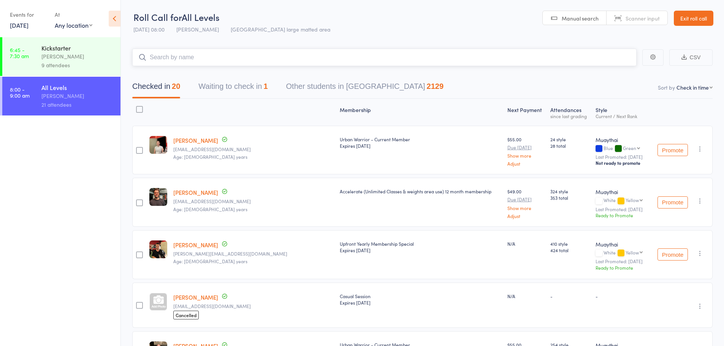
click at [246, 95] on button "Waiting to check in 1" at bounding box center [232, 88] width 69 height 20
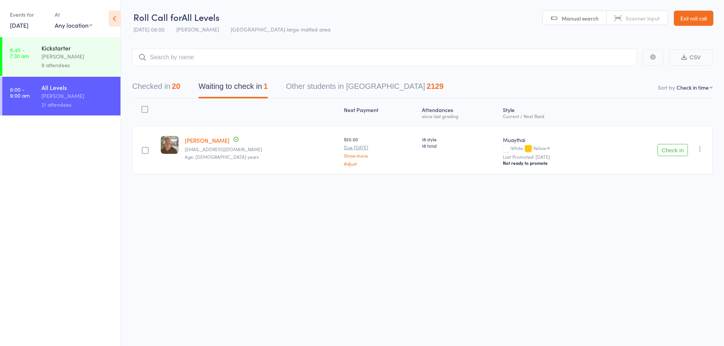
click at [664, 149] on button "Check in" at bounding box center [672, 150] width 30 height 12
